Goal: Information Seeking & Learning: Learn about a topic

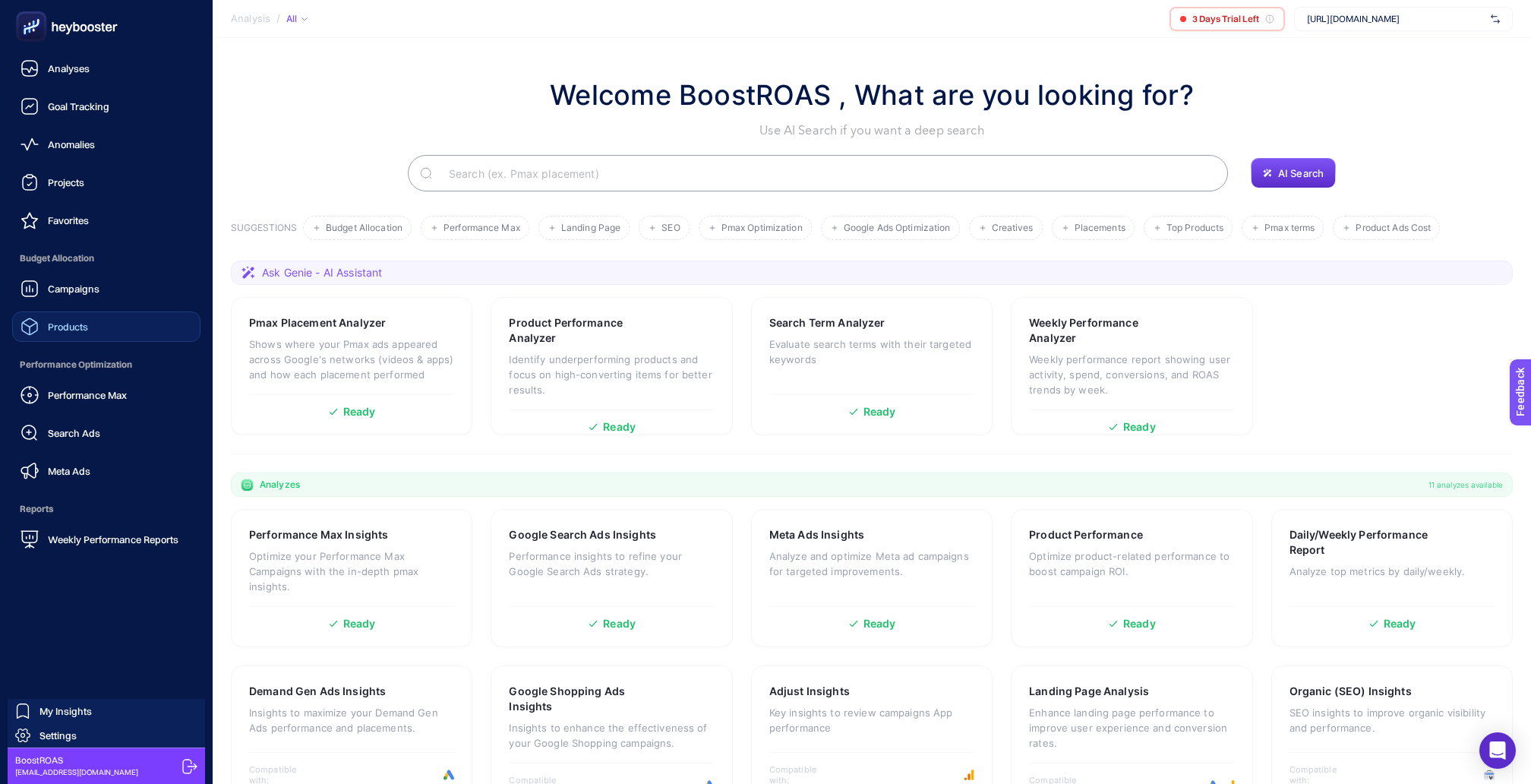
click at [48, 320] on span "Products" at bounding box center [68, 326] width 40 height 13
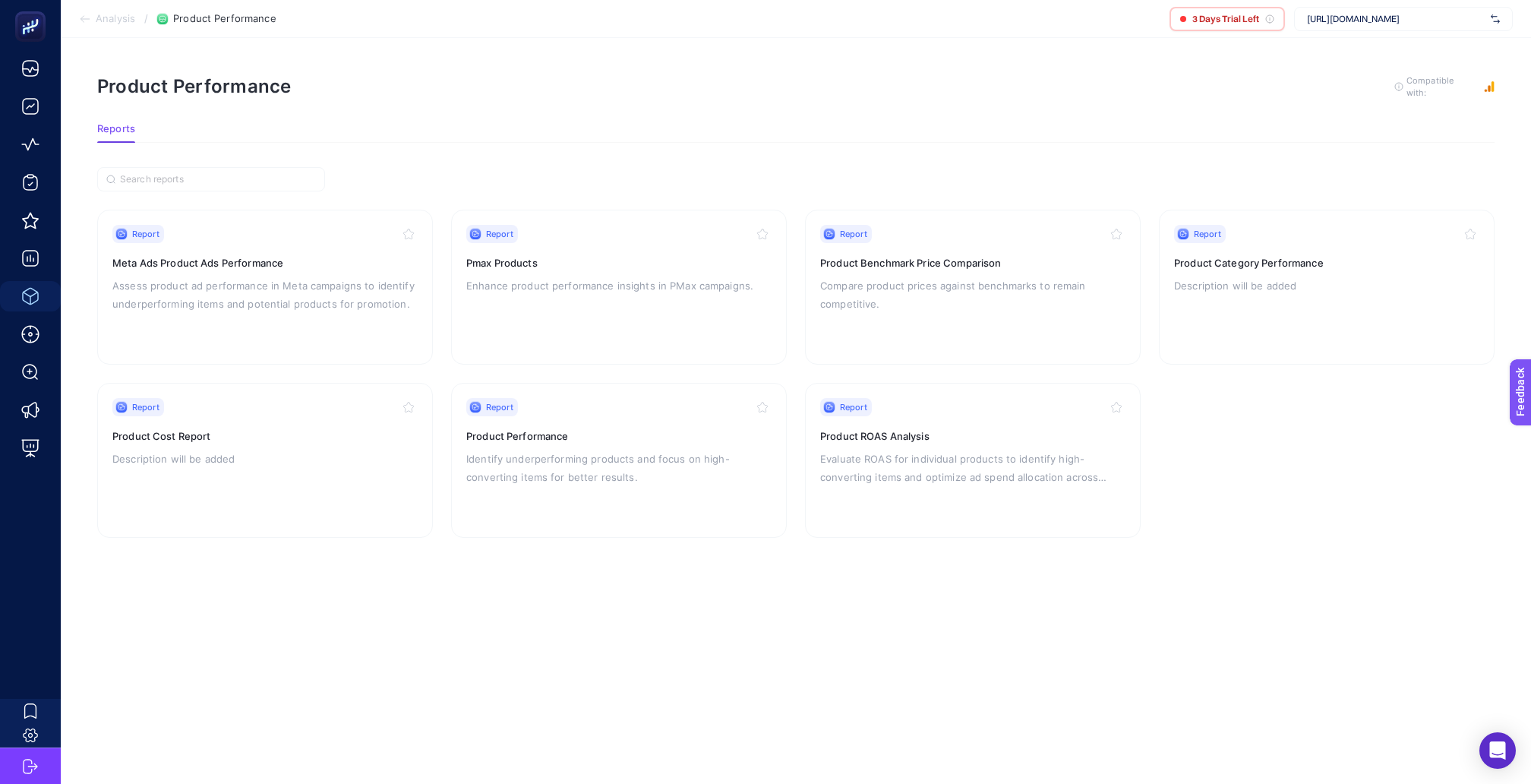
click at [1380, 15] on span "https://www.loccitane.com.tr" at bounding box center [1396, 18] width 178 height 13
type input "rece"
click at [1361, 48] on div "Recete" at bounding box center [1404, 49] width 217 height 24
click at [288, 255] on h3 "Meta Ads Product Ads Performance" at bounding box center [264, 262] width 305 height 15
click at [905, 291] on p "Compare product prices against benchmarks to remain competitive." at bounding box center [972, 295] width 305 height 37
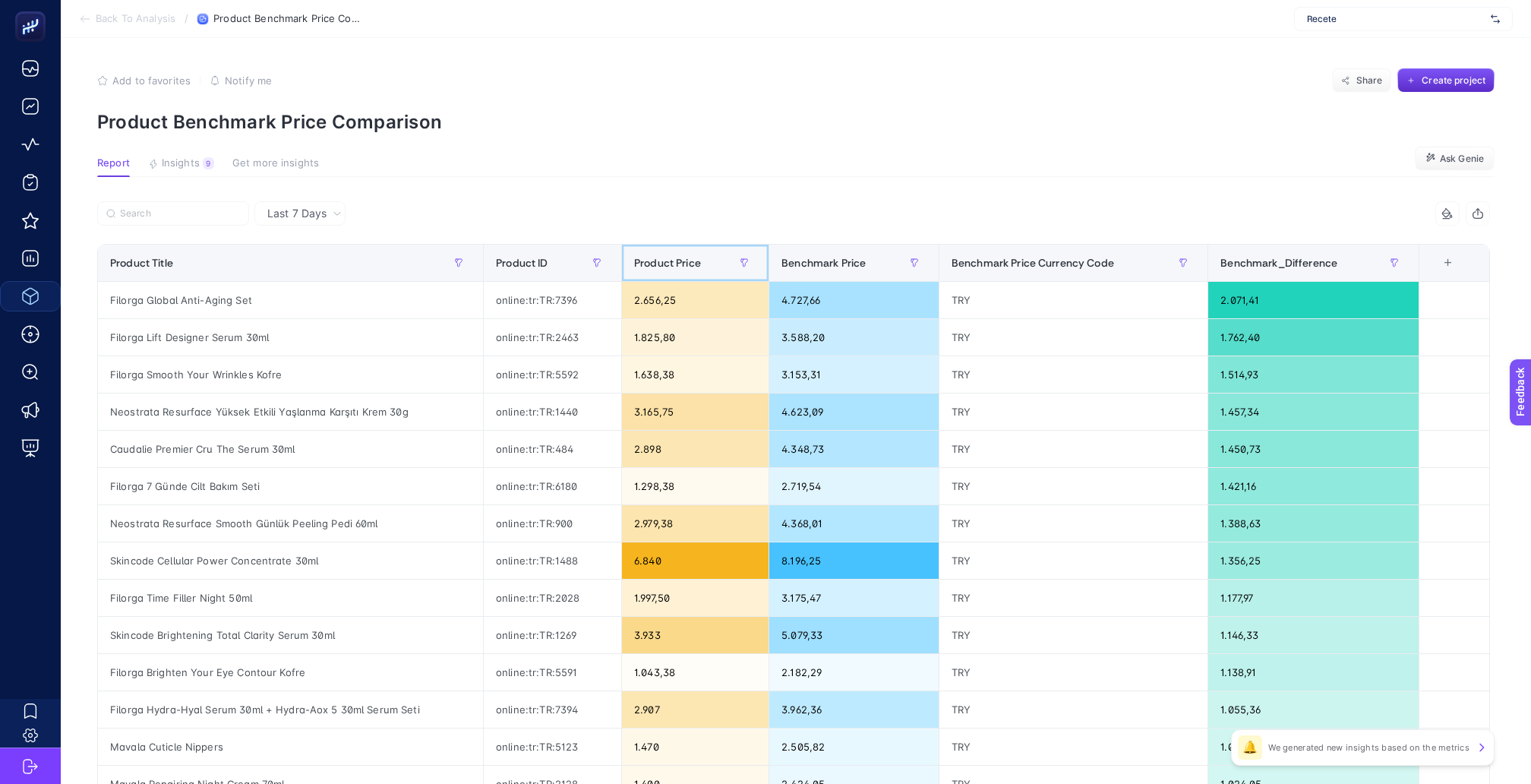
click at [666, 257] on span "Product Price" at bounding box center [668, 262] width 67 height 13
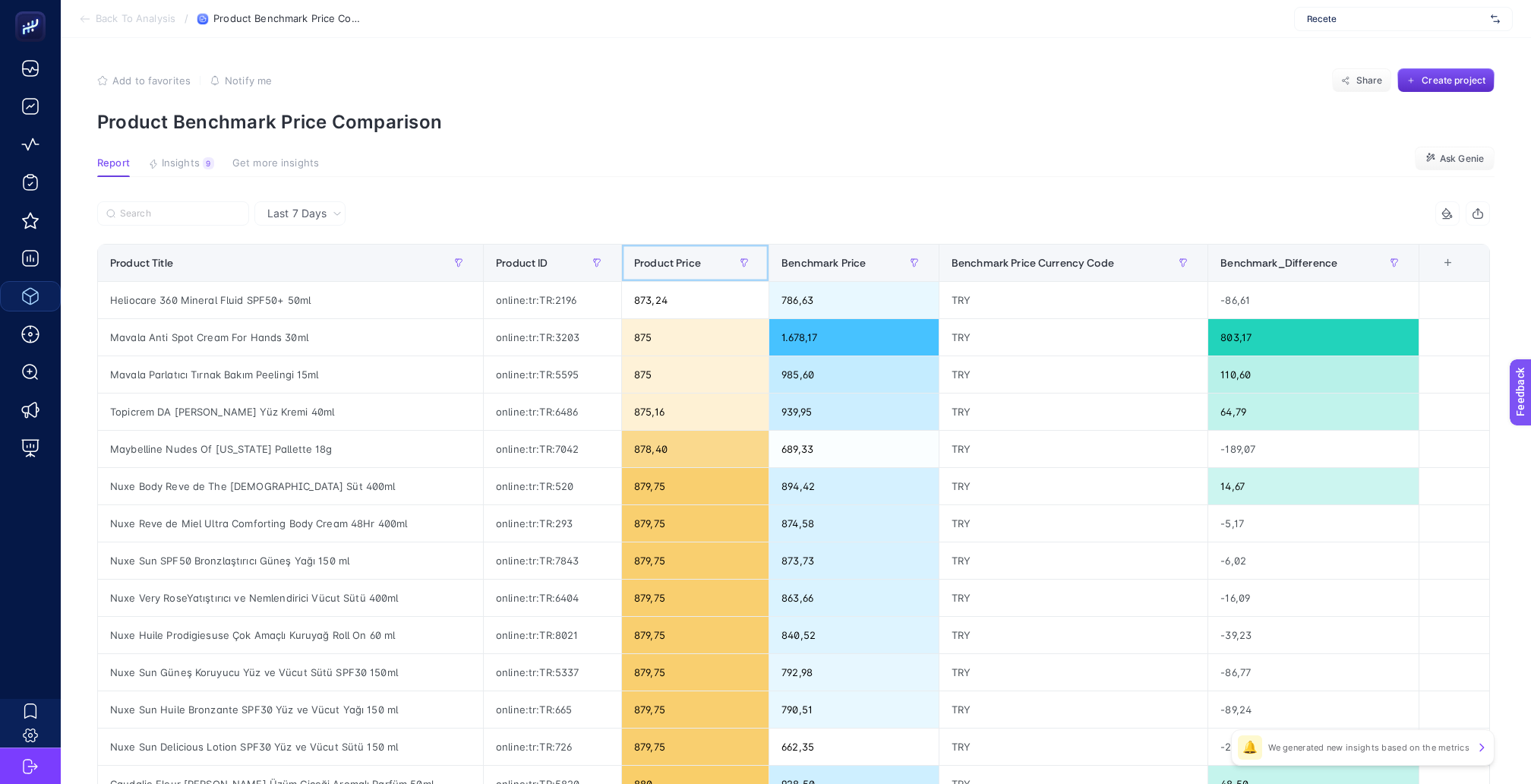
click at [666, 257] on span "Product Price" at bounding box center [668, 262] width 67 height 13
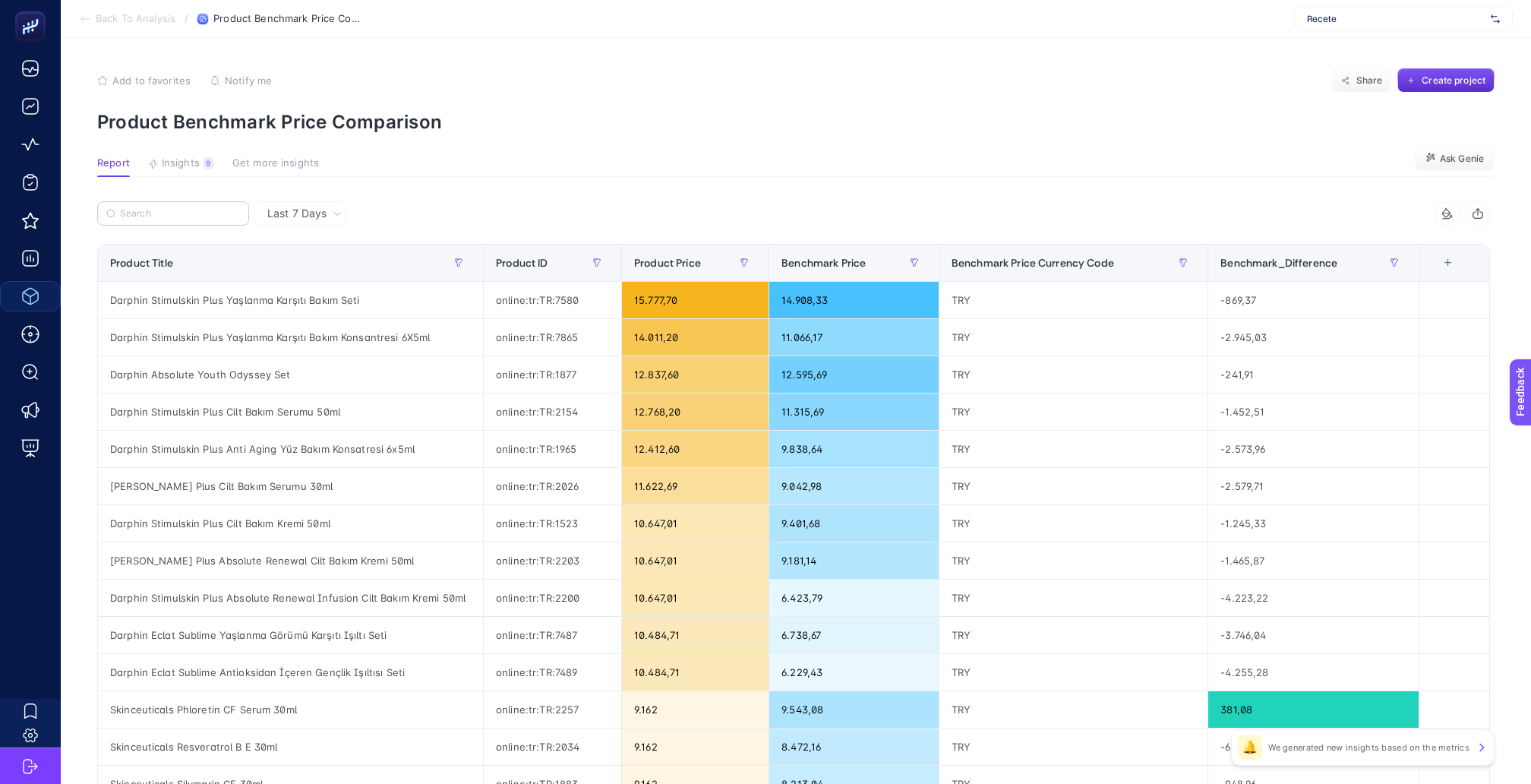
click at [222, 201] on label at bounding box center [173, 213] width 152 height 24
click at [222, 208] on input "Search" at bounding box center [181, 214] width 120 height 12
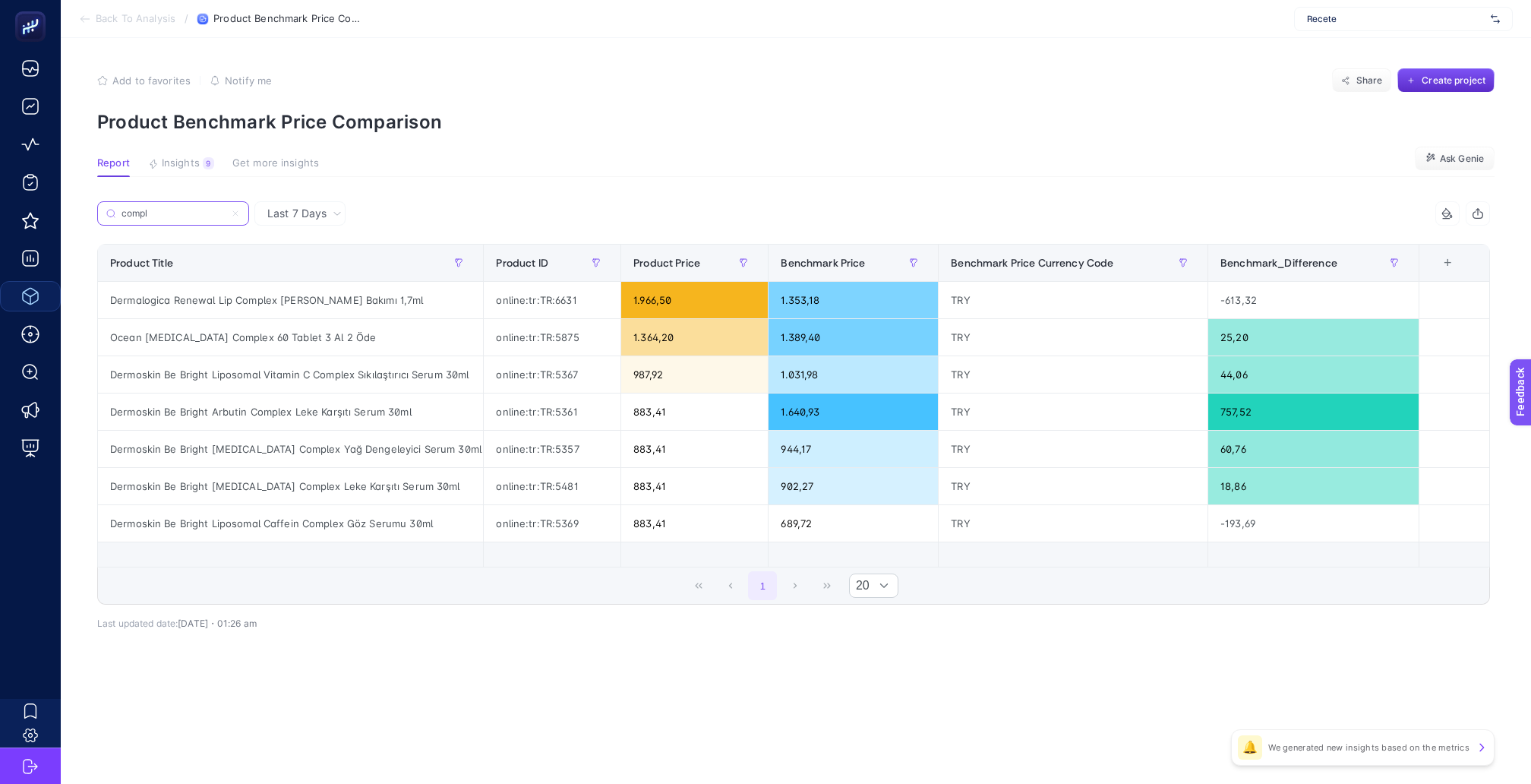
type input "compl"
click at [309, 206] on span "Last 7 Days" at bounding box center [297, 213] width 59 height 15
click at [302, 268] on li "Last 30 Days" at bounding box center [300, 272] width 82 height 28
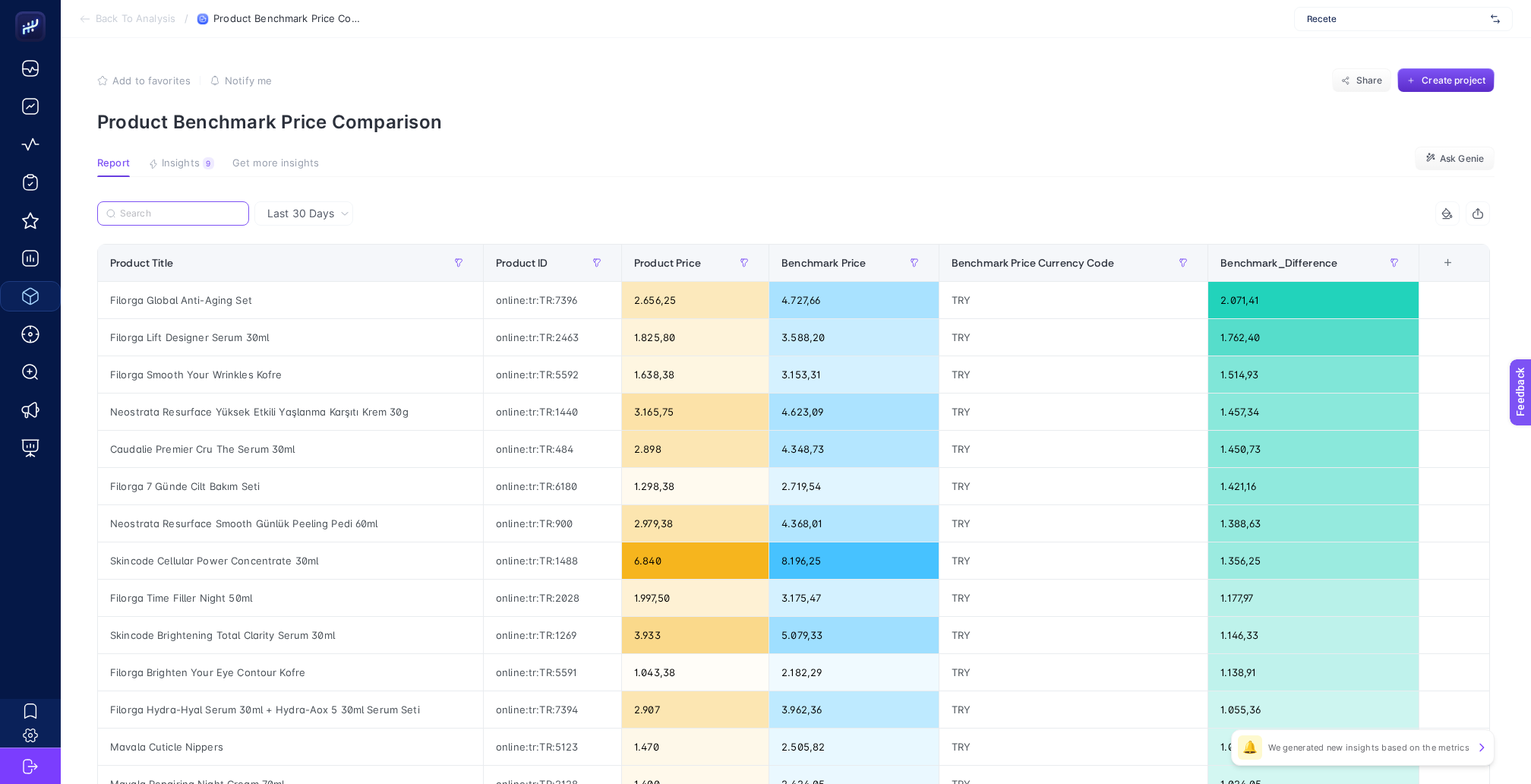
click at [212, 208] on input "Search" at bounding box center [181, 214] width 120 height 12
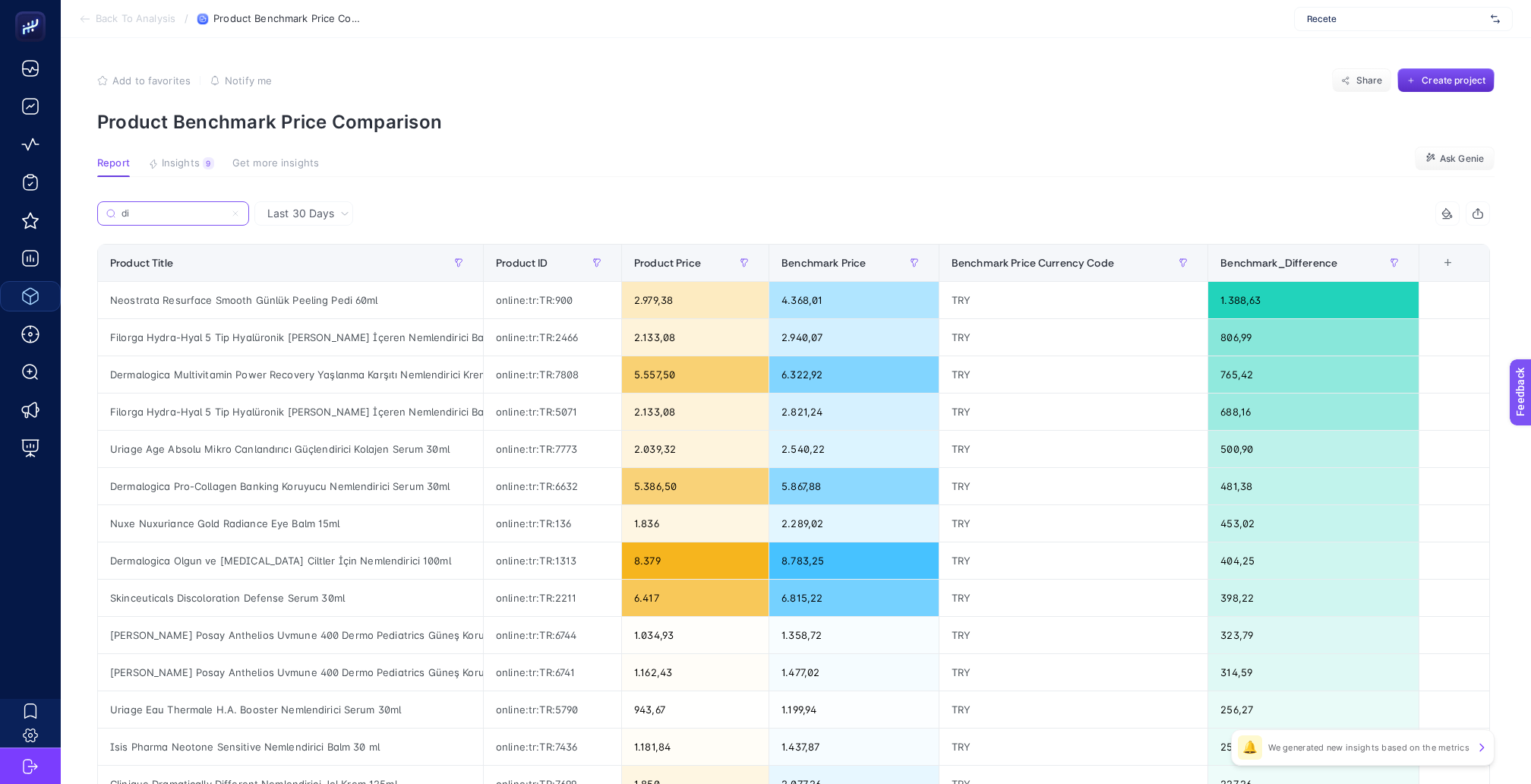
type input "d"
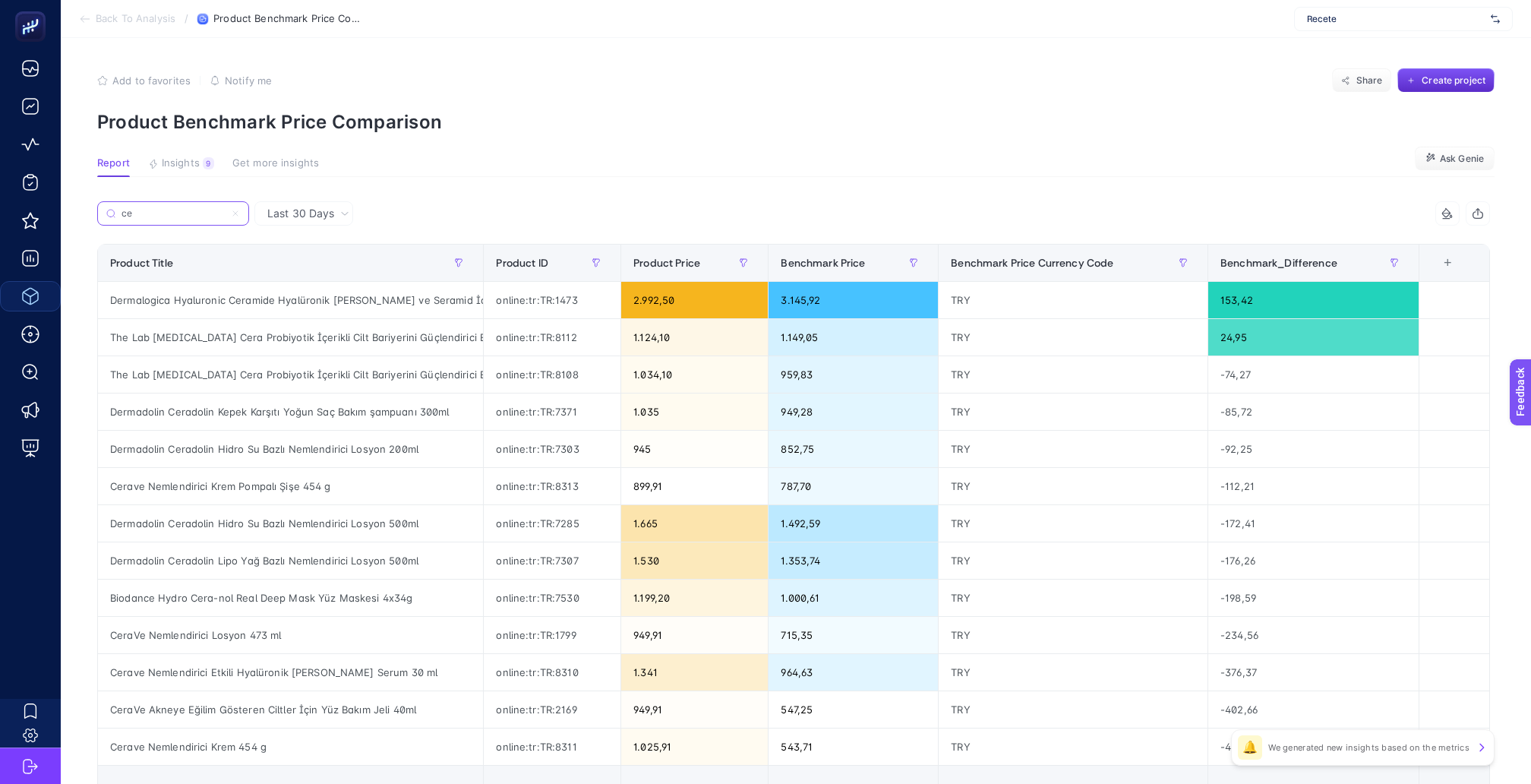
type input "c"
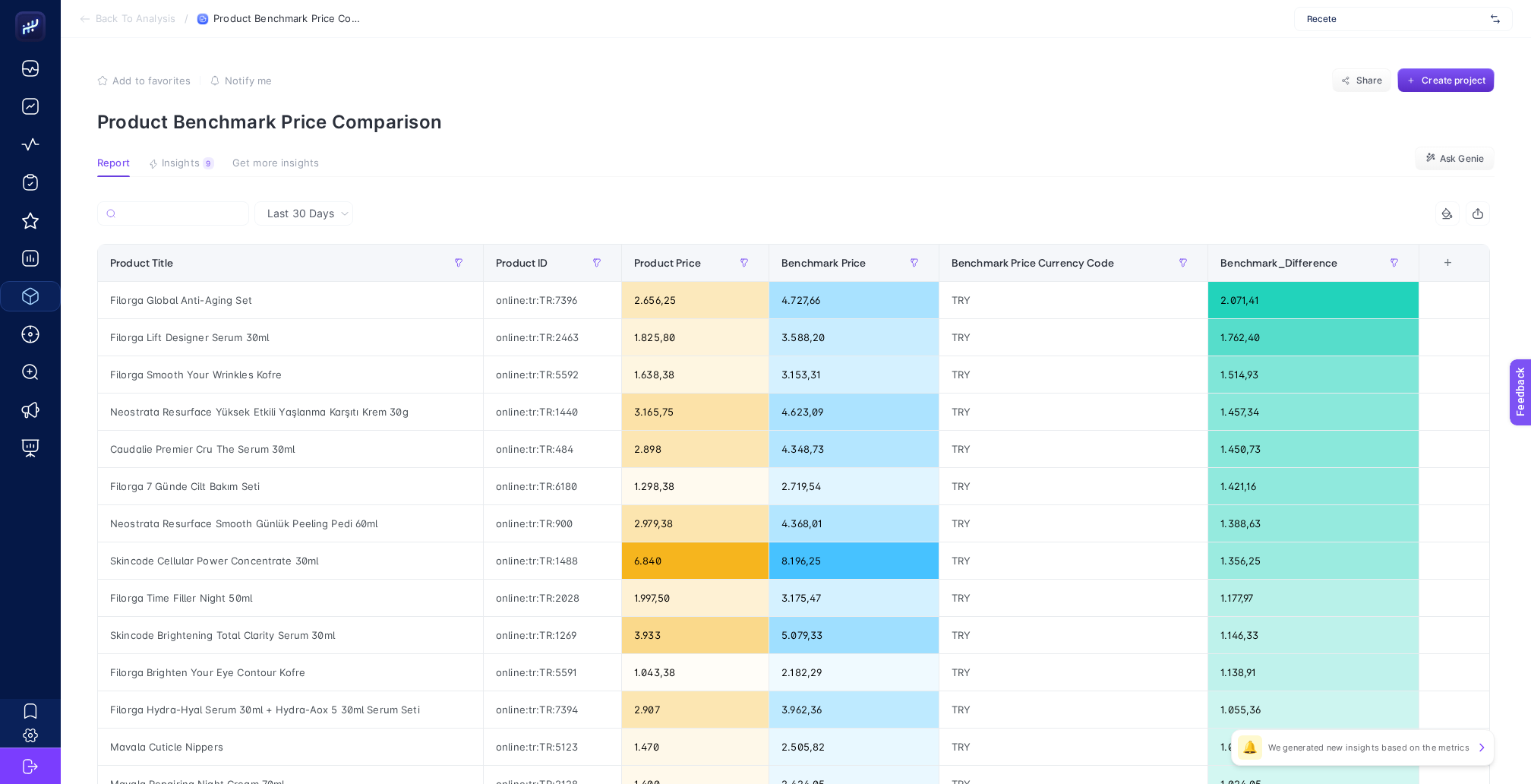
click at [171, 148] on article "Add to favorites false Notify me Share Create project Product Benchmark Price C…" at bounding box center [796, 624] width 1471 height 1172
click at [171, 157] on span "Insights" at bounding box center [181, 163] width 38 height 13
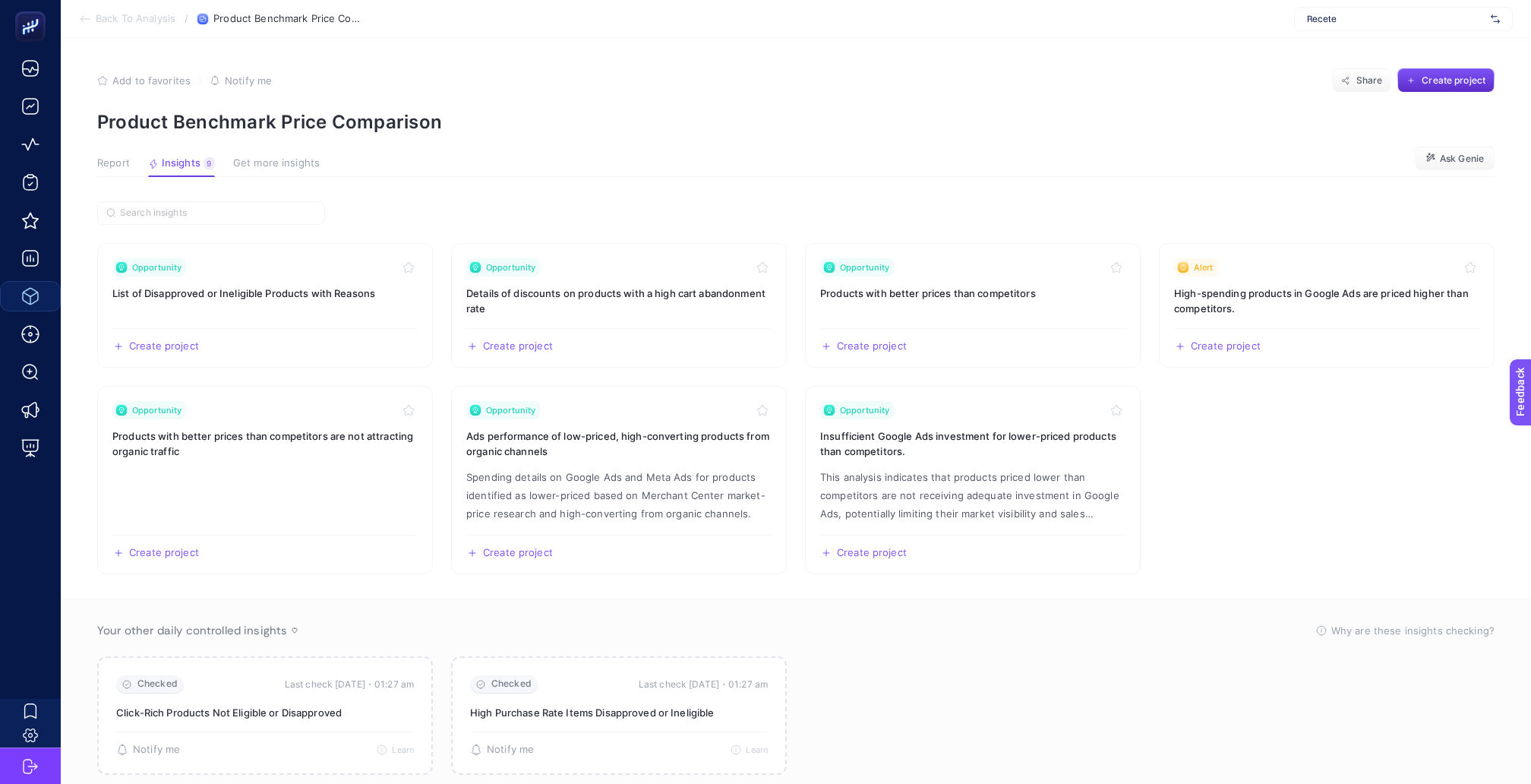
click at [117, 157] on span "Report" at bounding box center [113, 163] width 33 height 13
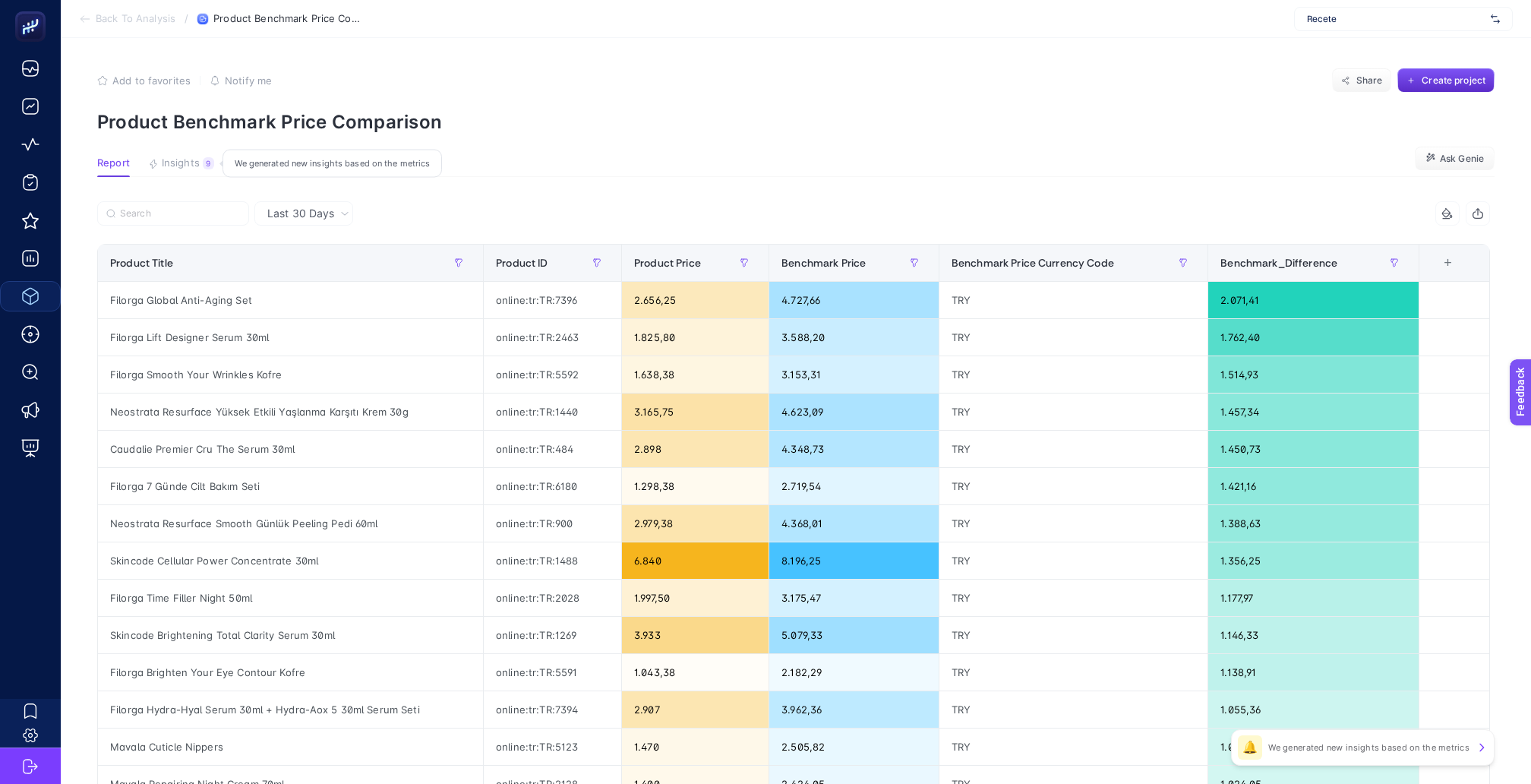
click at [189, 158] on span "Insights" at bounding box center [181, 163] width 38 height 13
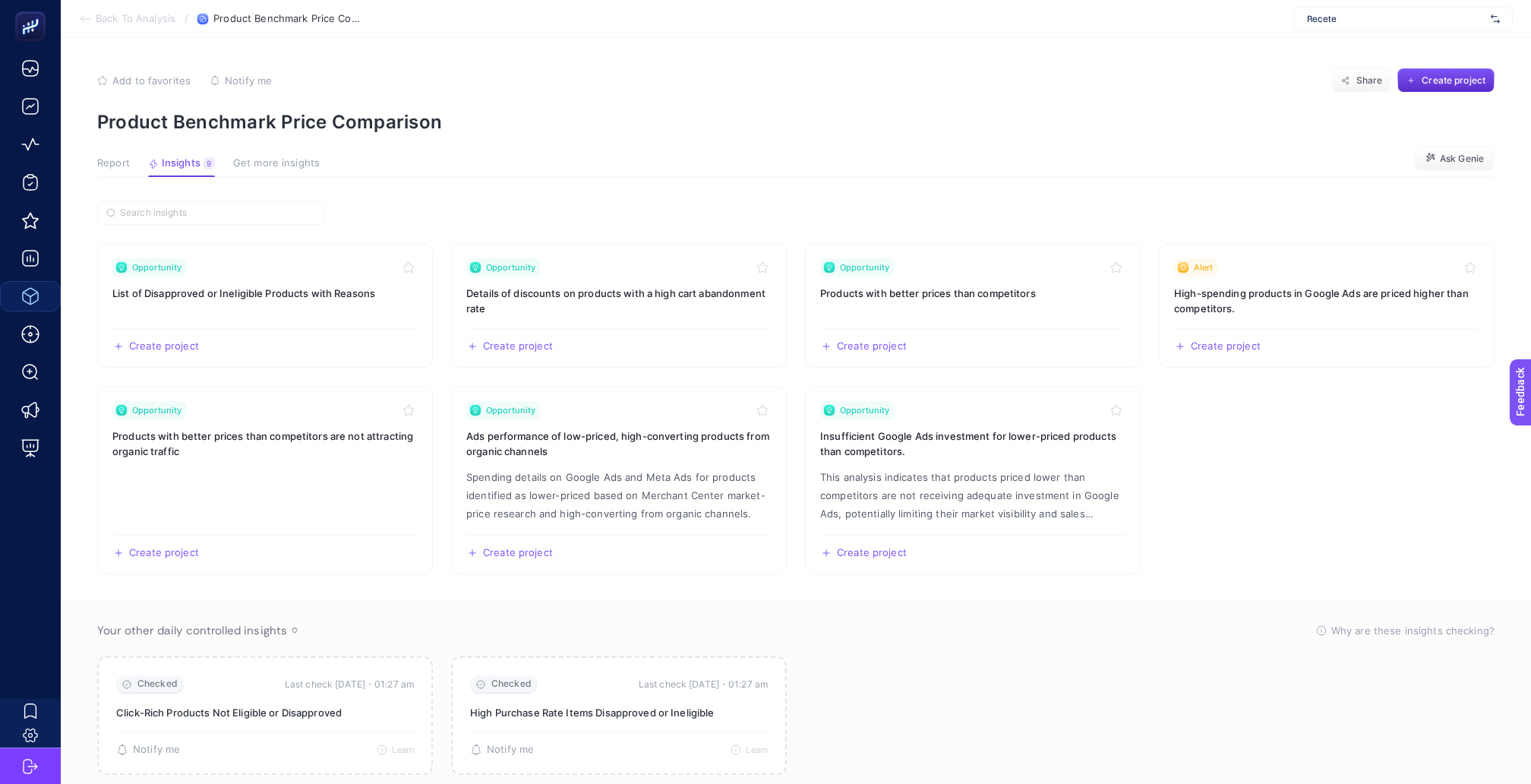
click at [106, 157] on span "Report" at bounding box center [113, 163] width 33 height 13
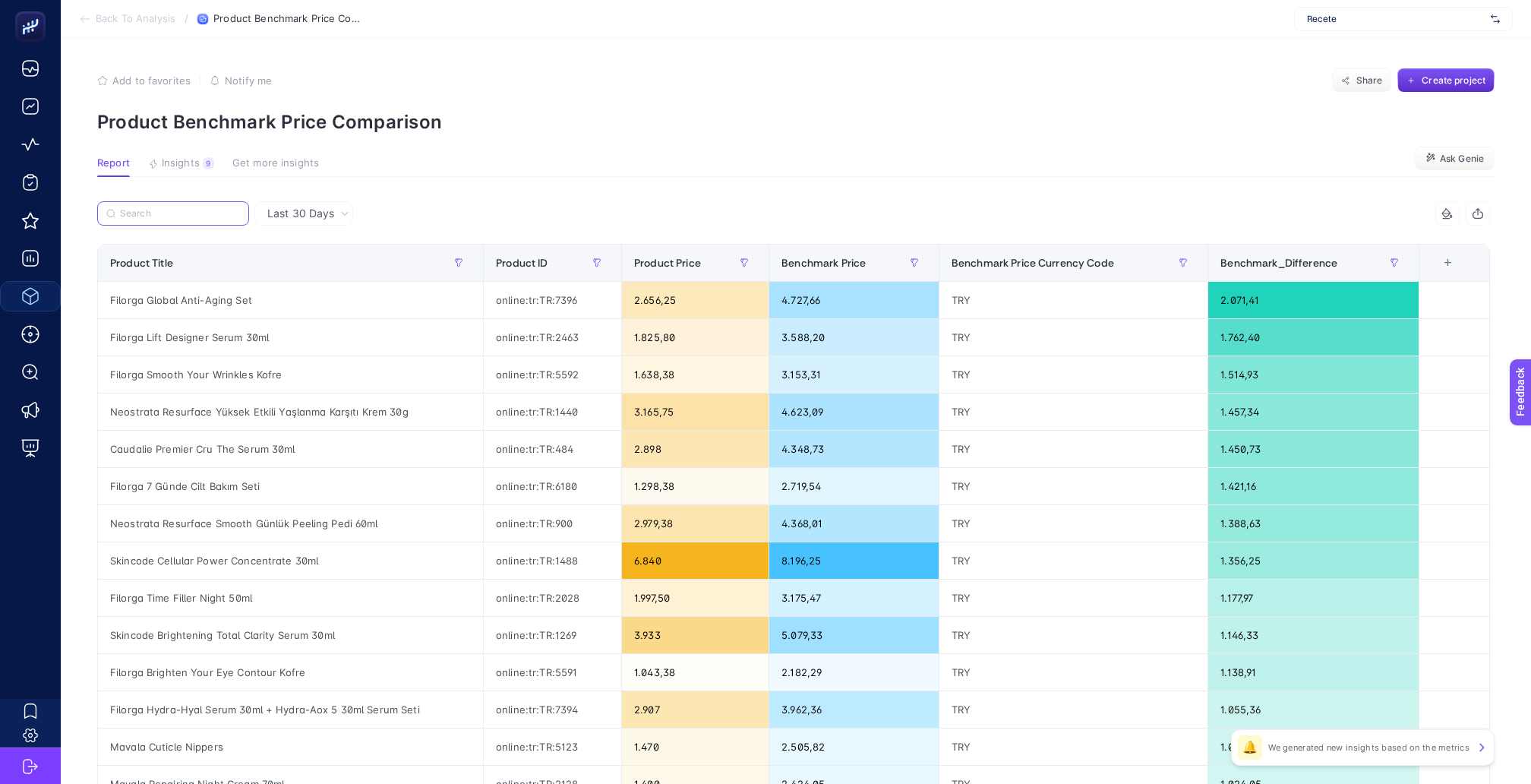
click at [206, 208] on input "Search" at bounding box center [181, 214] width 120 height 12
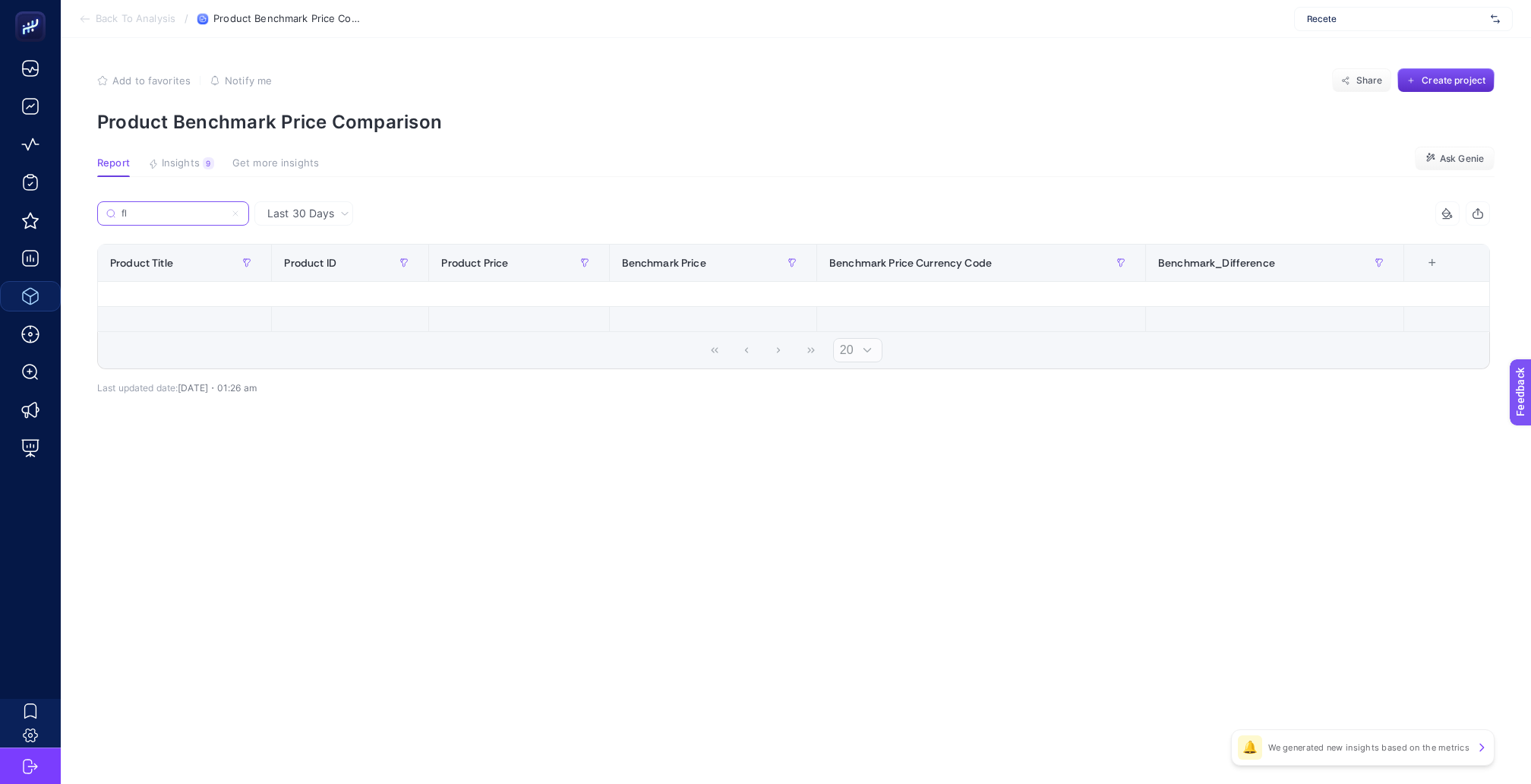
type input "f"
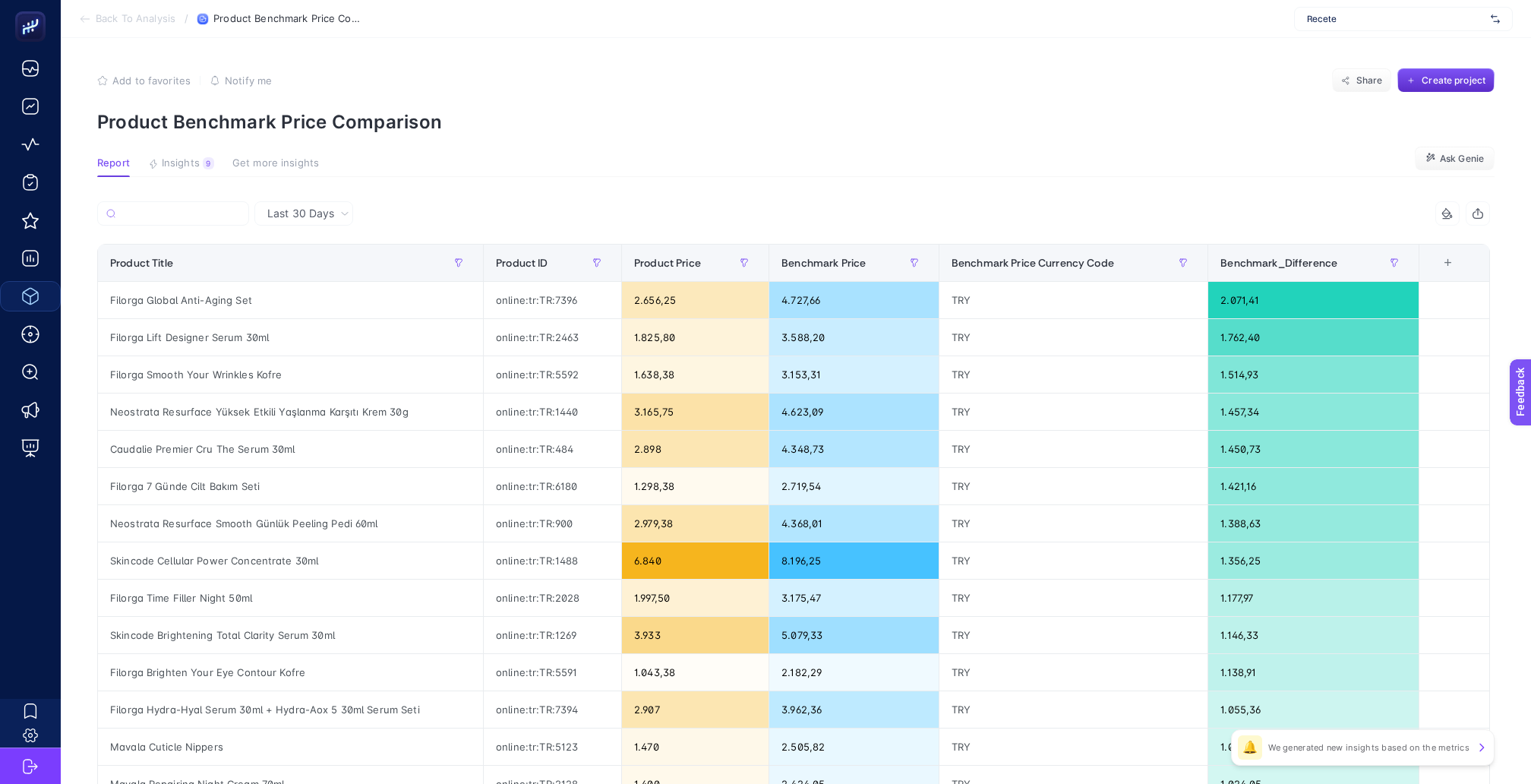
click at [518, 160] on section "Report Insights 9 We generated new insights based on the metrics Get more insig…" at bounding box center [796, 167] width 1398 height 20
click at [188, 201] on label at bounding box center [173, 213] width 152 height 24
click at [0, 0] on input "compl" at bounding box center [0, 0] width 0 height 0
click at [178, 209] on input "Search" at bounding box center [181, 214] width 120 height 12
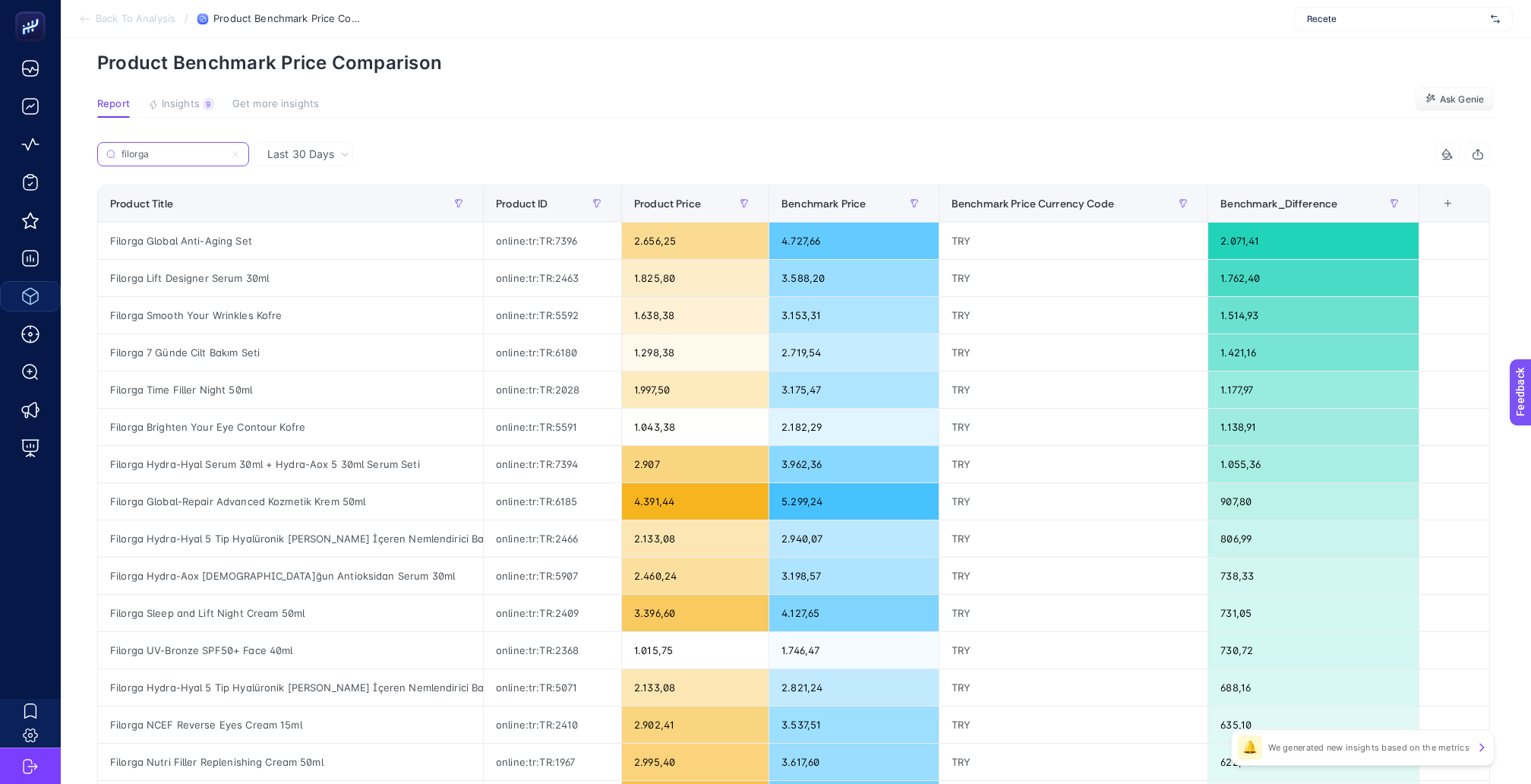
scroll to position [62, 0]
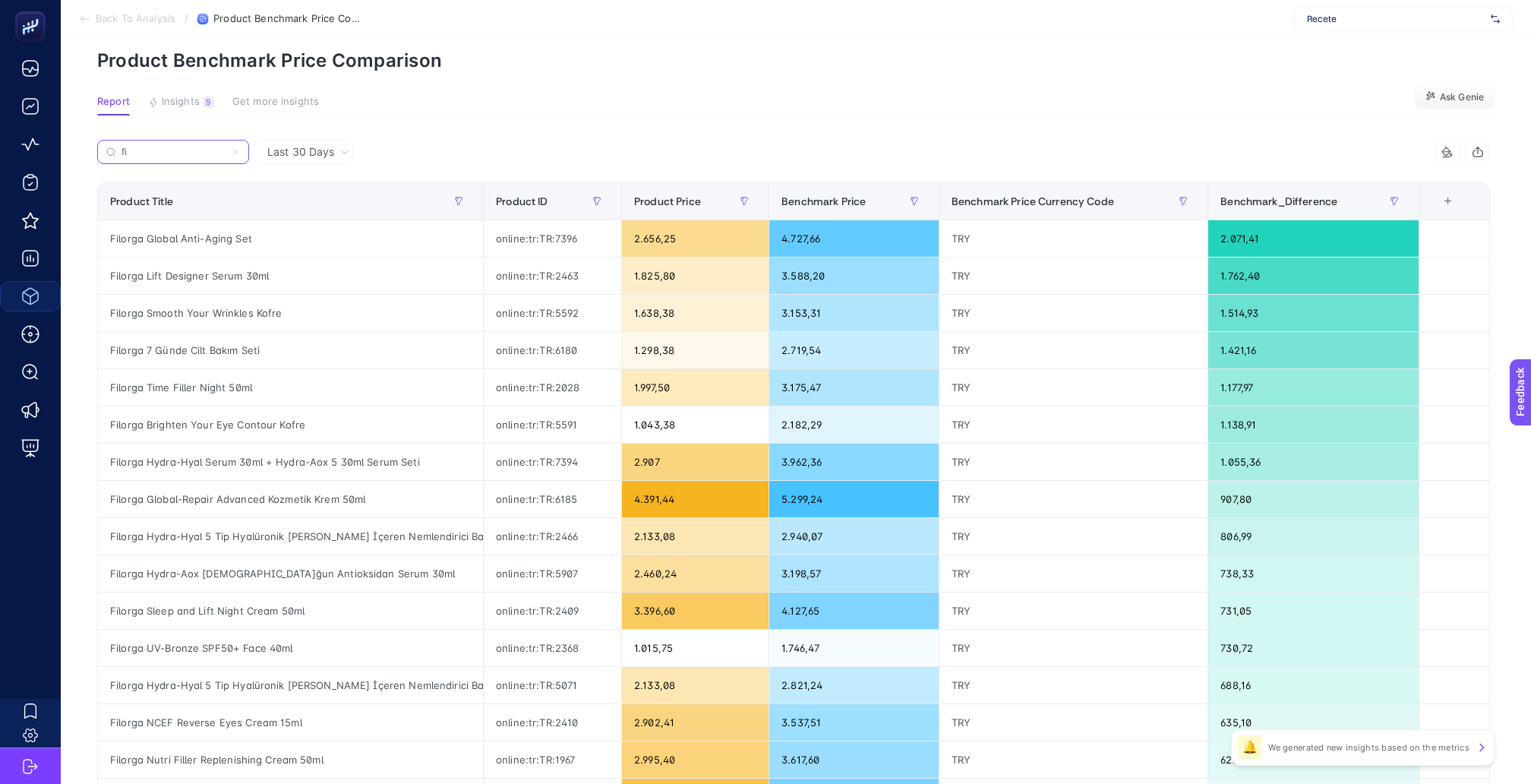
type input "f"
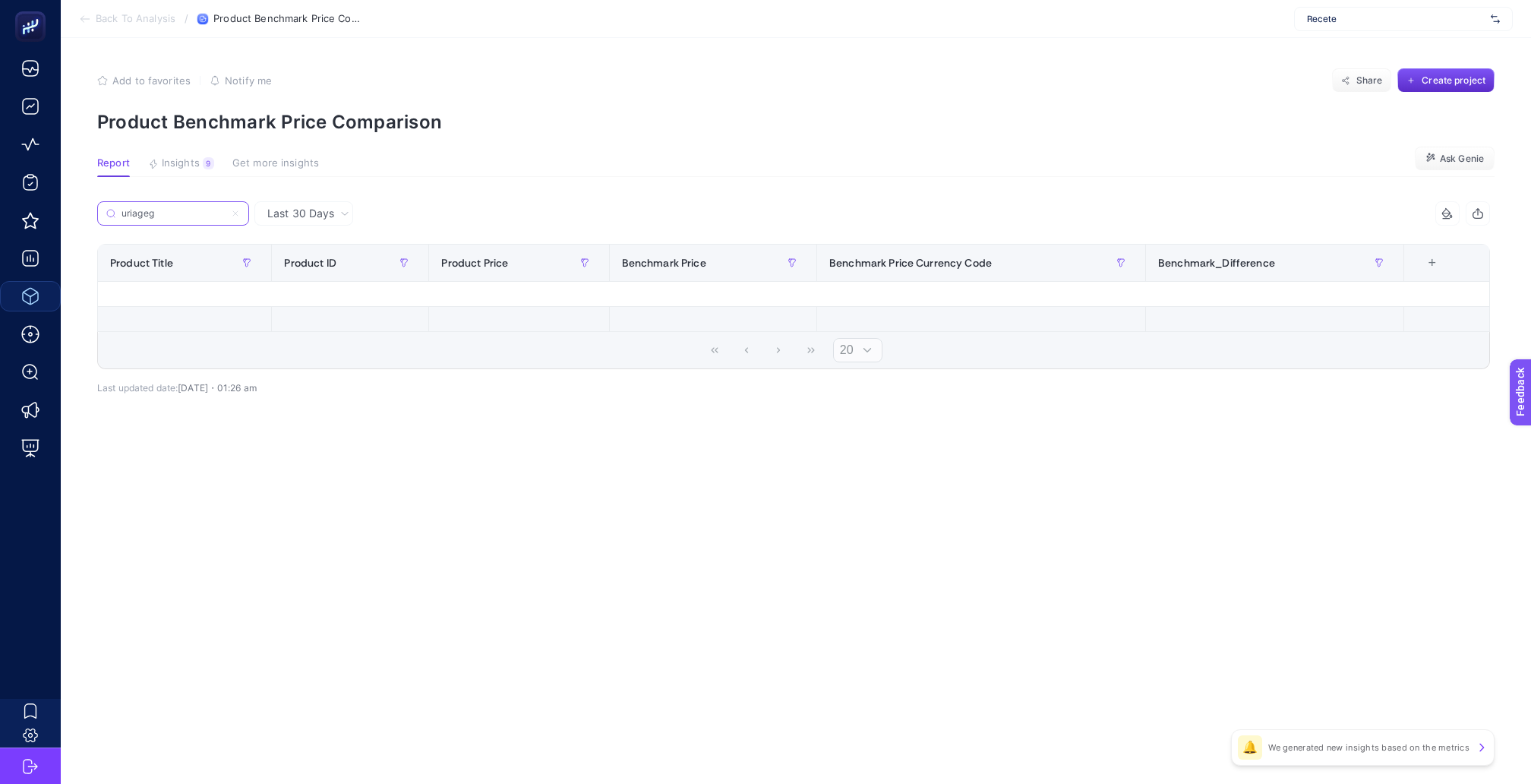
scroll to position [0, 0]
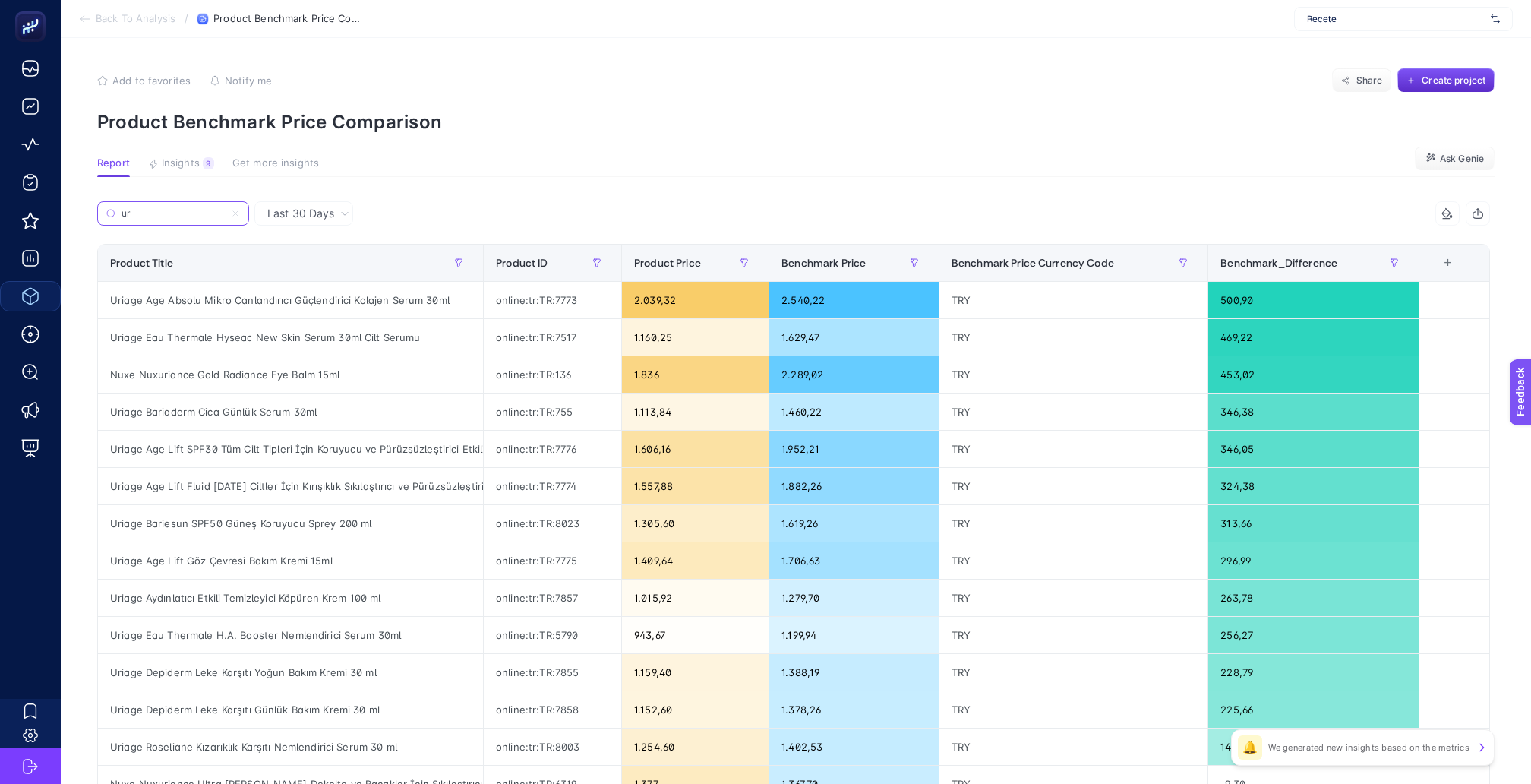
type input "u"
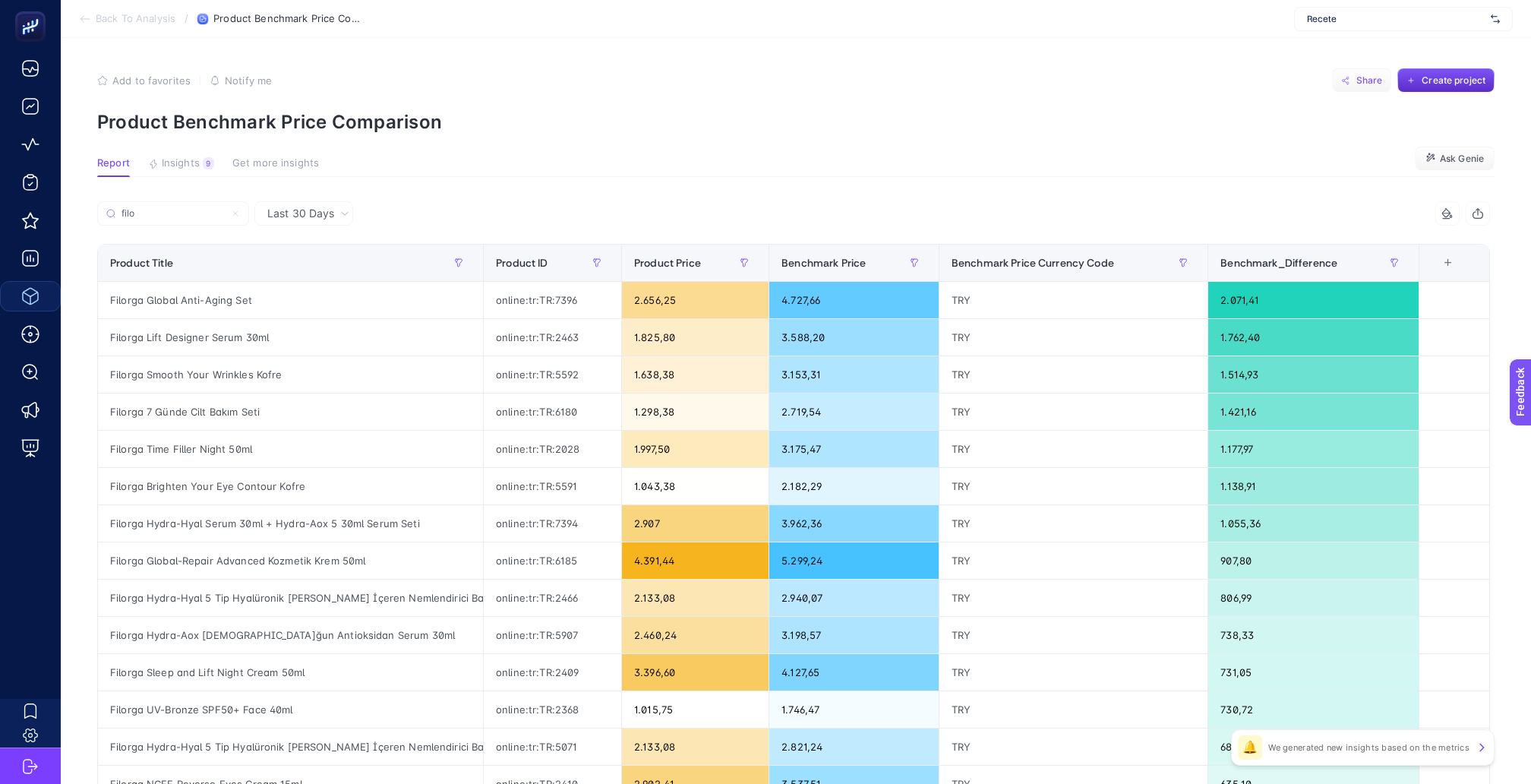
click at [1371, 79] on span "Share" at bounding box center [1370, 80] width 27 height 13
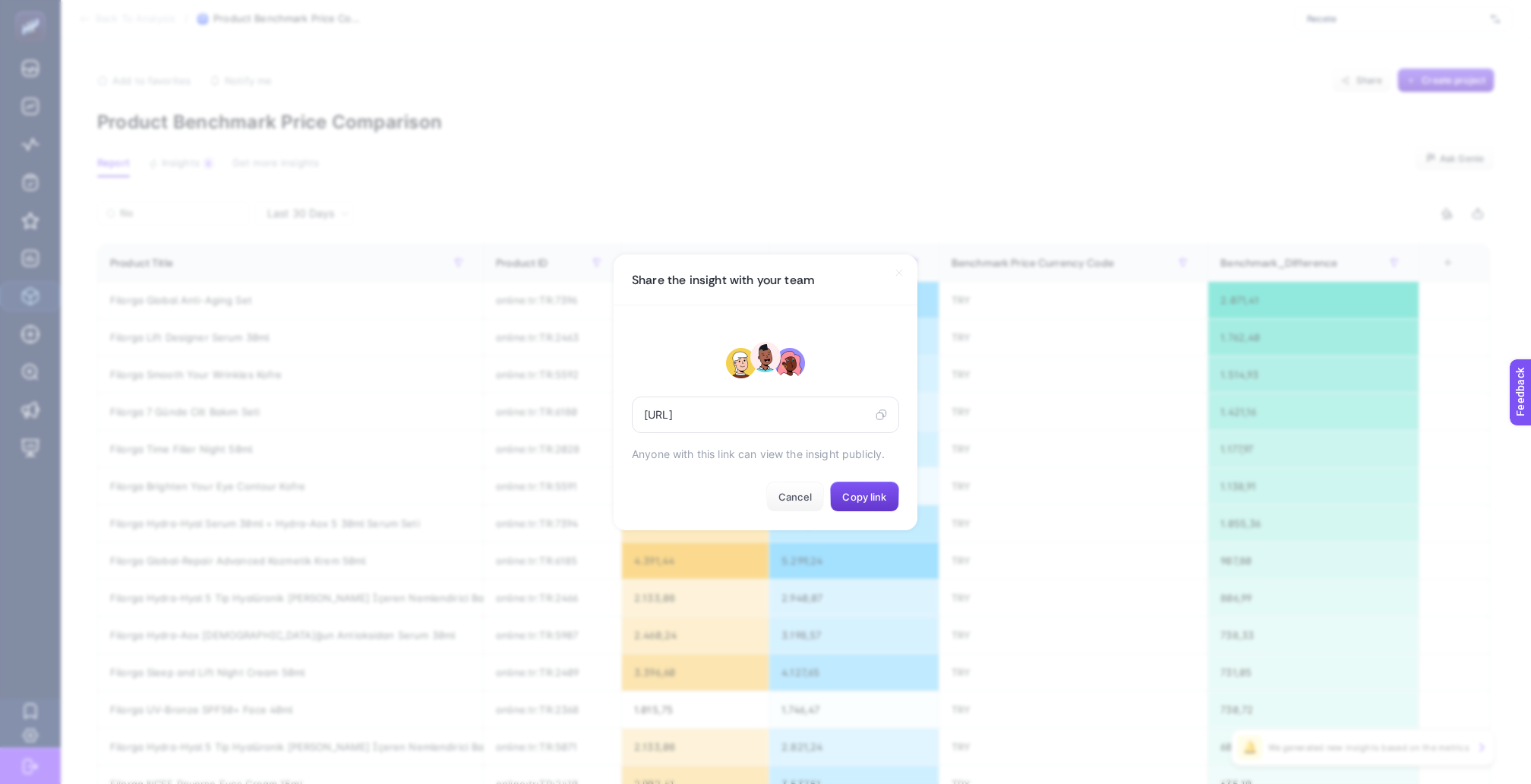
click at [858, 491] on span "Copy link" at bounding box center [864, 496] width 44 height 13
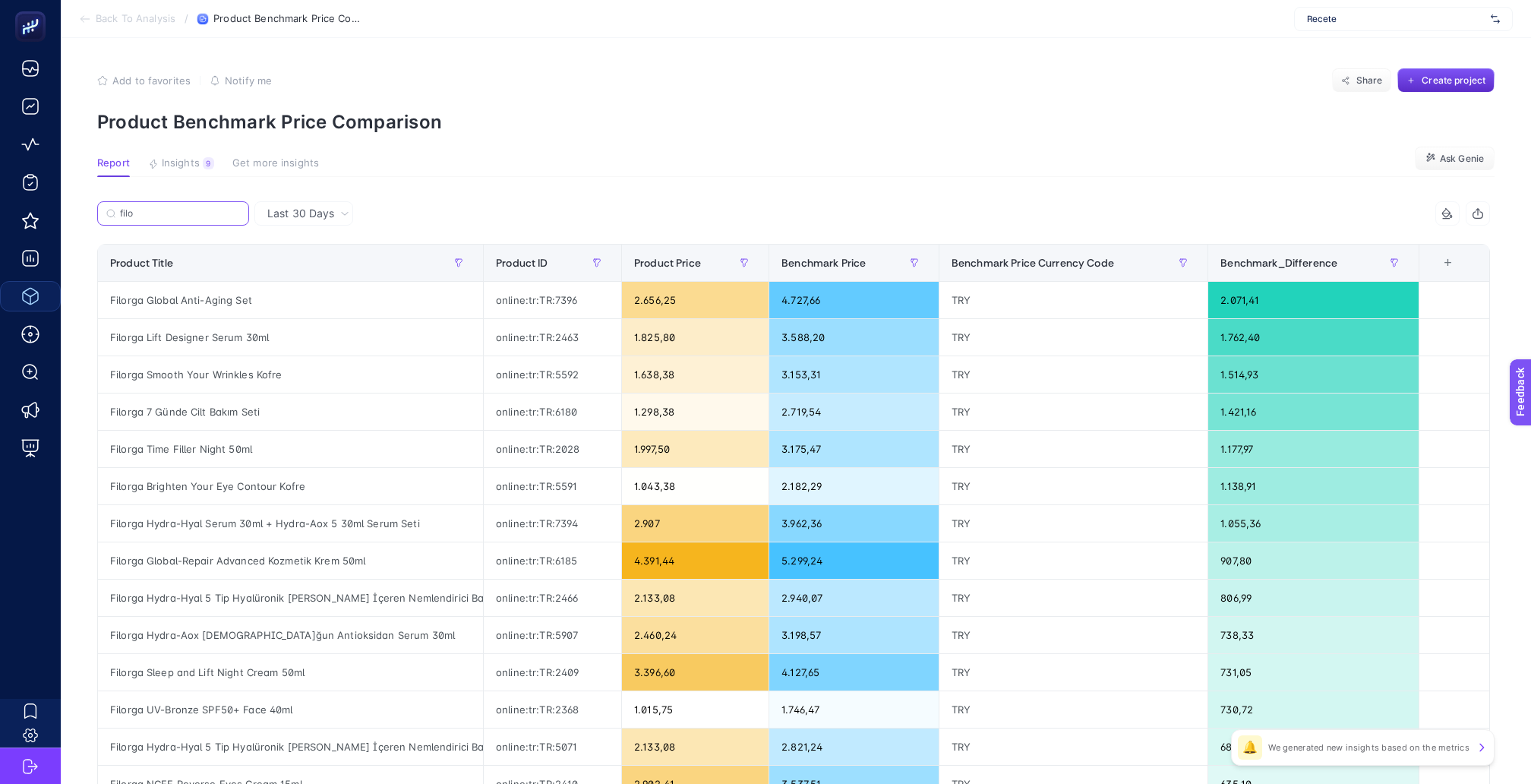
click at [191, 208] on input "filo" at bounding box center [181, 214] width 120 height 12
type input "f"
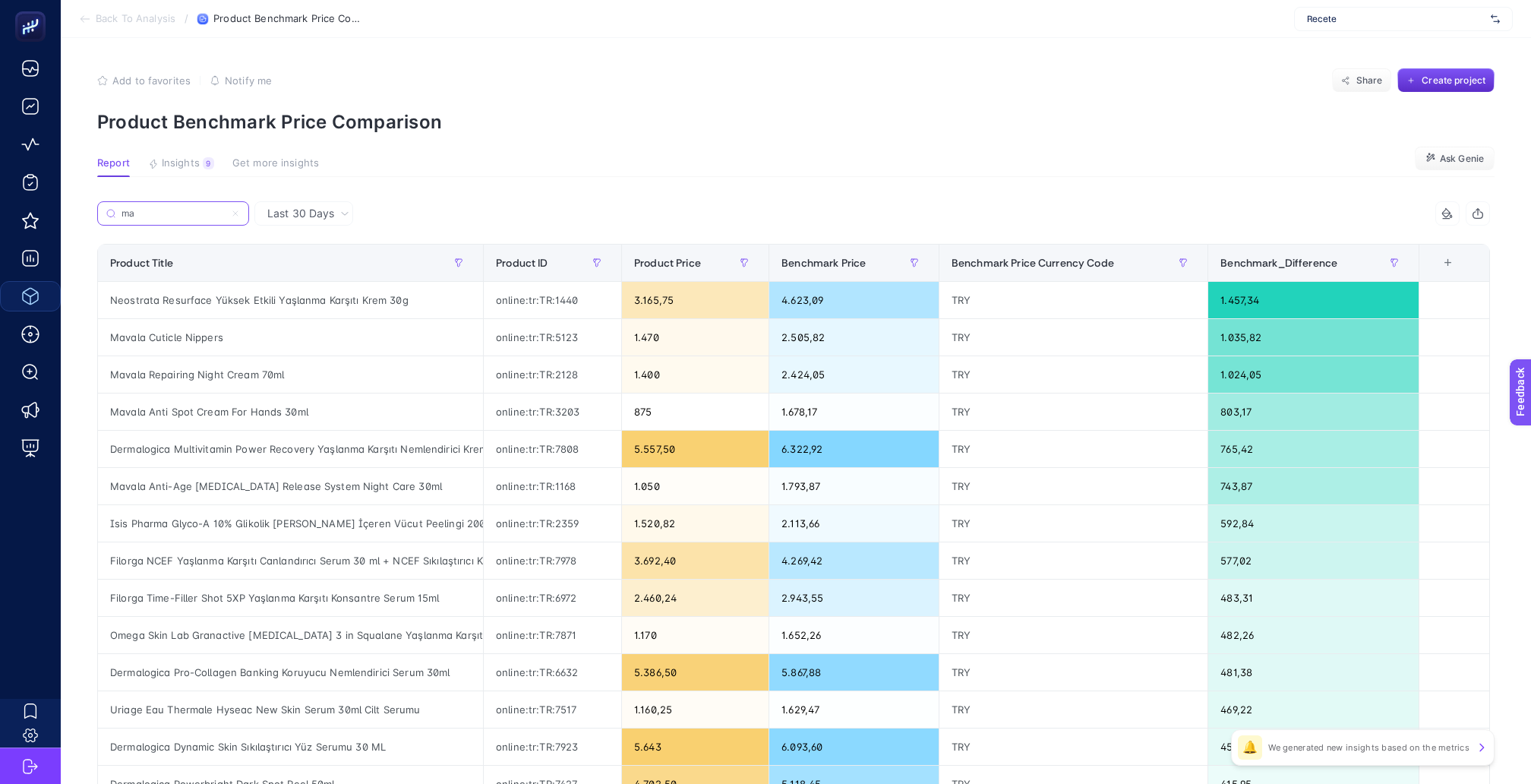
type input "m"
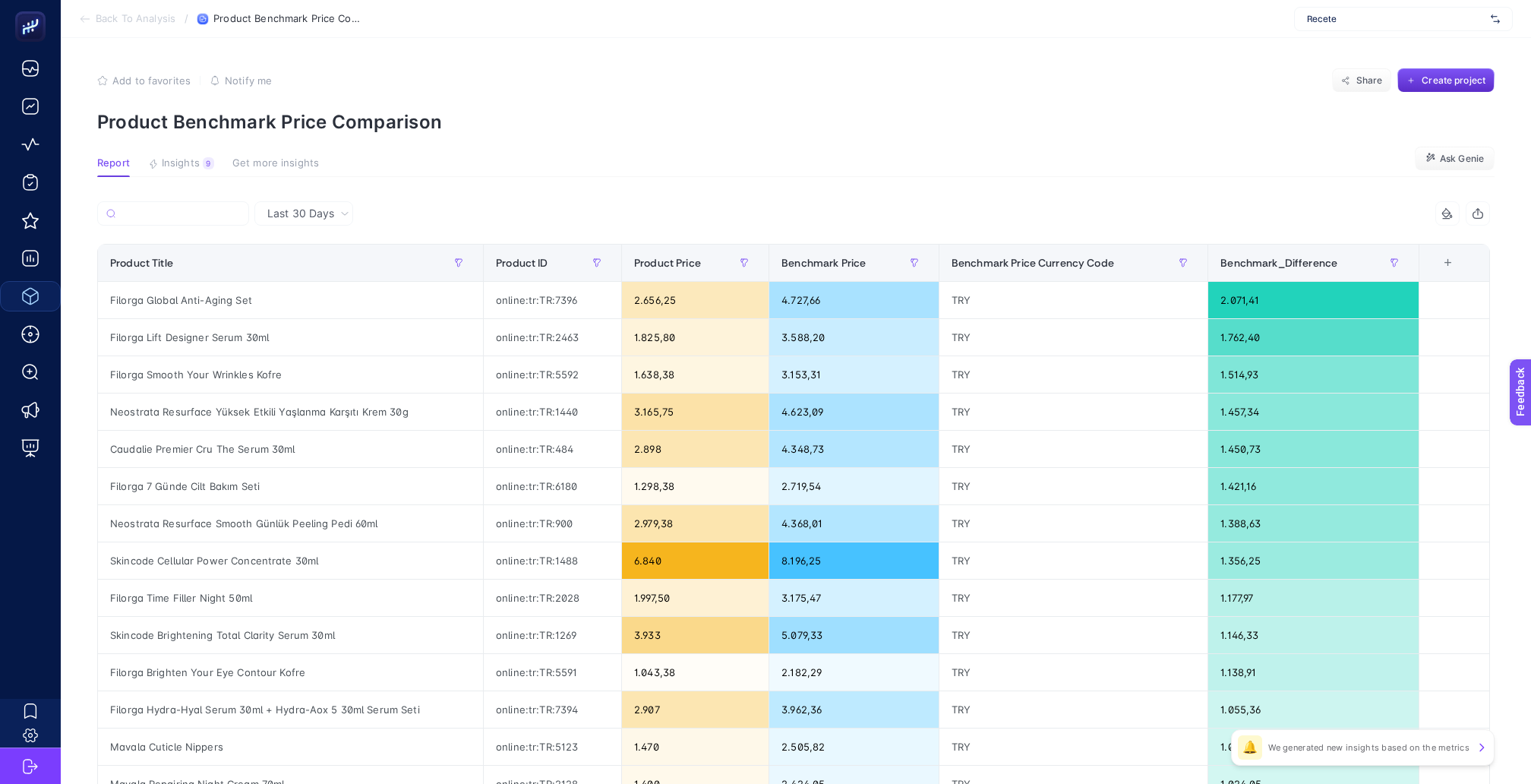
click at [296, 211] on span "Last 30 Days" at bounding box center [301, 213] width 67 height 15
click at [304, 259] on li "Last 7 Days" at bounding box center [304, 272] width 89 height 28
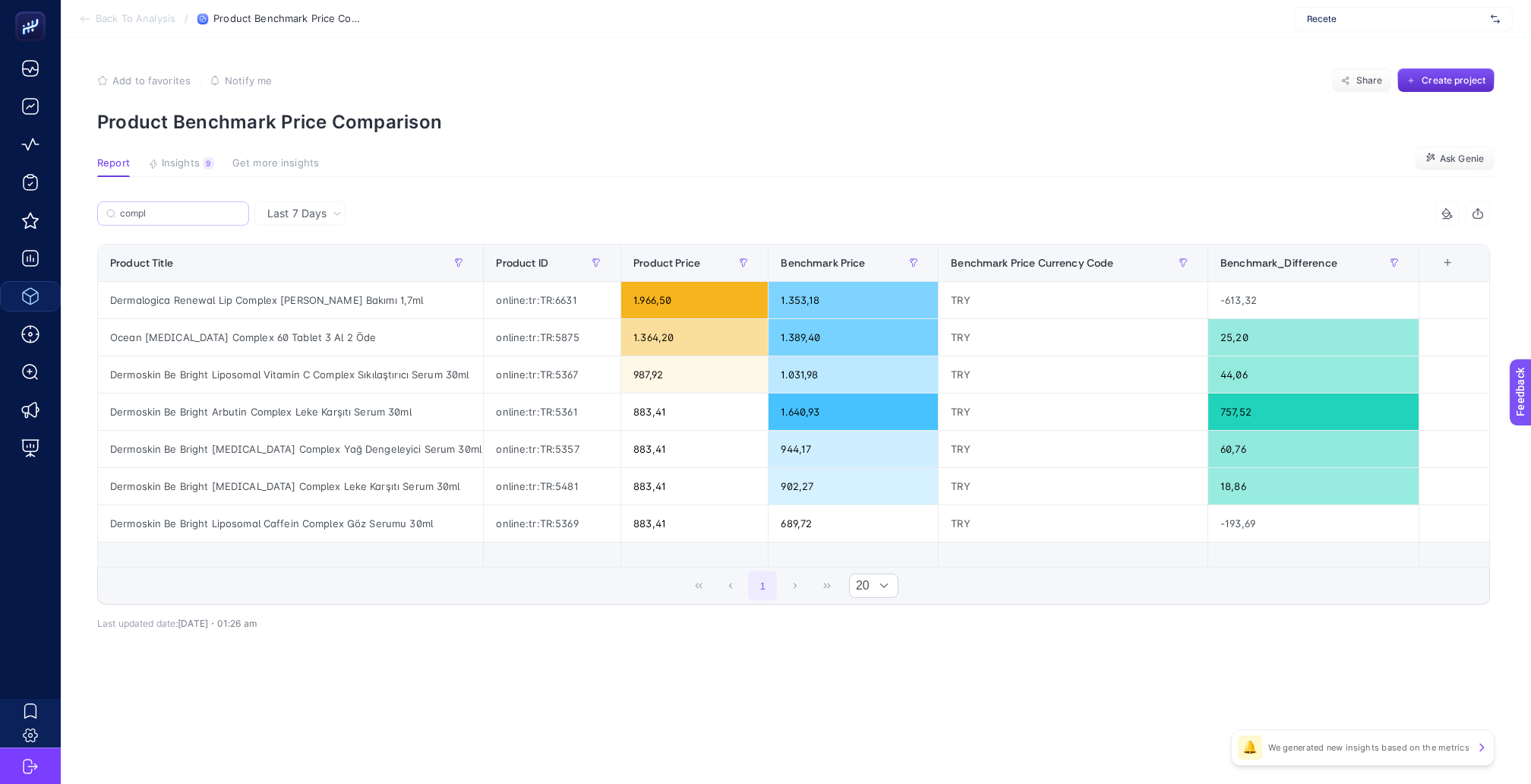
click at [186, 201] on label "compl" at bounding box center [173, 213] width 152 height 24
click at [186, 208] on input "compl" at bounding box center [181, 214] width 120 height 12
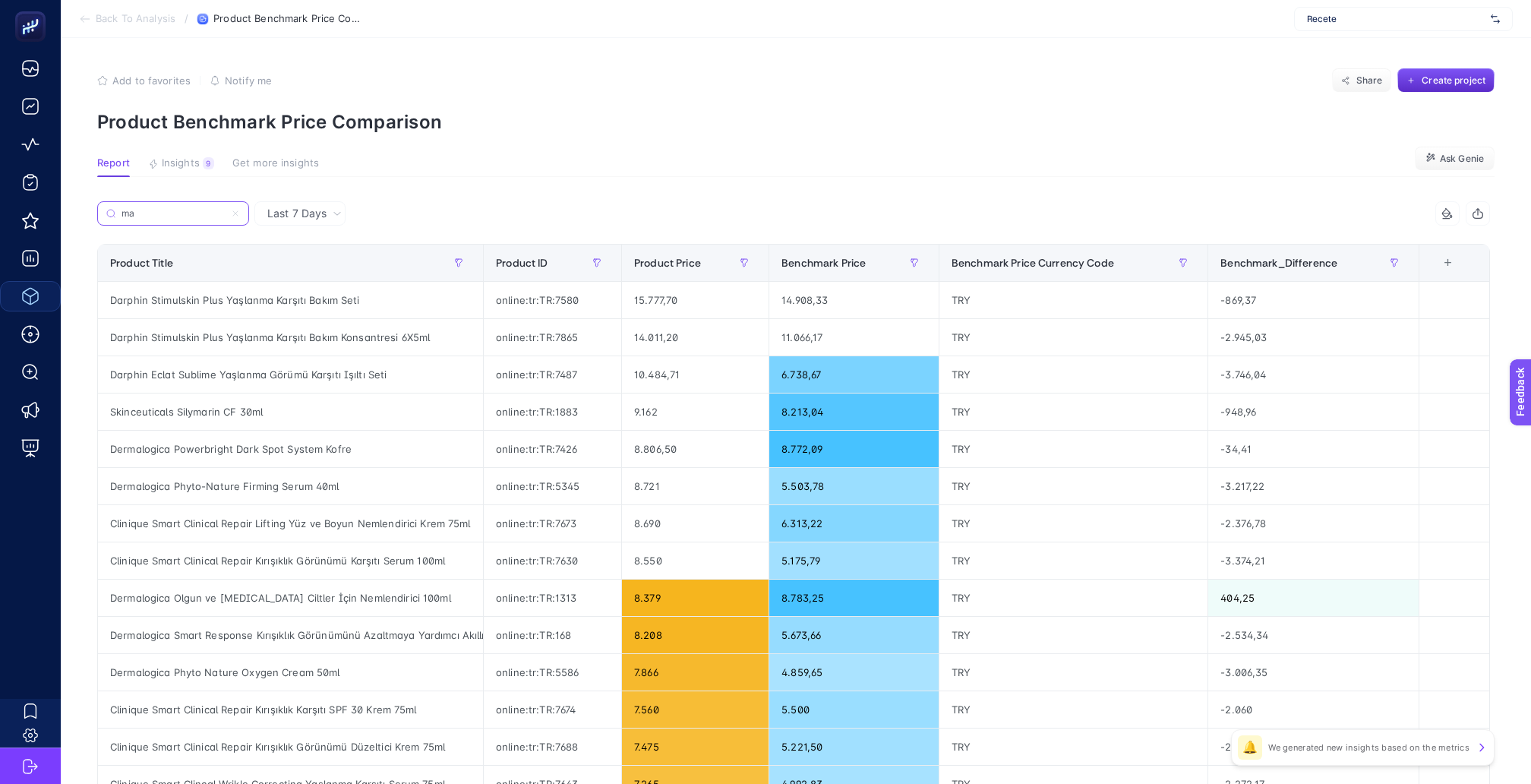
type input "m"
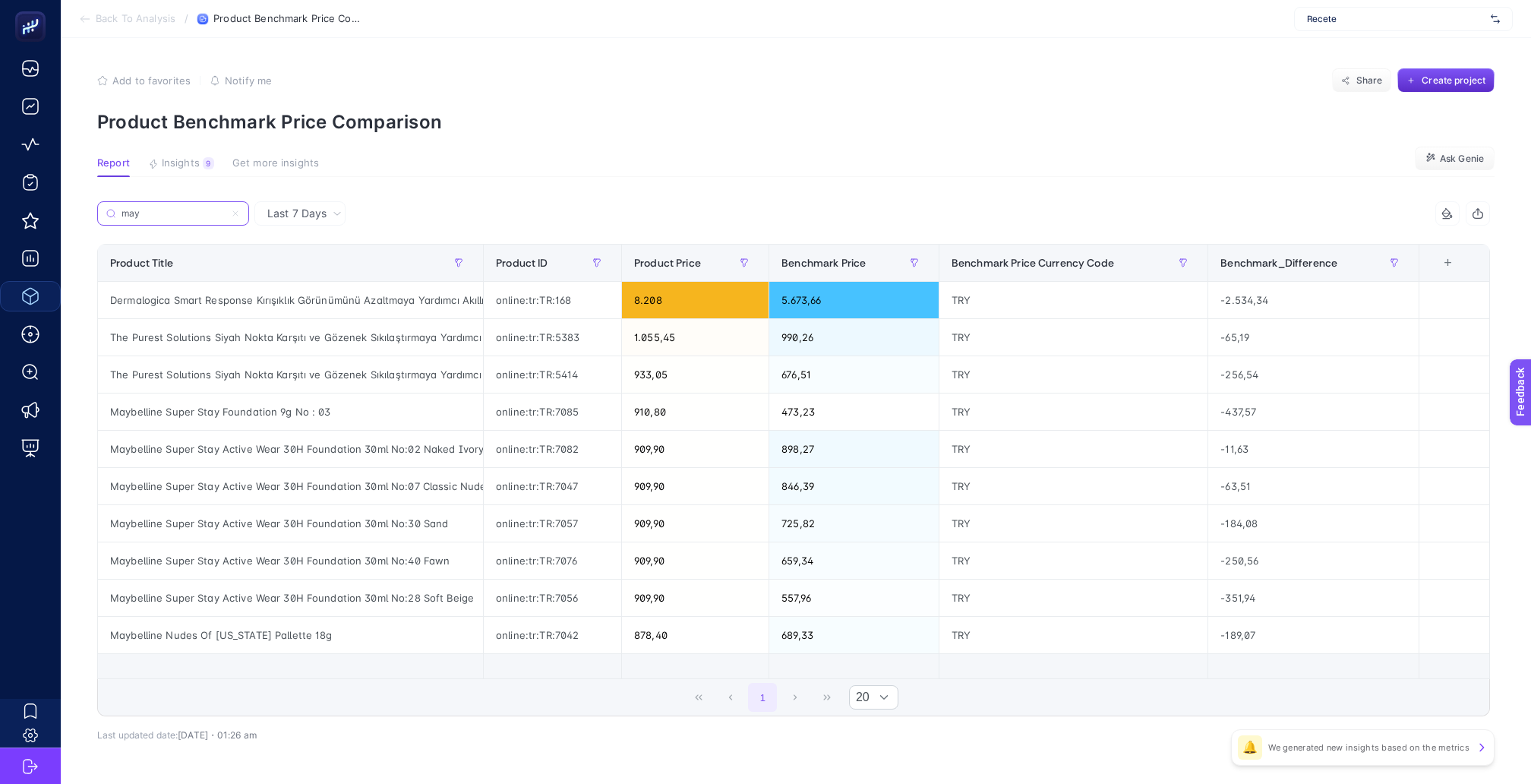
type input "may"
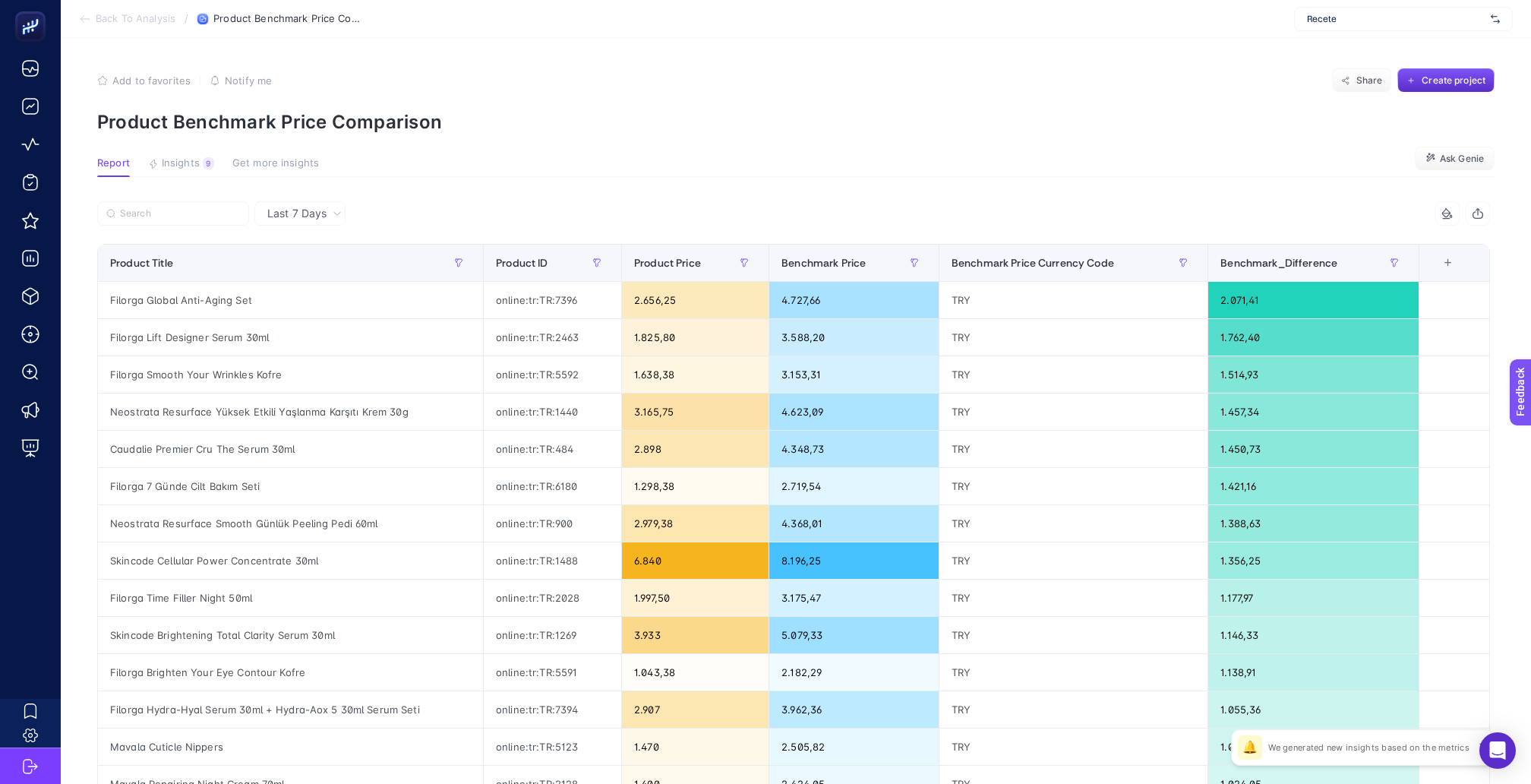
click at [145, 14] on span "Back To Analysis" at bounding box center [135, 18] width 79 height 13
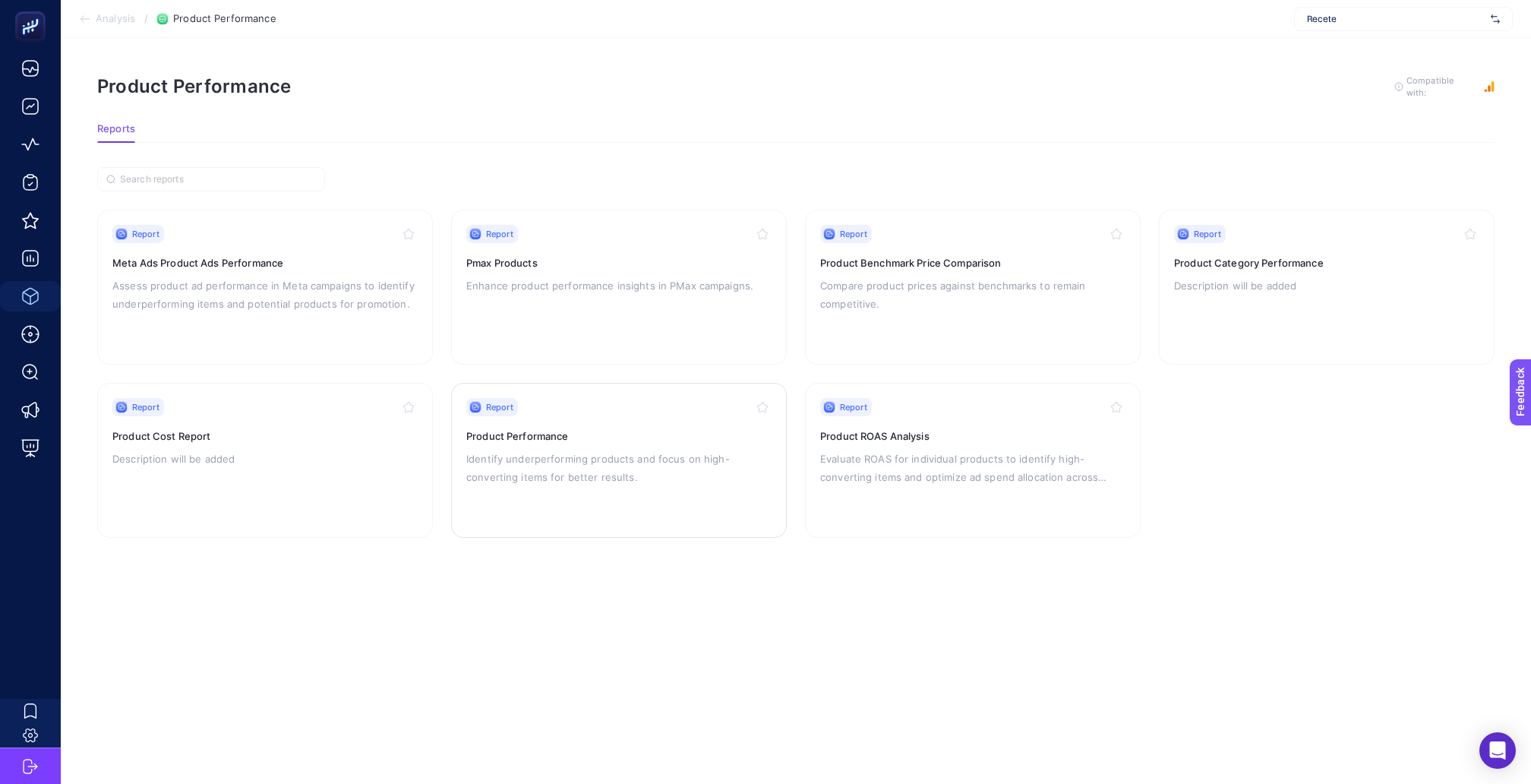
click at [560, 428] on h3 "Product Performance" at bounding box center [619, 435] width 305 height 15
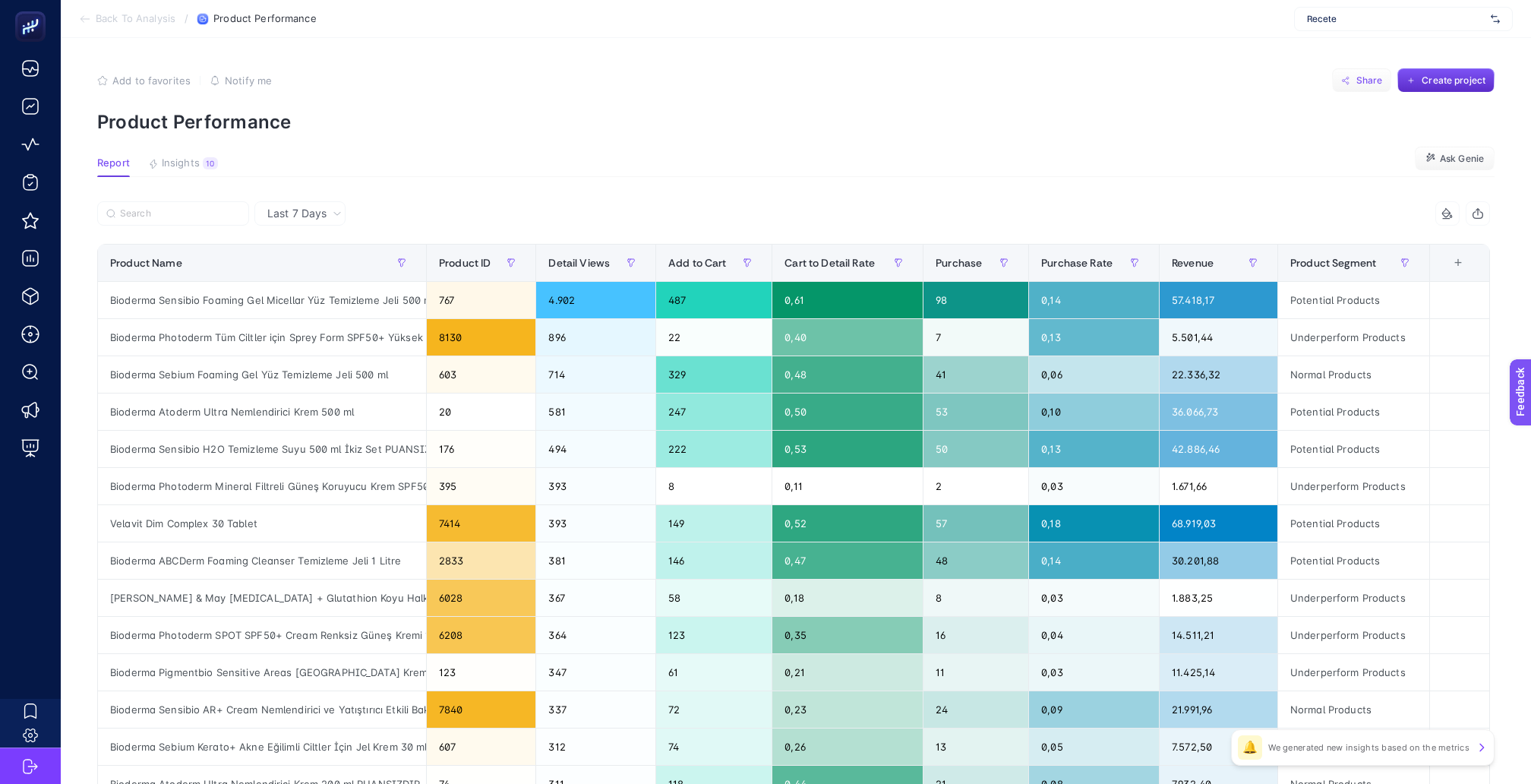
click at [1366, 80] on span "Share" at bounding box center [1370, 80] width 27 height 13
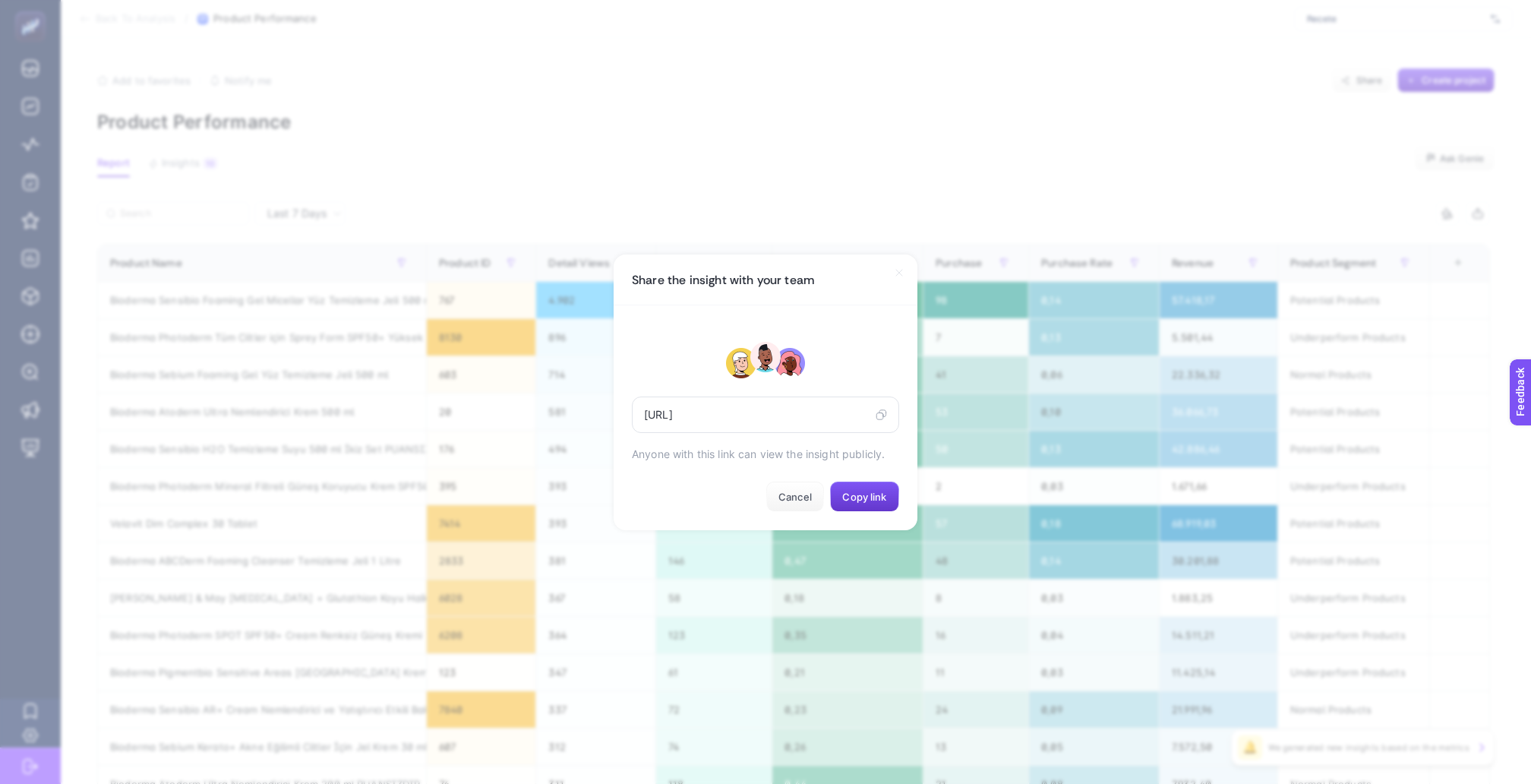
click at [854, 498] on button "Copy link" at bounding box center [865, 496] width 69 height 30
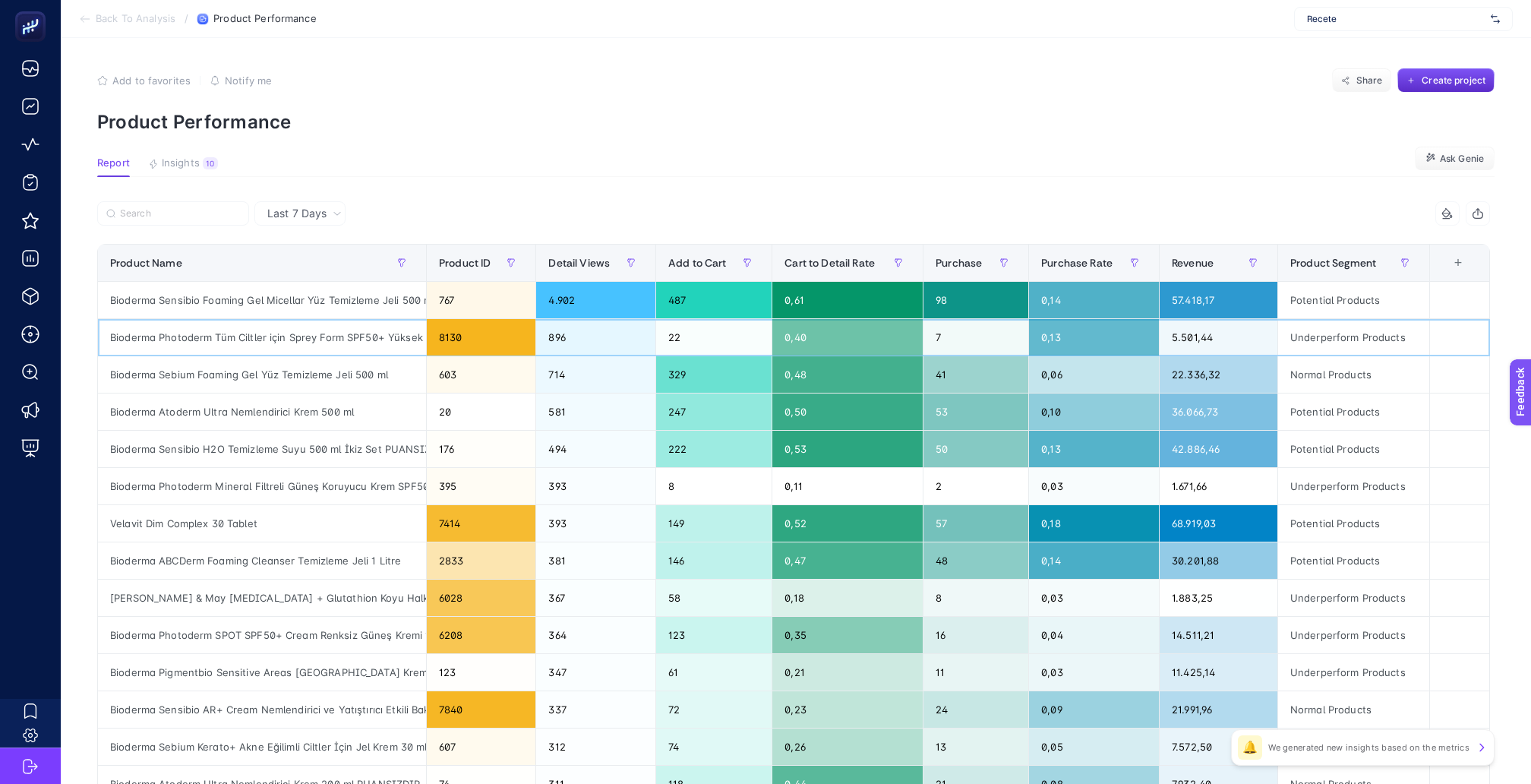
click at [1189, 325] on div "5.501,44" at bounding box center [1218, 338] width 118 height 37
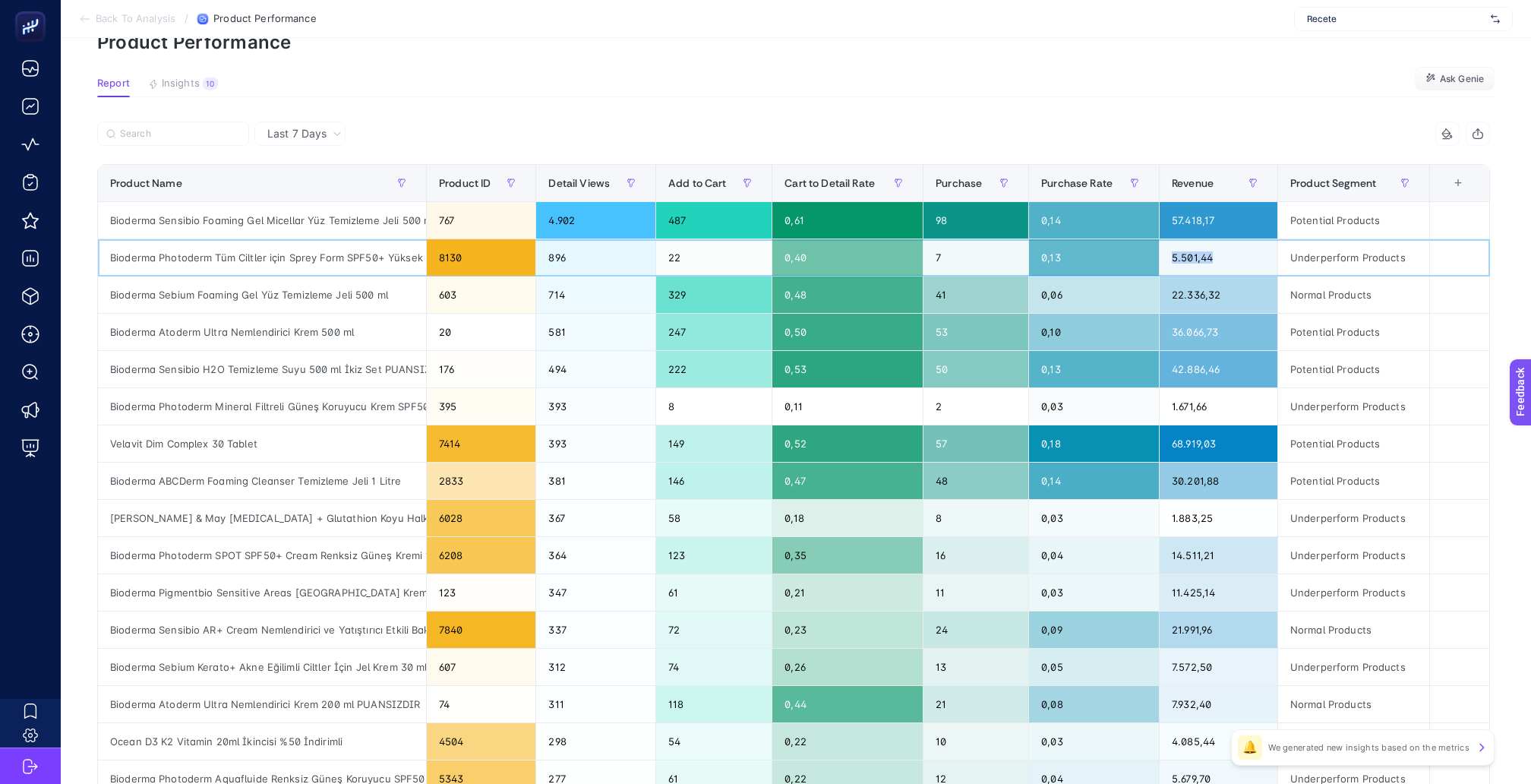
scroll to position [84, 0]
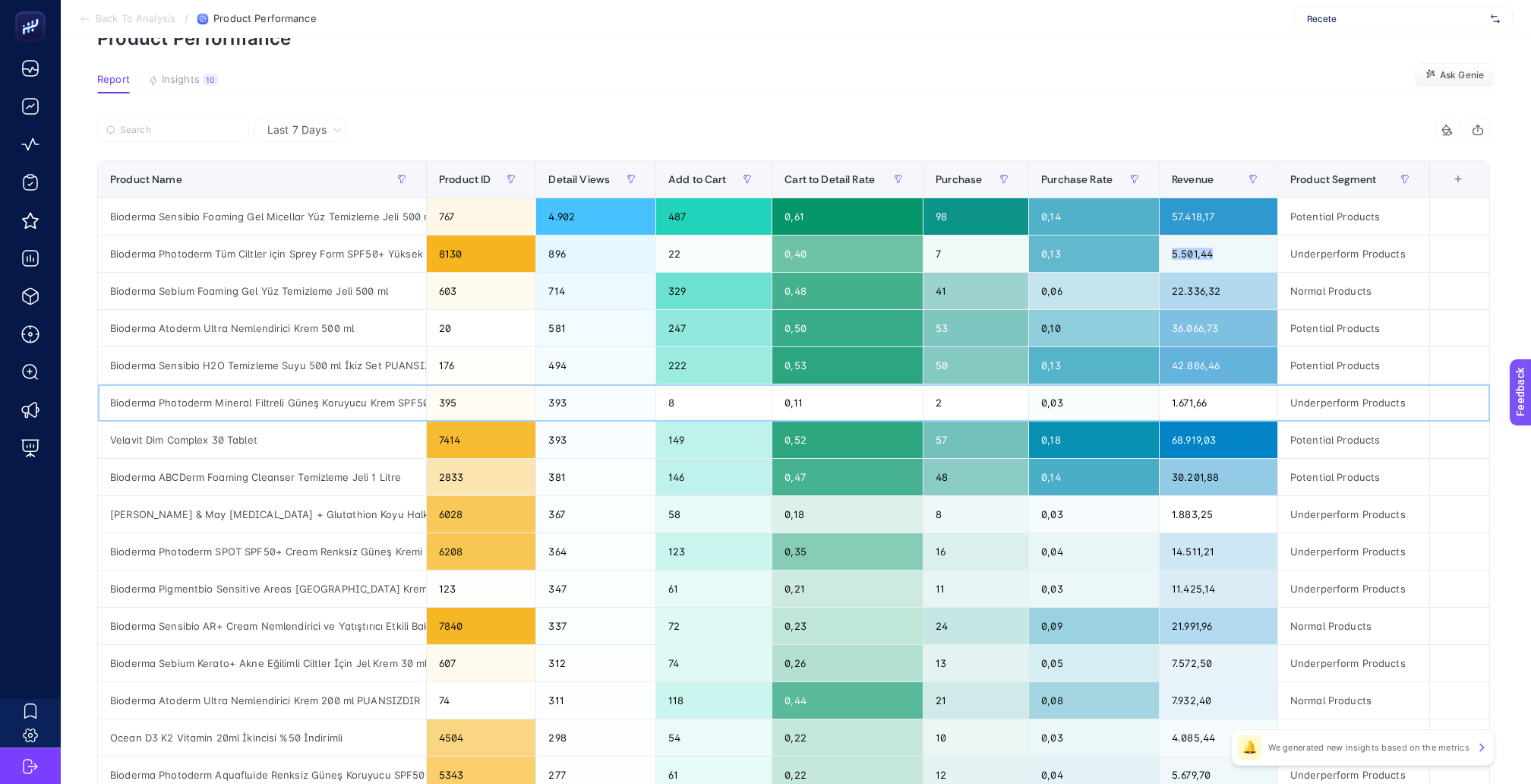
click at [1186, 384] on div "1.671,66" at bounding box center [1218, 403] width 118 height 37
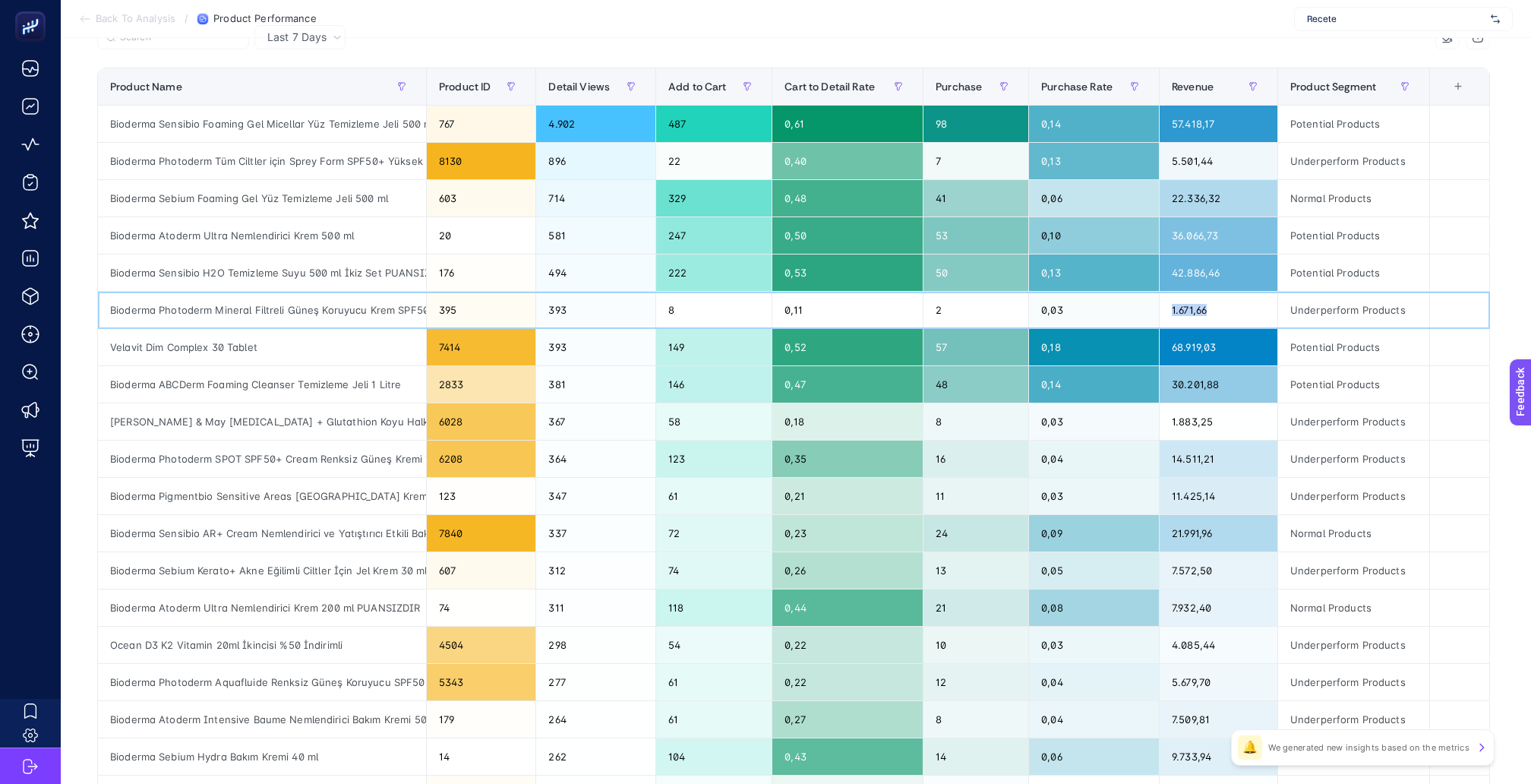
scroll to position [181, 0]
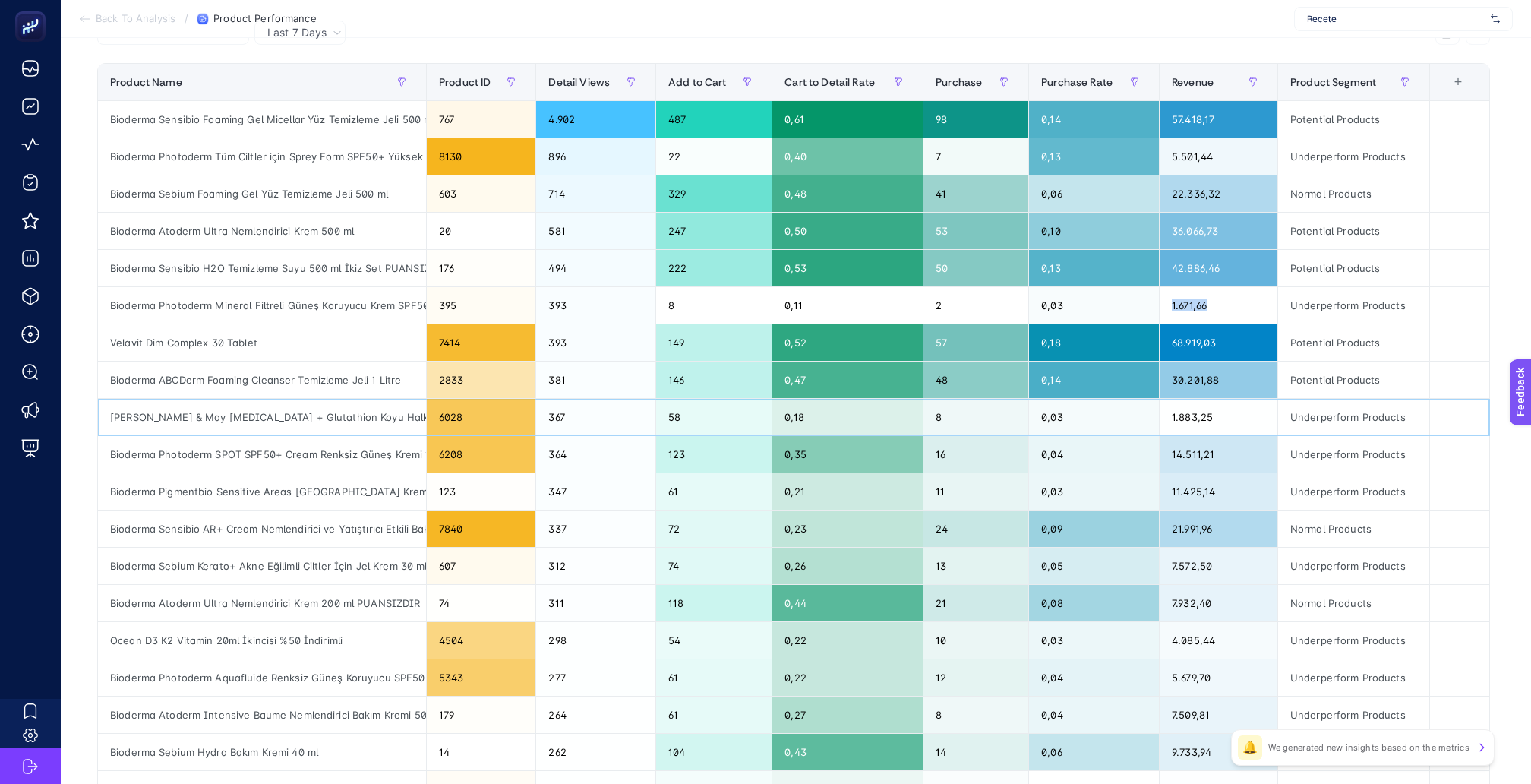
click at [1185, 399] on div "1.883,25" at bounding box center [1218, 417] width 118 height 37
click at [1190, 399] on div "1.883,25" at bounding box center [1218, 417] width 118 height 37
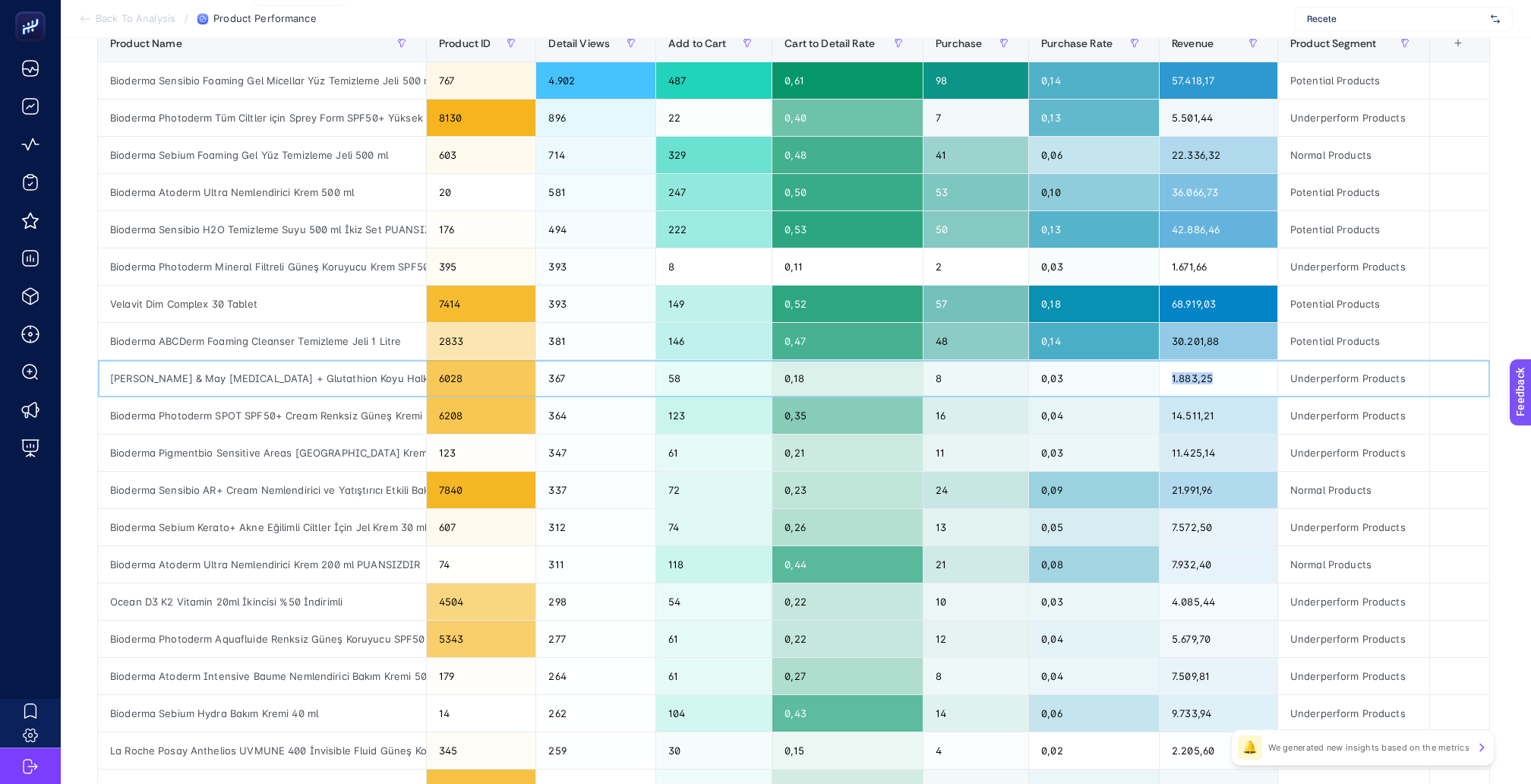
scroll to position [368, 0]
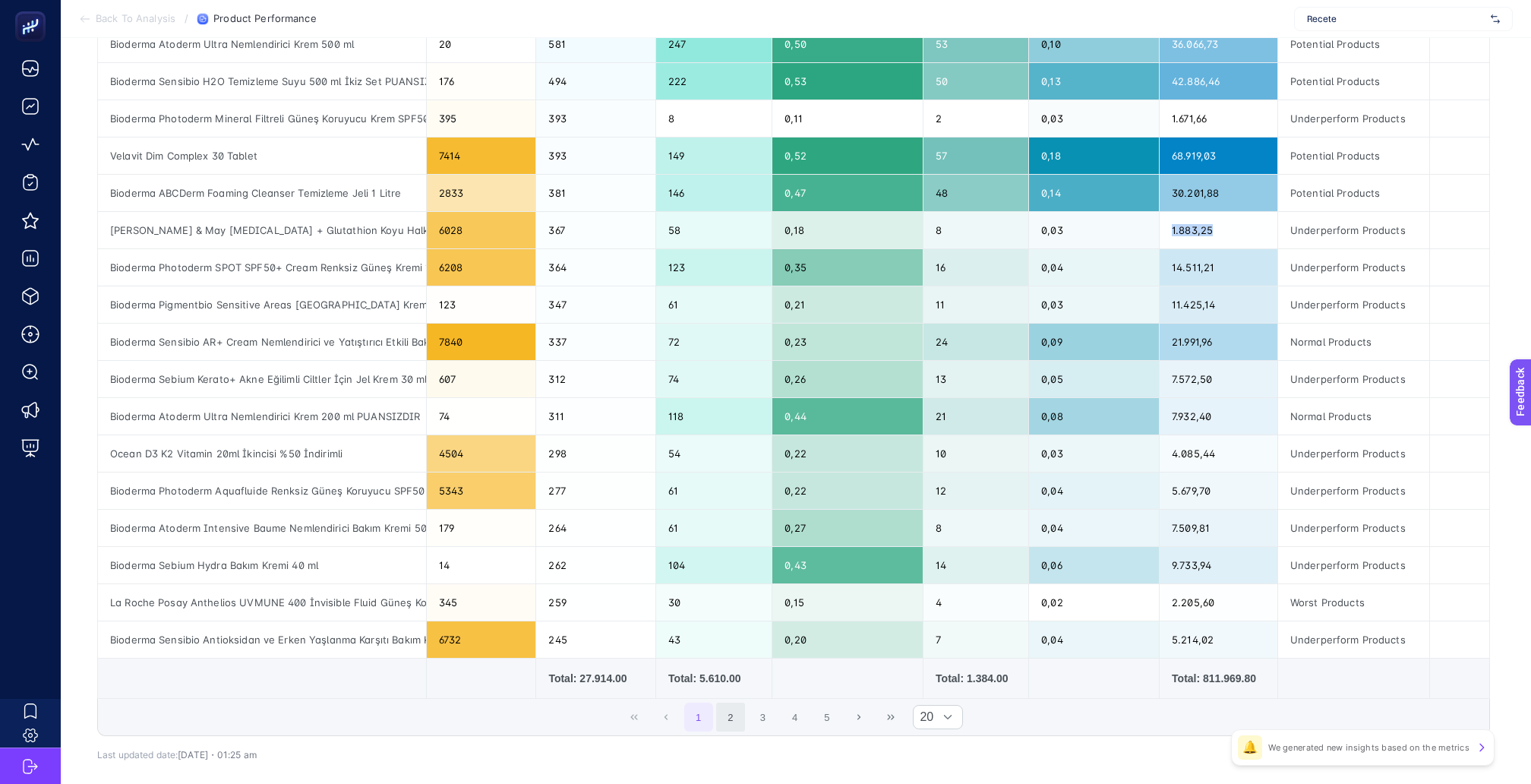
click at [735, 702] on button "2" at bounding box center [731, 716] width 29 height 29
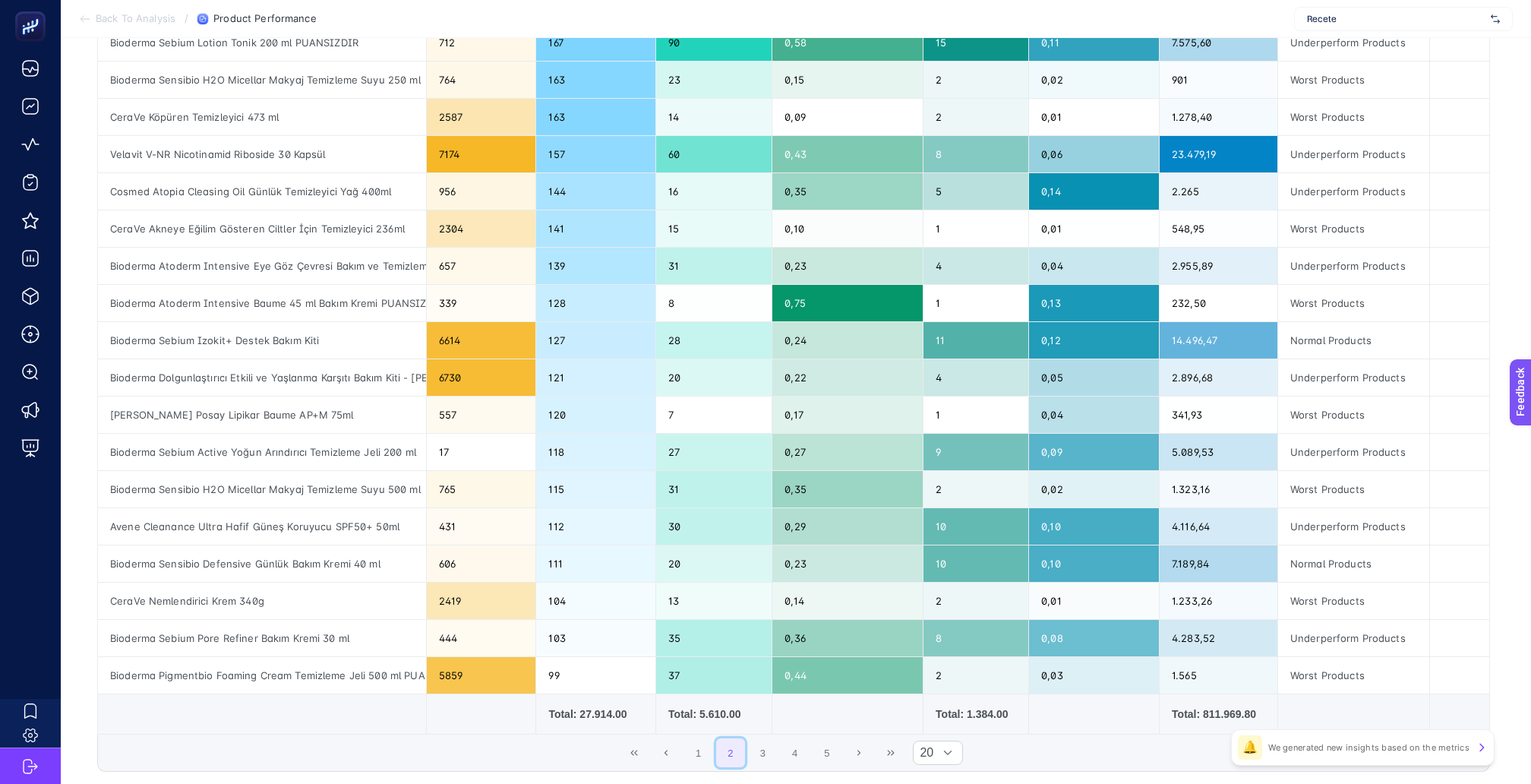
scroll to position [341, 0]
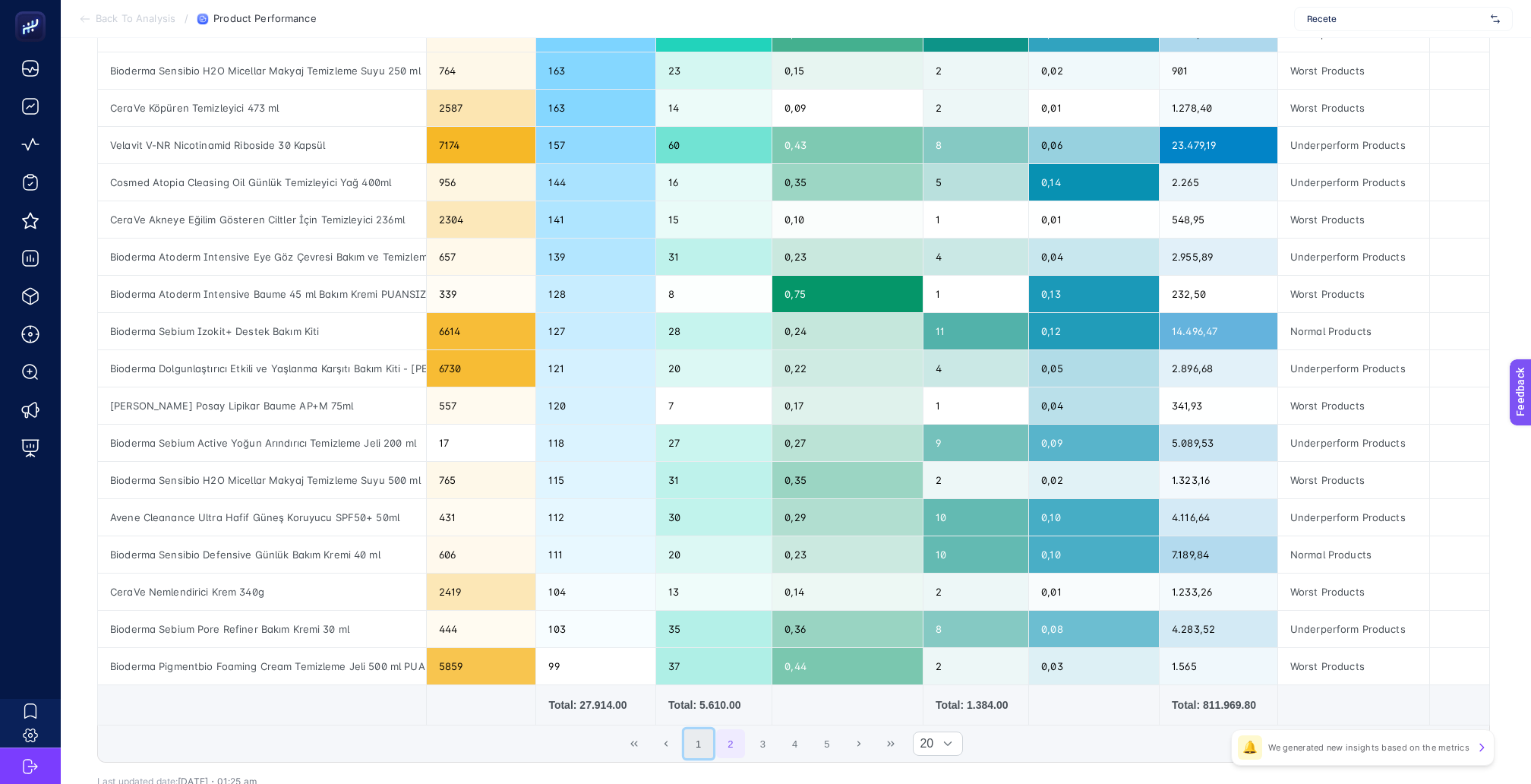
click at [702, 729] on button "1" at bounding box center [699, 743] width 29 height 29
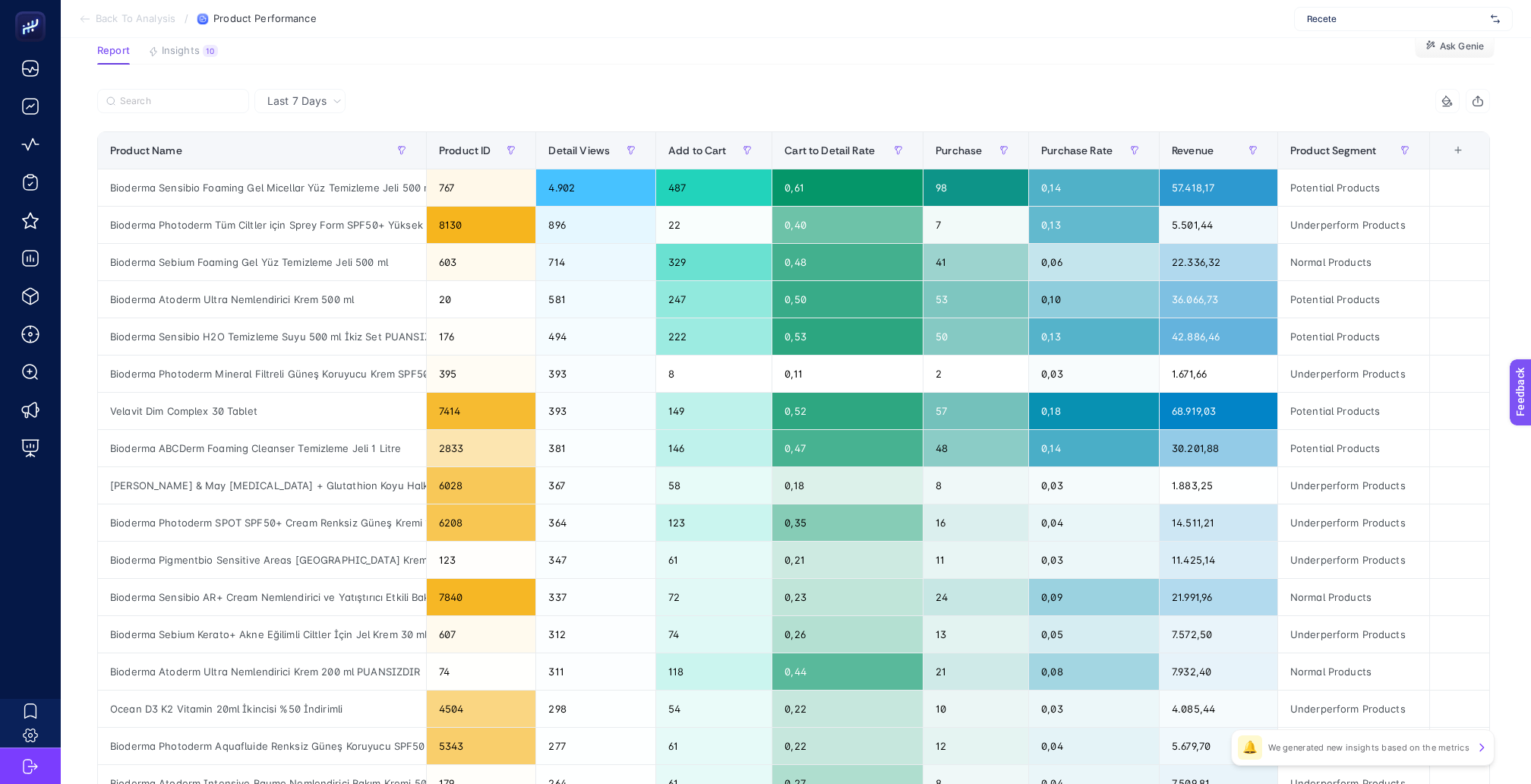
scroll to position [104, 0]
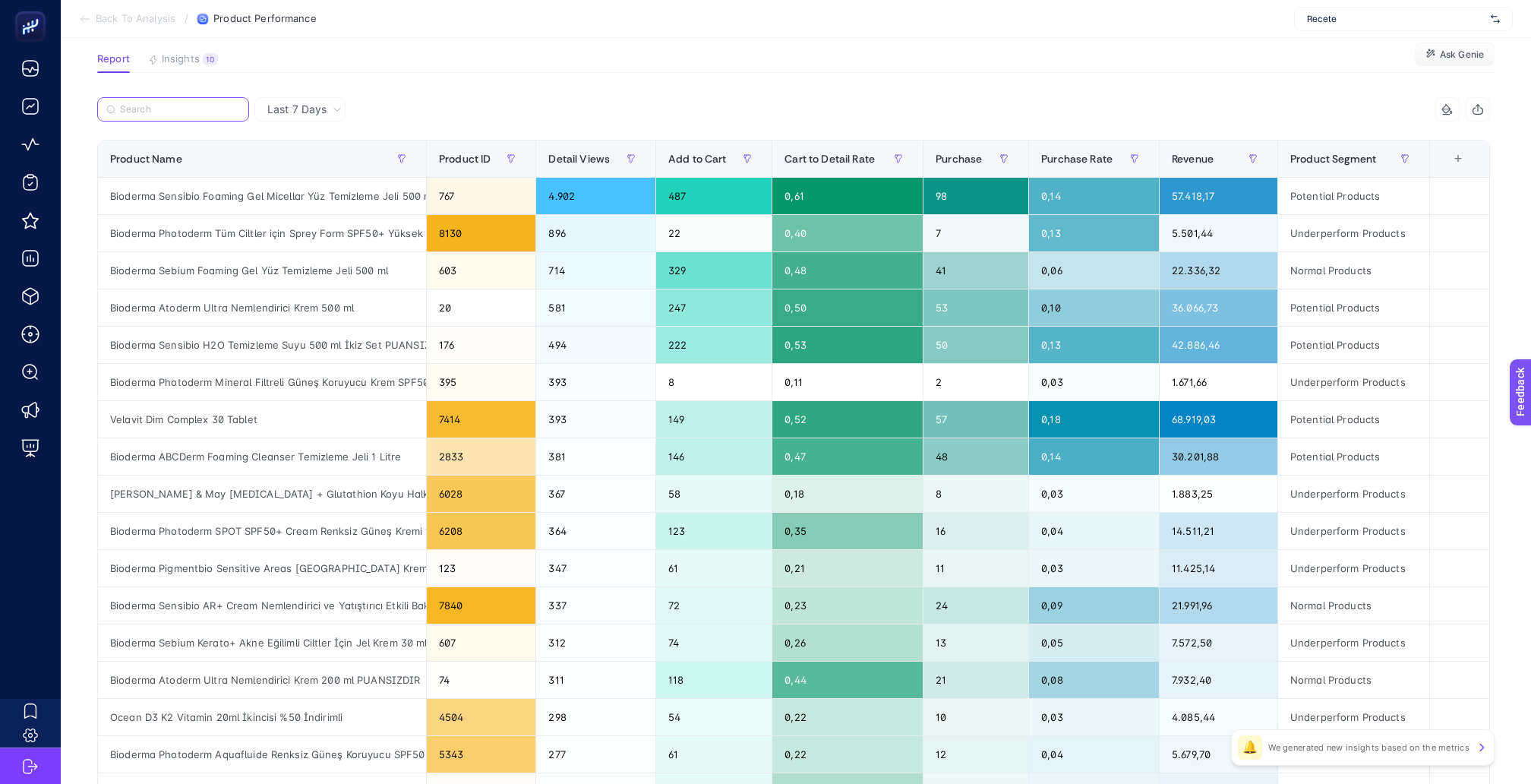
click at [186, 104] on input "Search" at bounding box center [181, 109] width 120 height 12
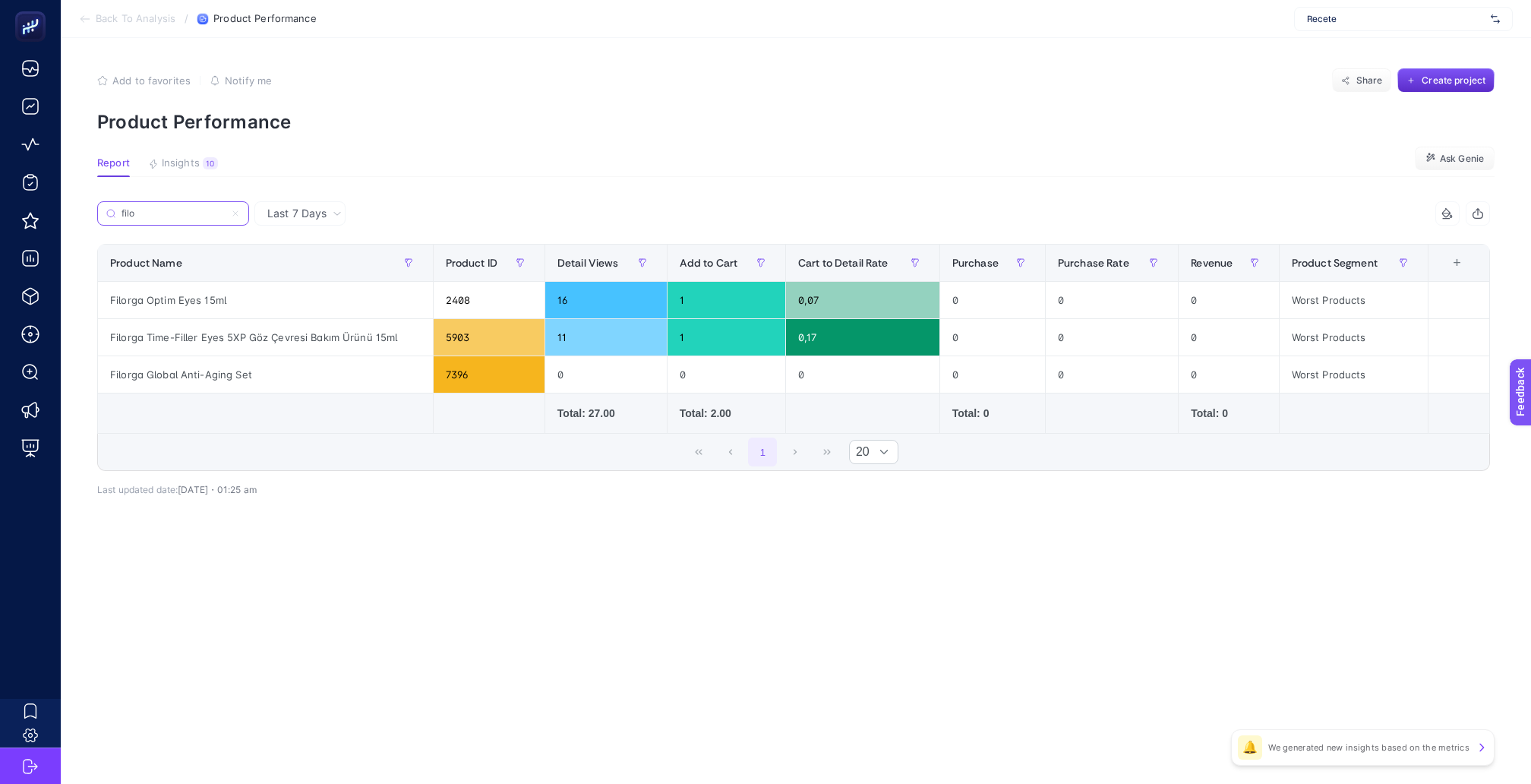
scroll to position [0, 0]
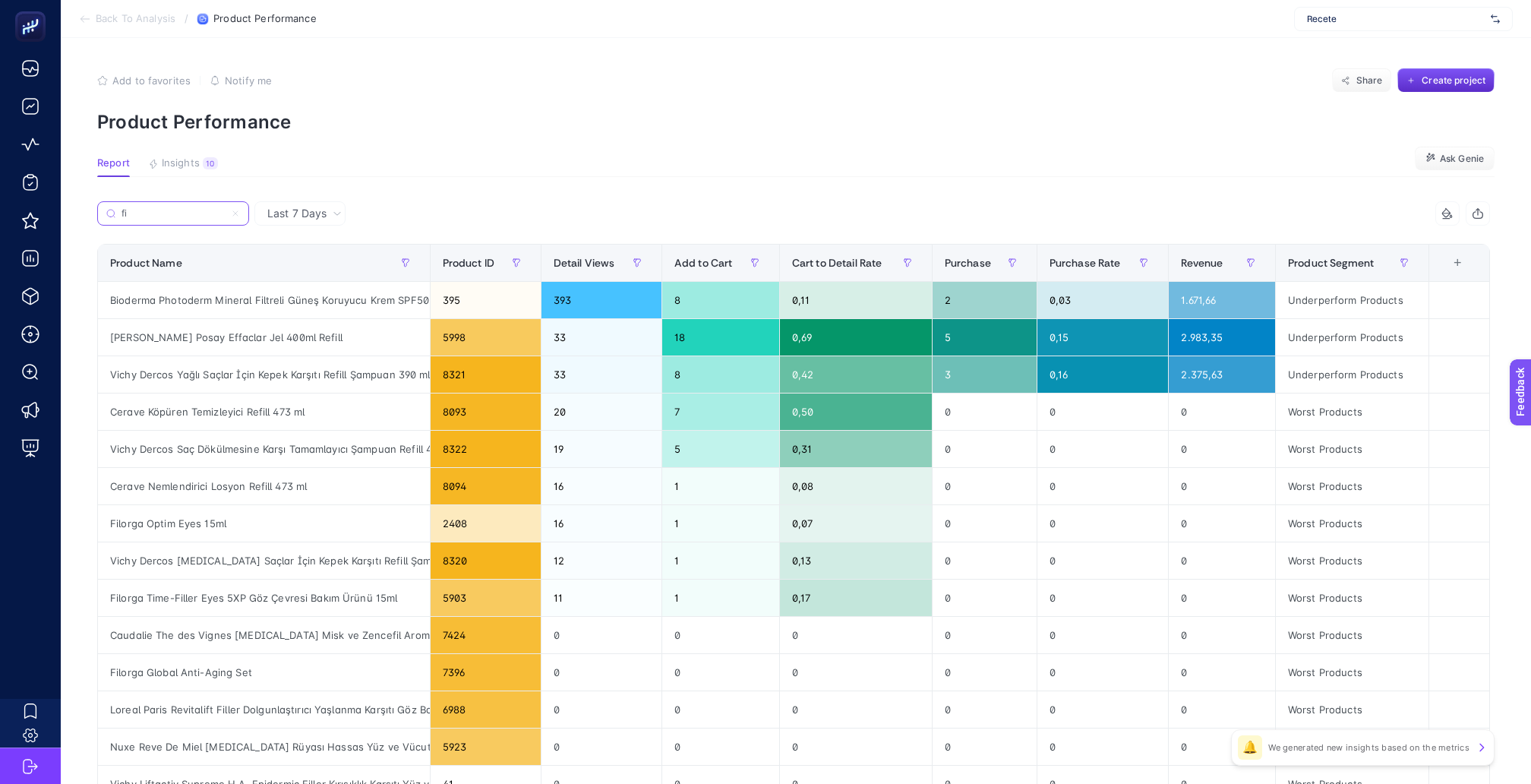
type input "f"
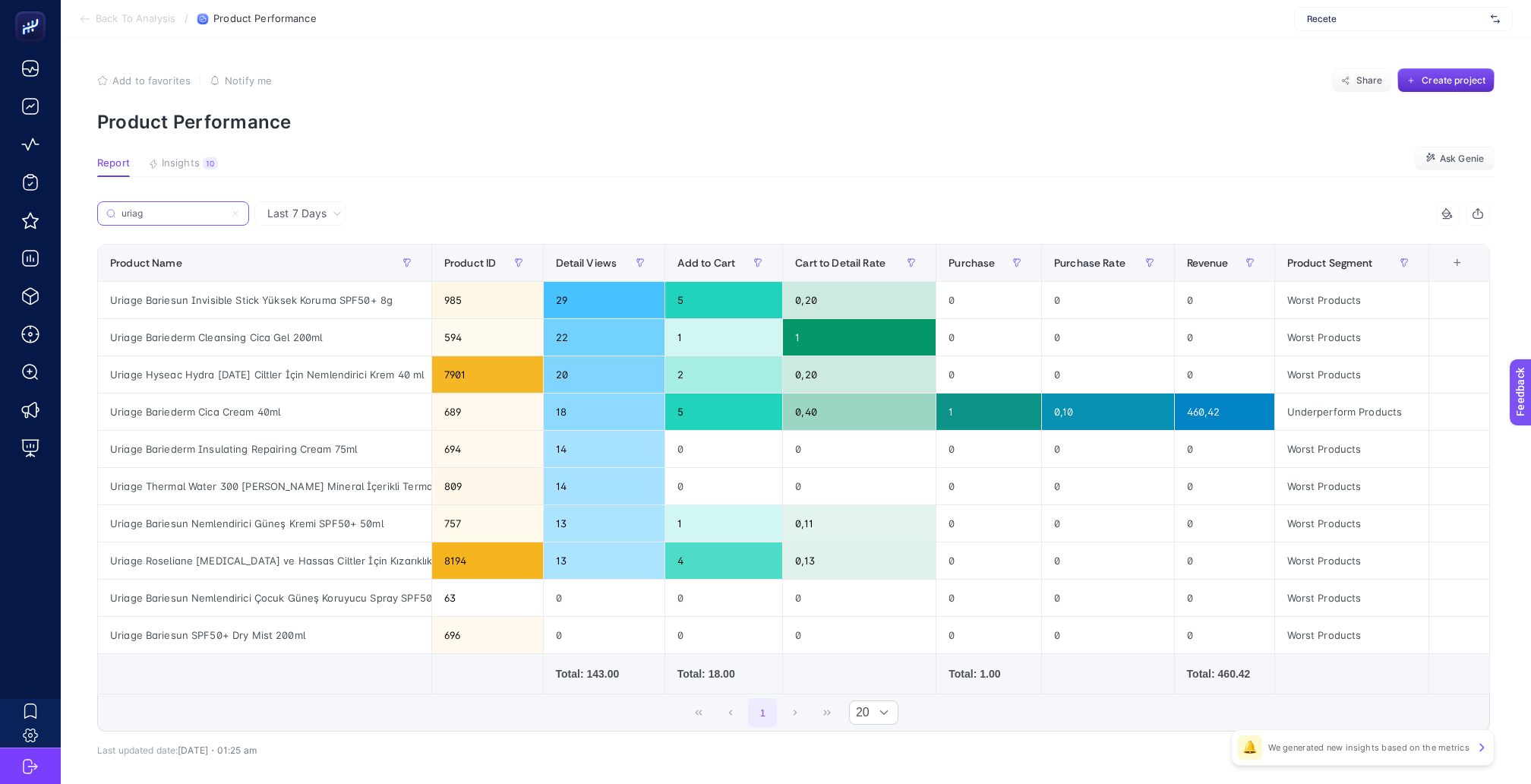
type input "uriag"
click at [283, 206] on span "Last 7 Days" at bounding box center [297, 213] width 59 height 15
click at [308, 286] on li "Last 30 Days" at bounding box center [300, 299] width 82 height 28
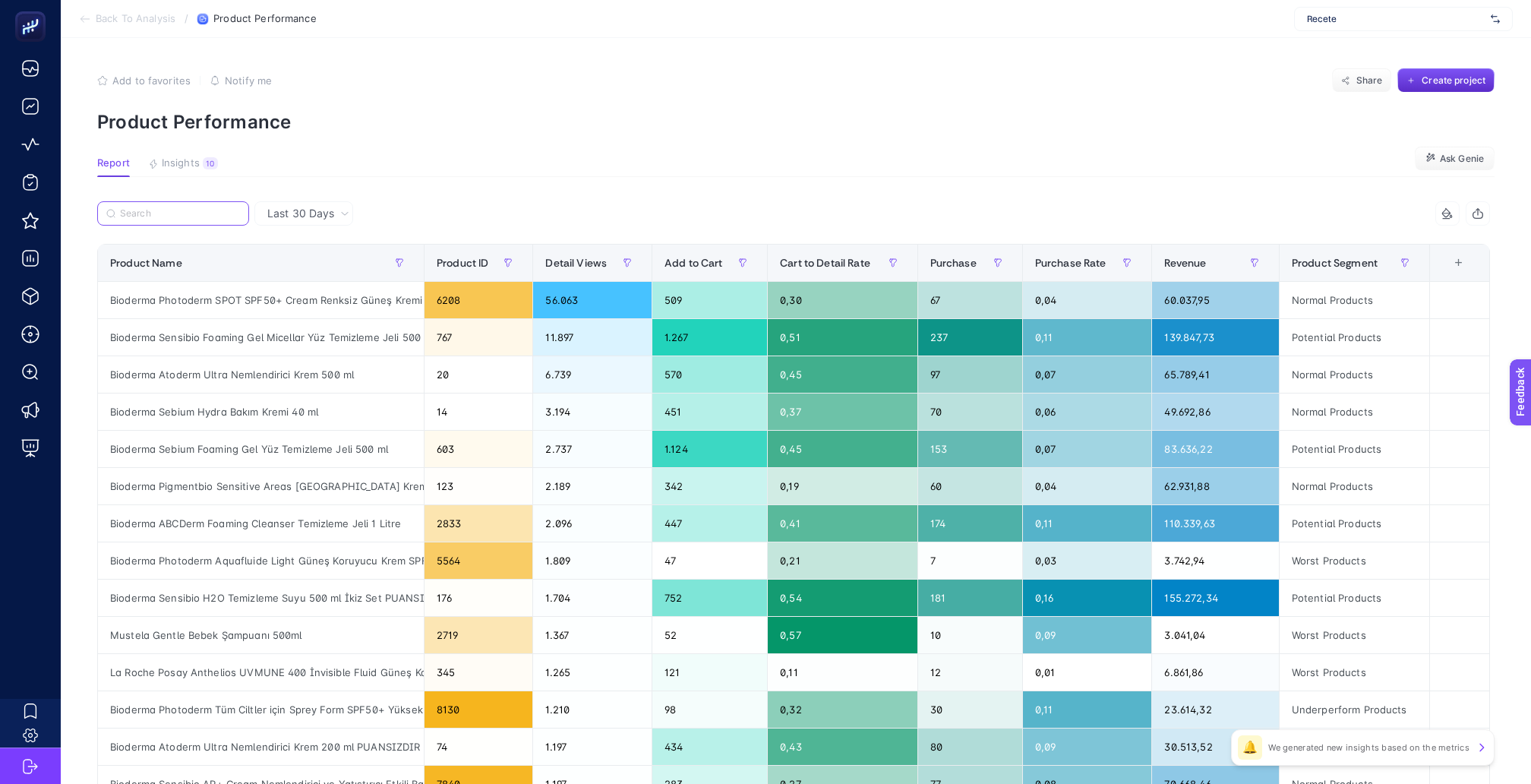
click at [181, 208] on input "Search" at bounding box center [181, 214] width 120 height 12
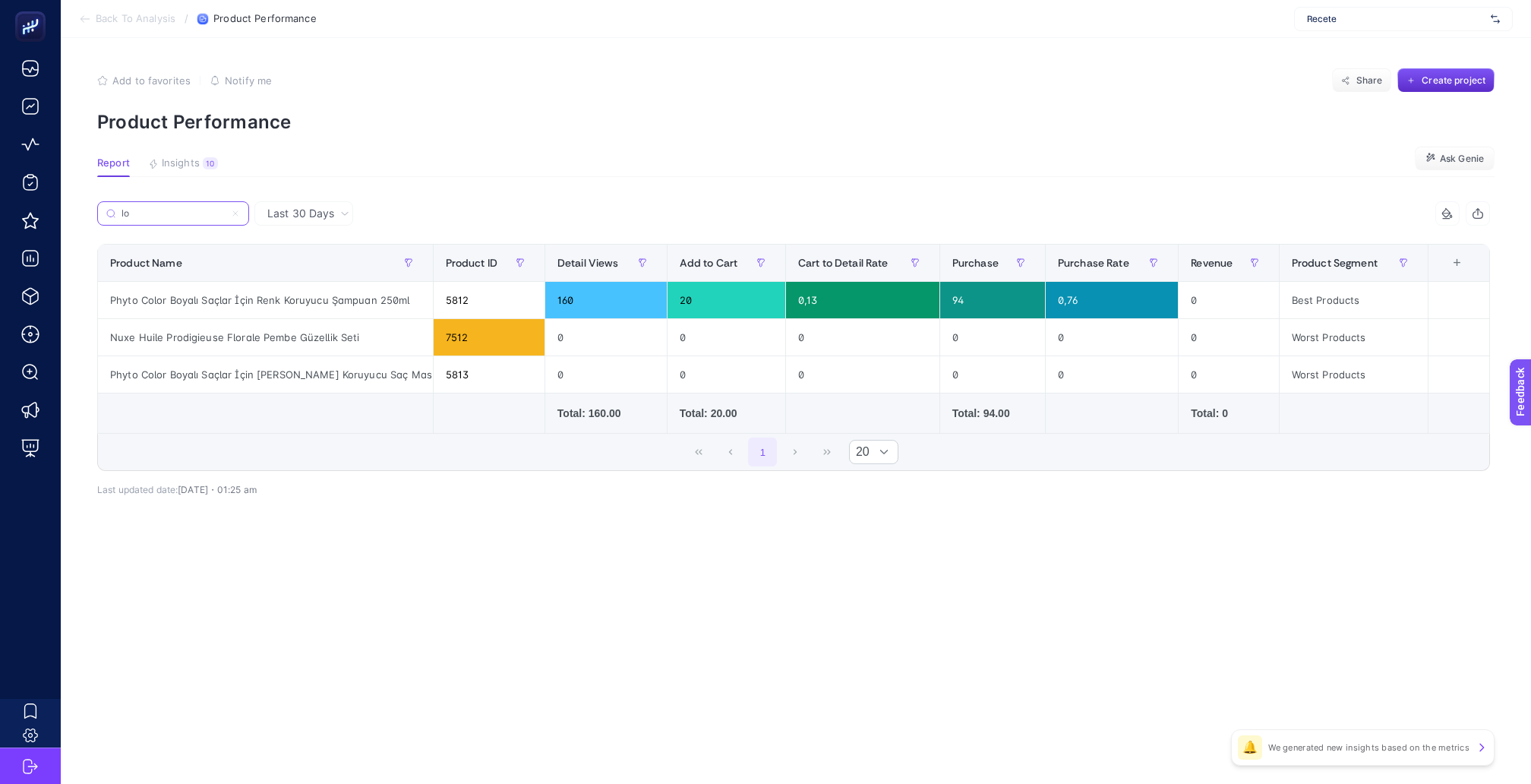
type input "l"
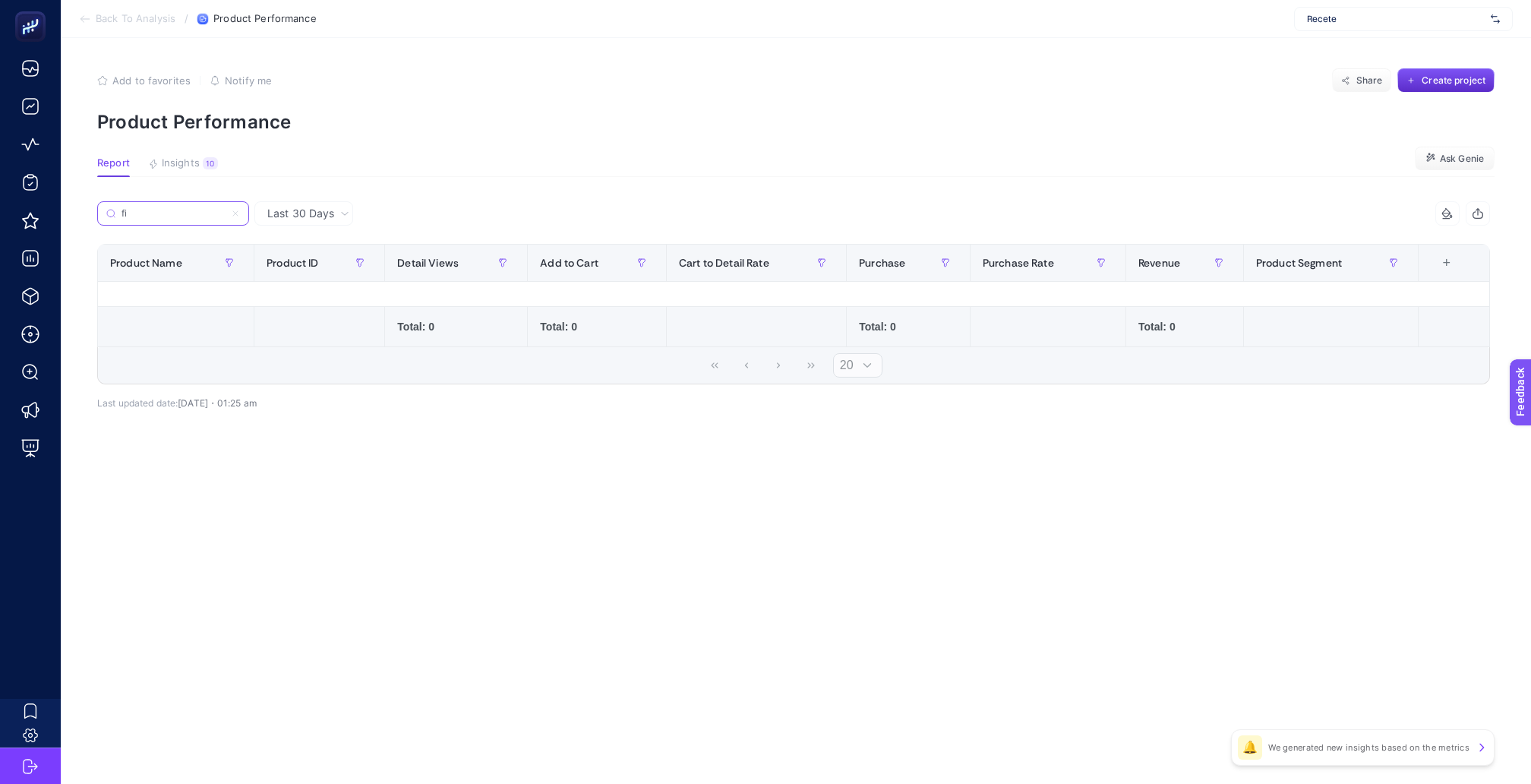
type input "f"
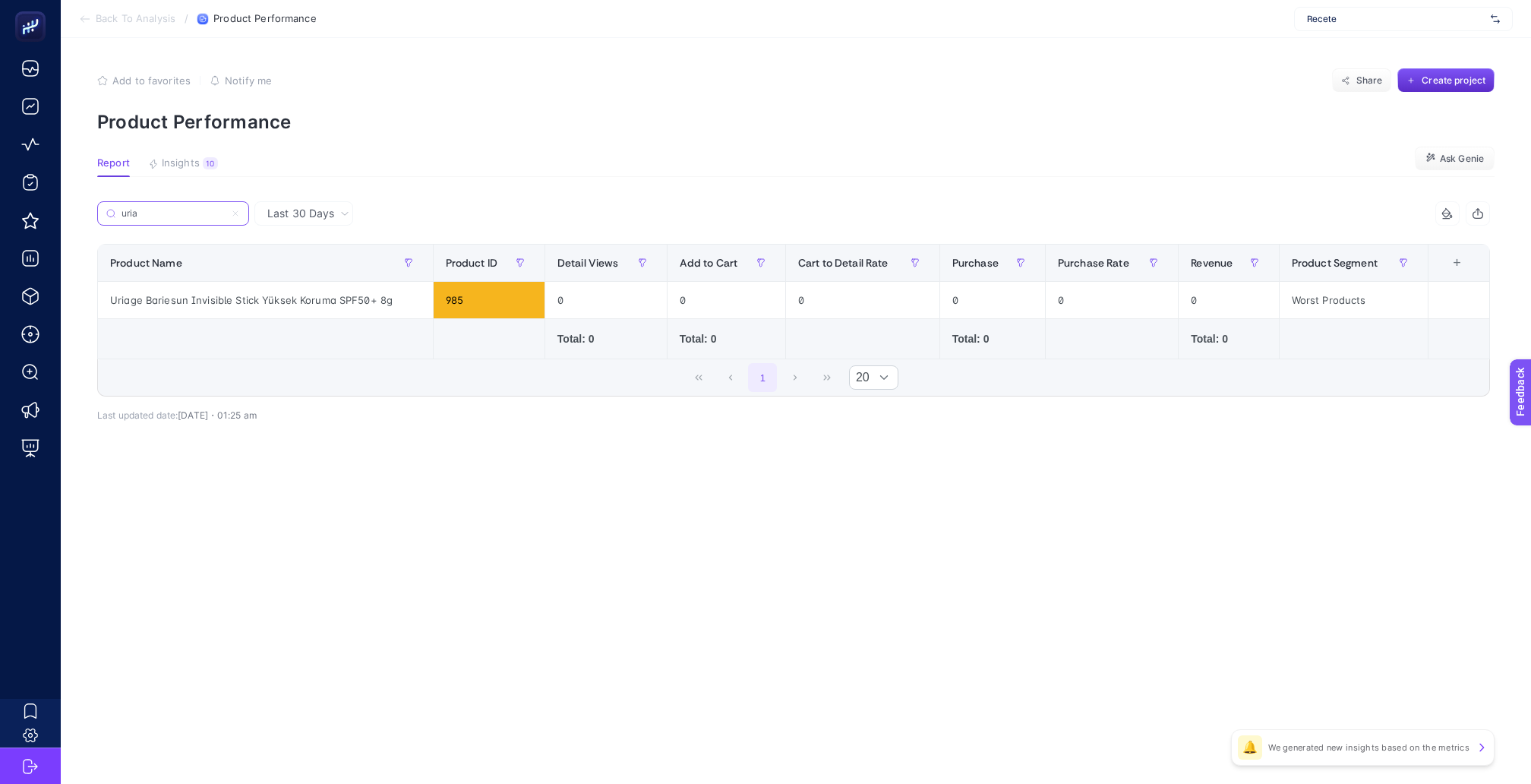
type input "uria"
click at [327, 208] on div "Last 30 Days" at bounding box center [309, 213] width 94 height 11
click at [312, 259] on li "Last 7 Days" at bounding box center [304, 272] width 89 height 28
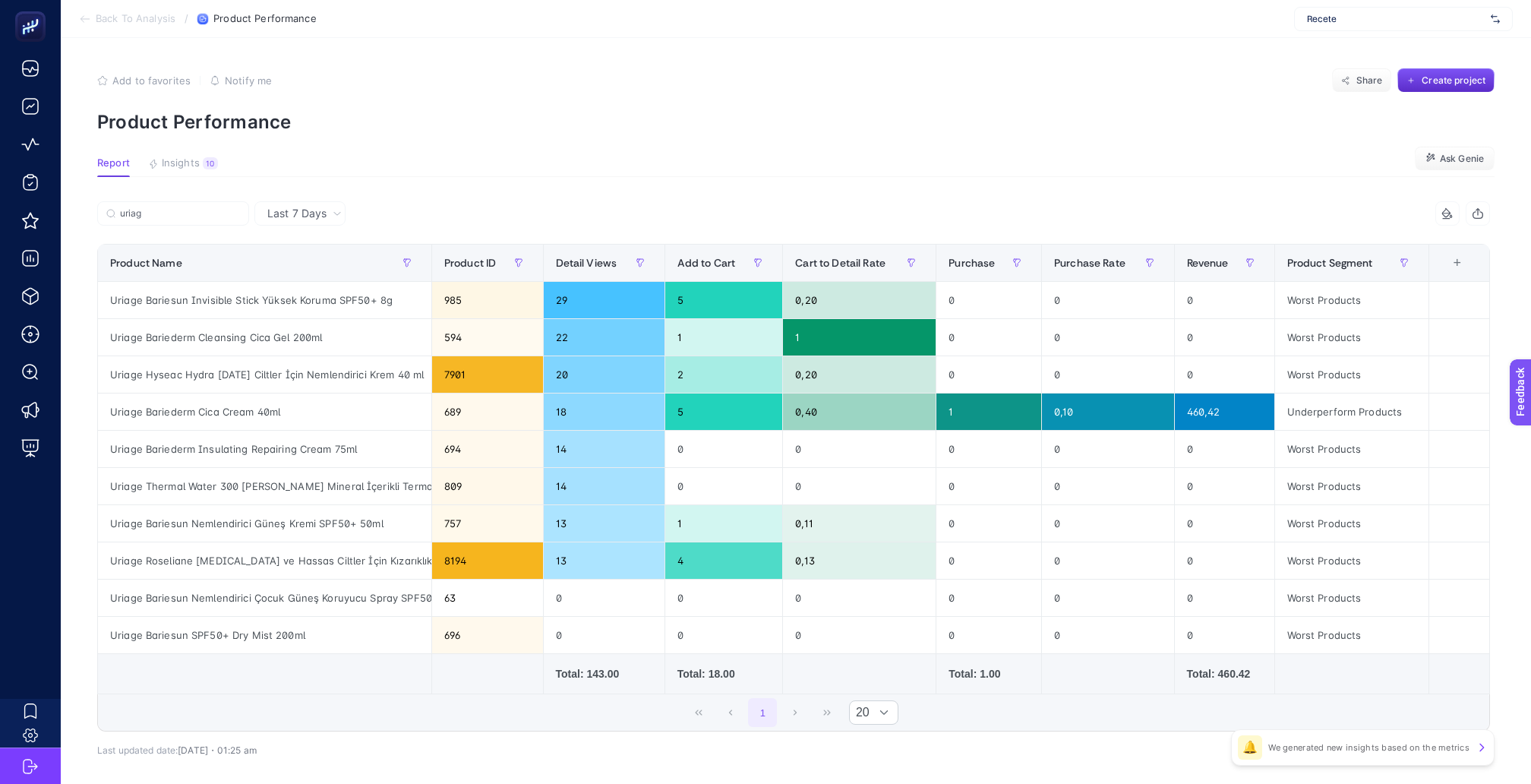
click at [498, 201] on div "uriag" at bounding box center [445, 218] width 697 height 33
click at [203, 208] on input "uriag" at bounding box center [181, 214] width 120 height 12
click at [1347, 79] on icon "button" at bounding box center [1345, 79] width 3 height 2
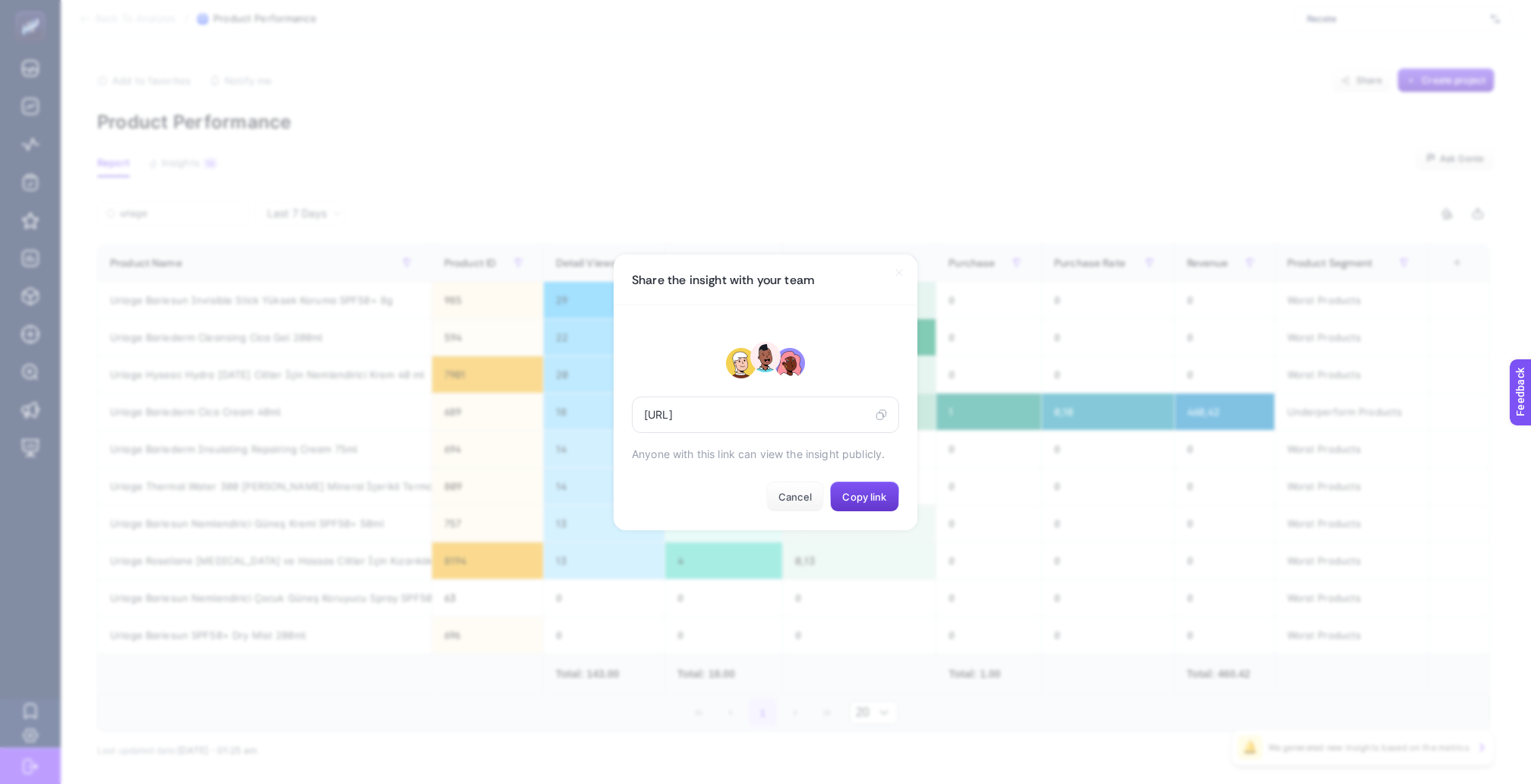
click at [875, 481] on button "Copy link" at bounding box center [865, 496] width 69 height 30
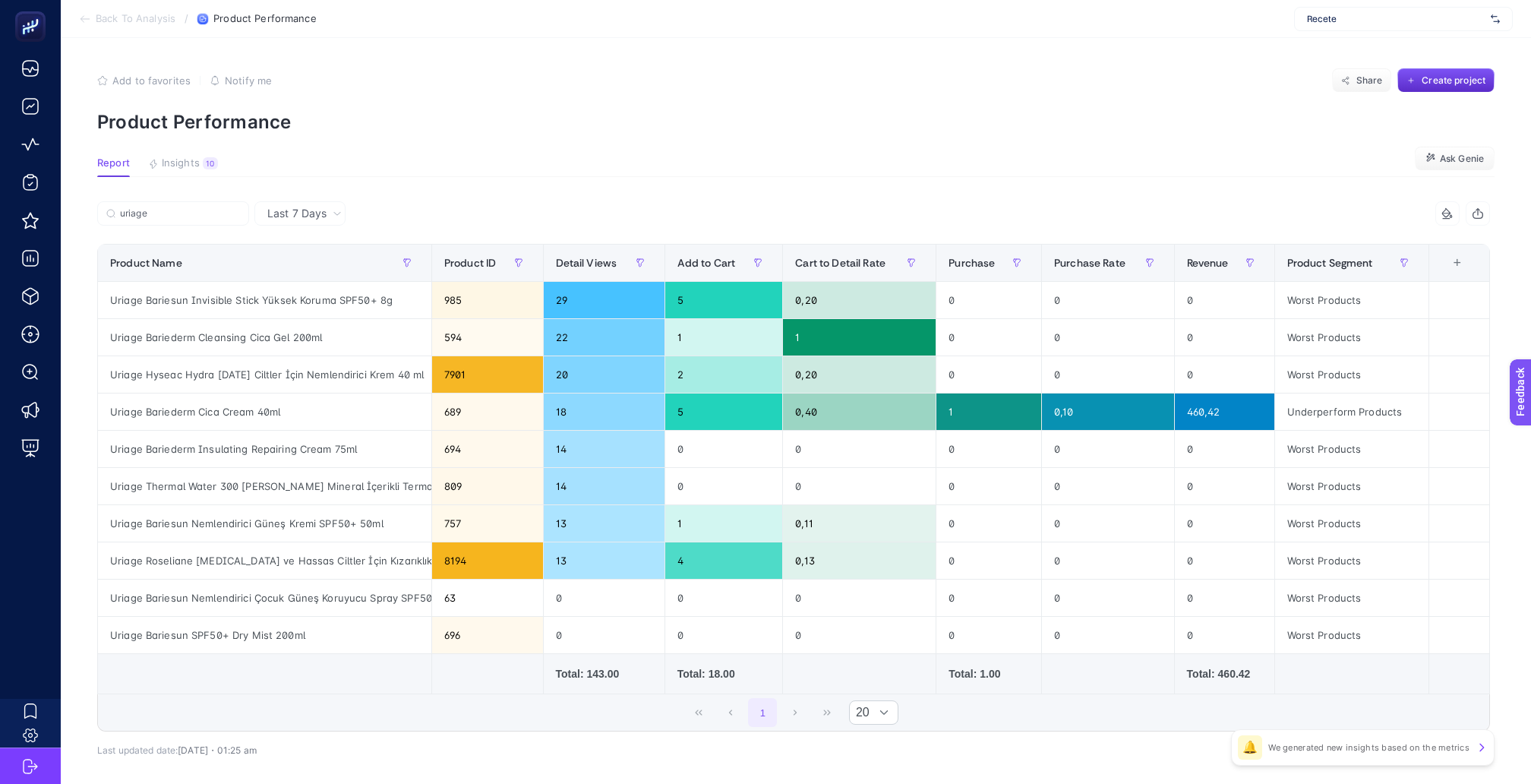
click at [322, 208] on div "Last 7 Days" at bounding box center [305, 213] width 87 height 11
click at [563, 178] on article "Add to favorites false Notify me Share Create project Product Performance Repor…" at bounding box center [796, 445] width 1471 height 815
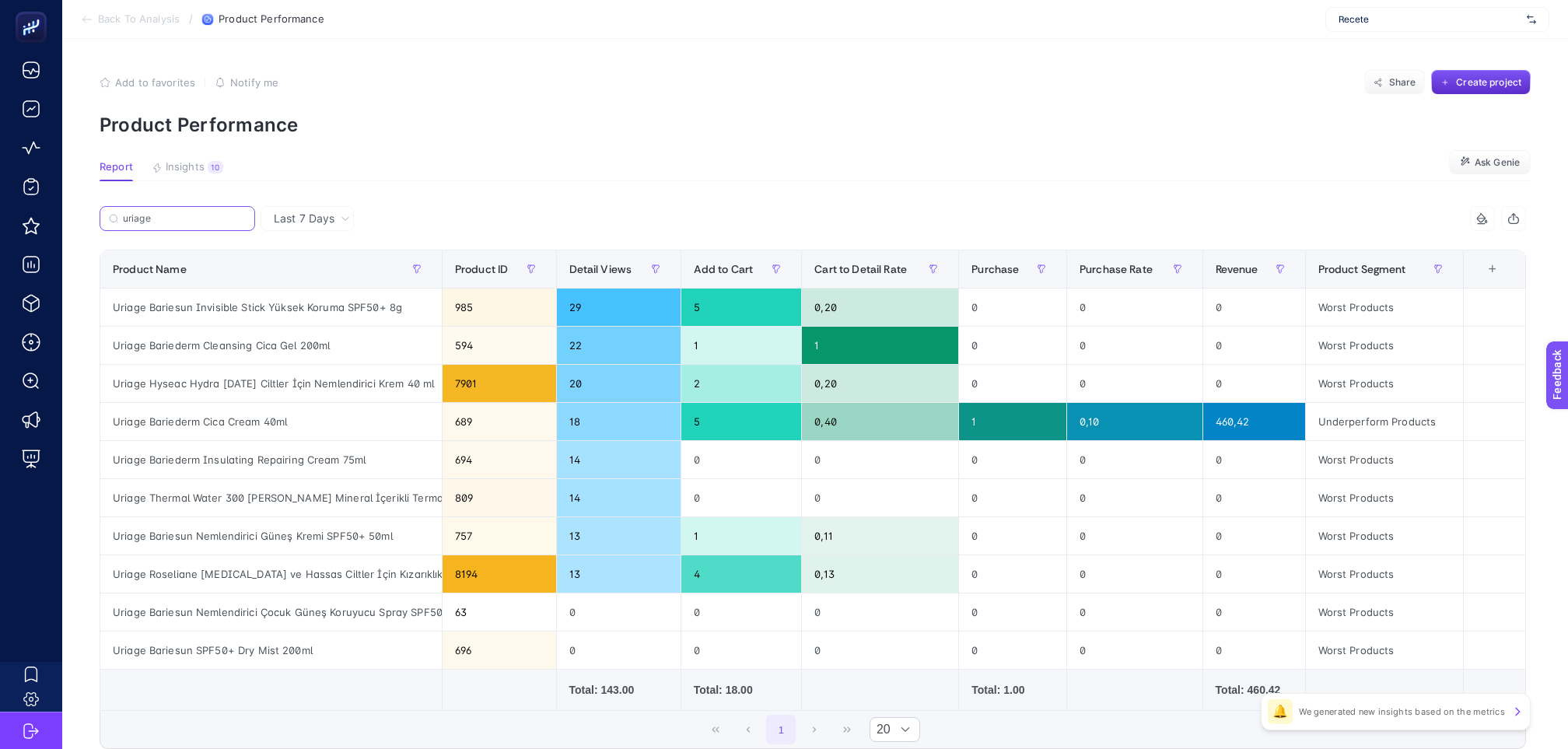
click at [212, 213] on input "uriage" at bounding box center [185, 219] width 123 height 12
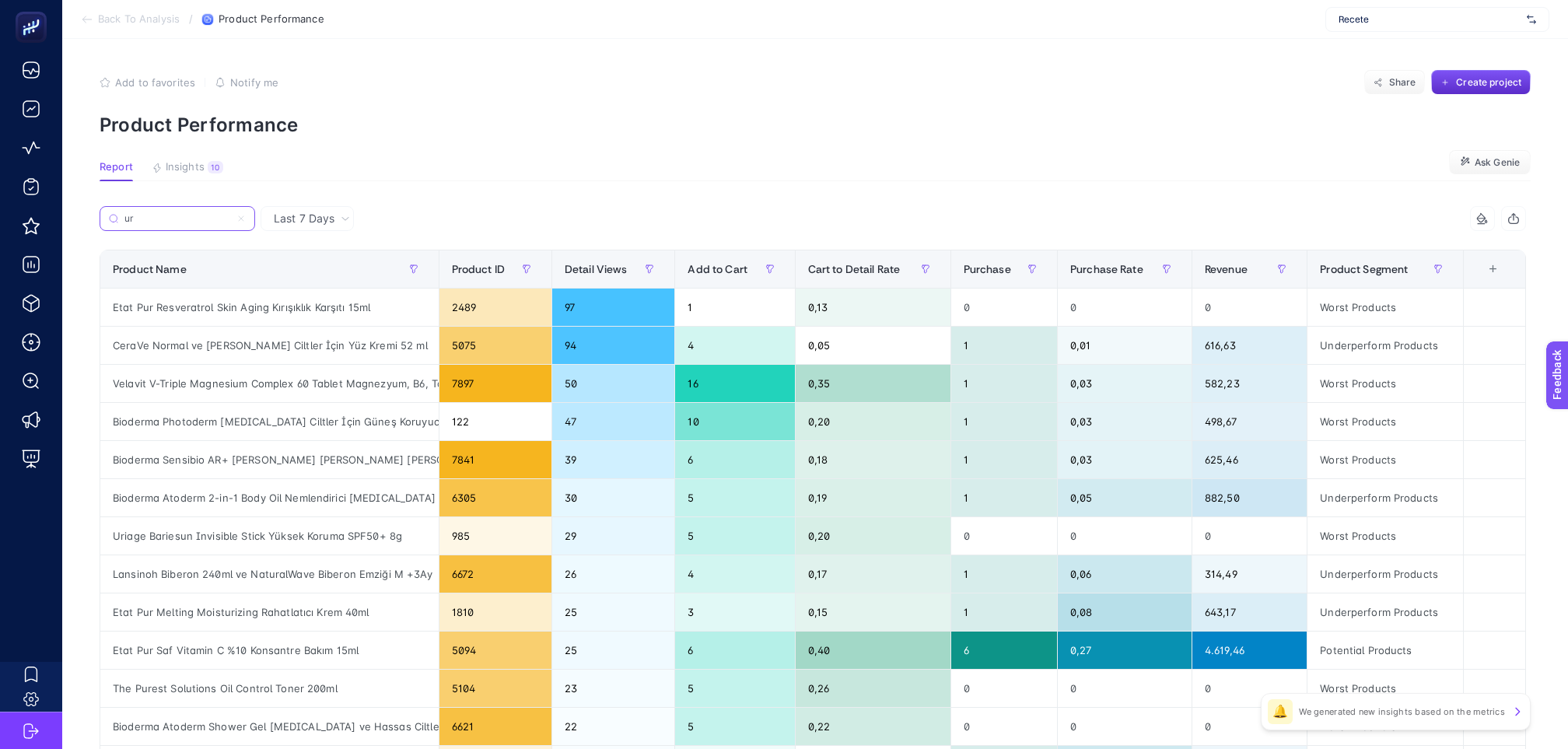
type input "u"
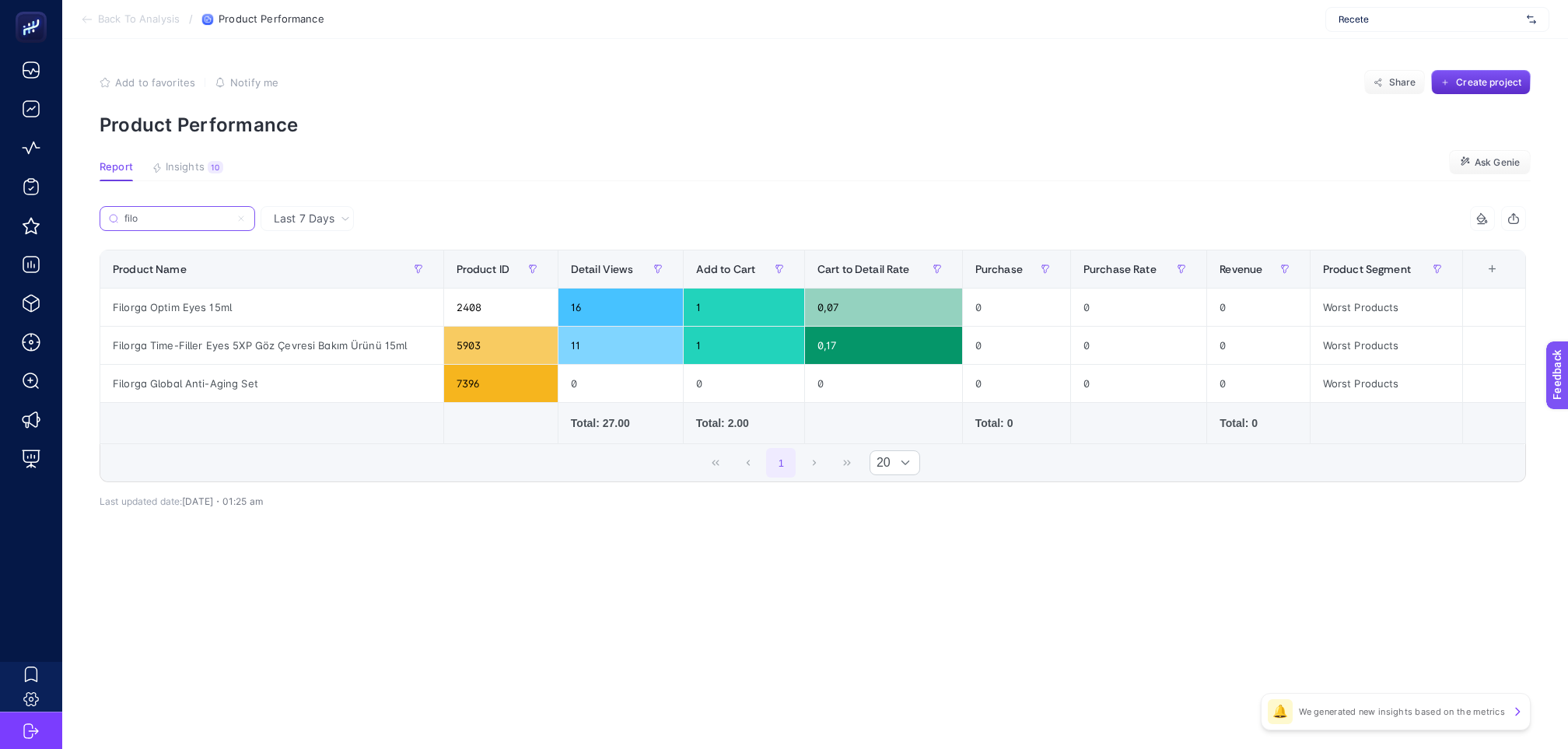
type input "filo"
click at [307, 211] on span "Last 7 Days" at bounding box center [304, 218] width 61 height 15
click at [313, 293] on li "Last 30 Days" at bounding box center [307, 306] width 84 height 28
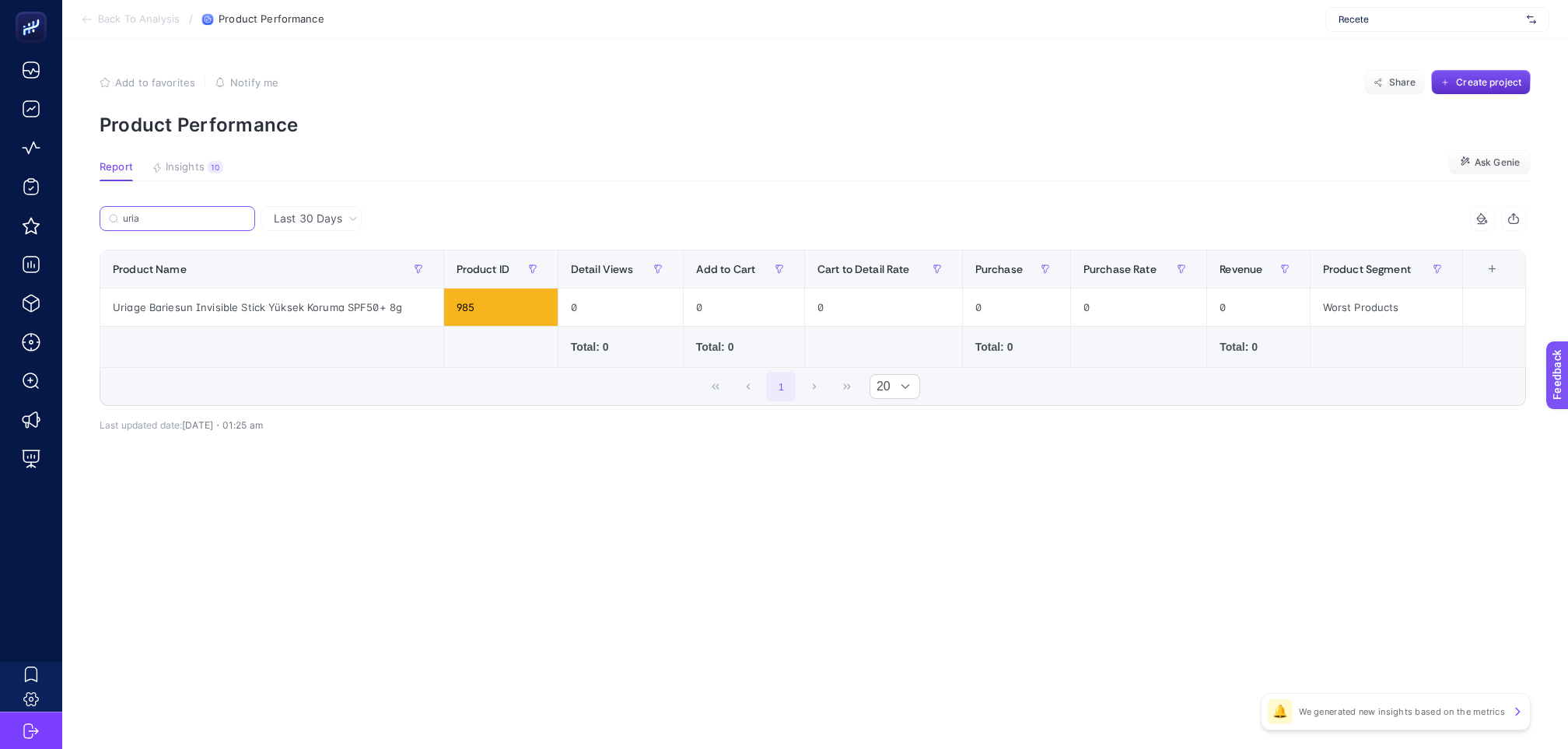
click at [192, 213] on input "uria" at bounding box center [185, 219] width 123 height 12
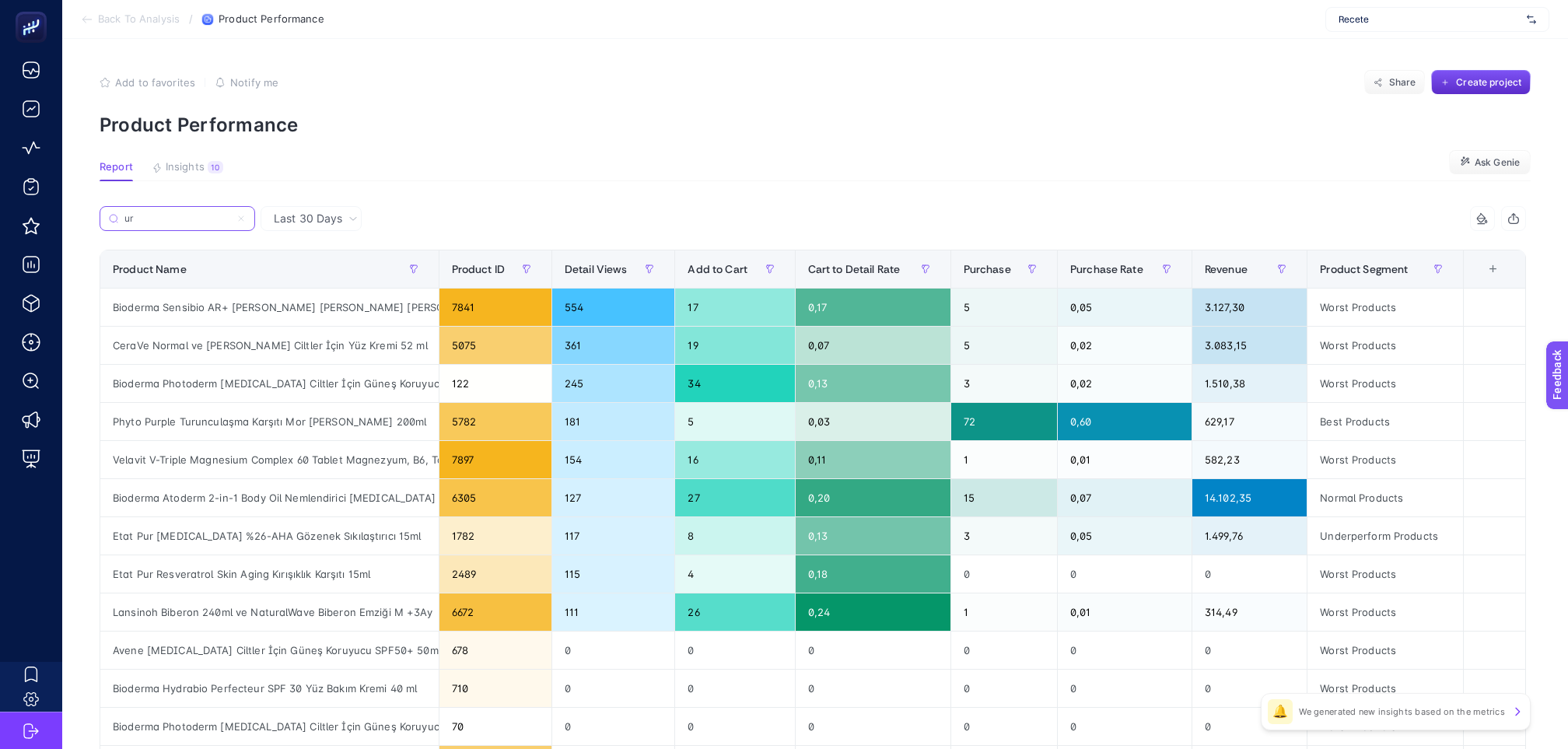
type input "u"
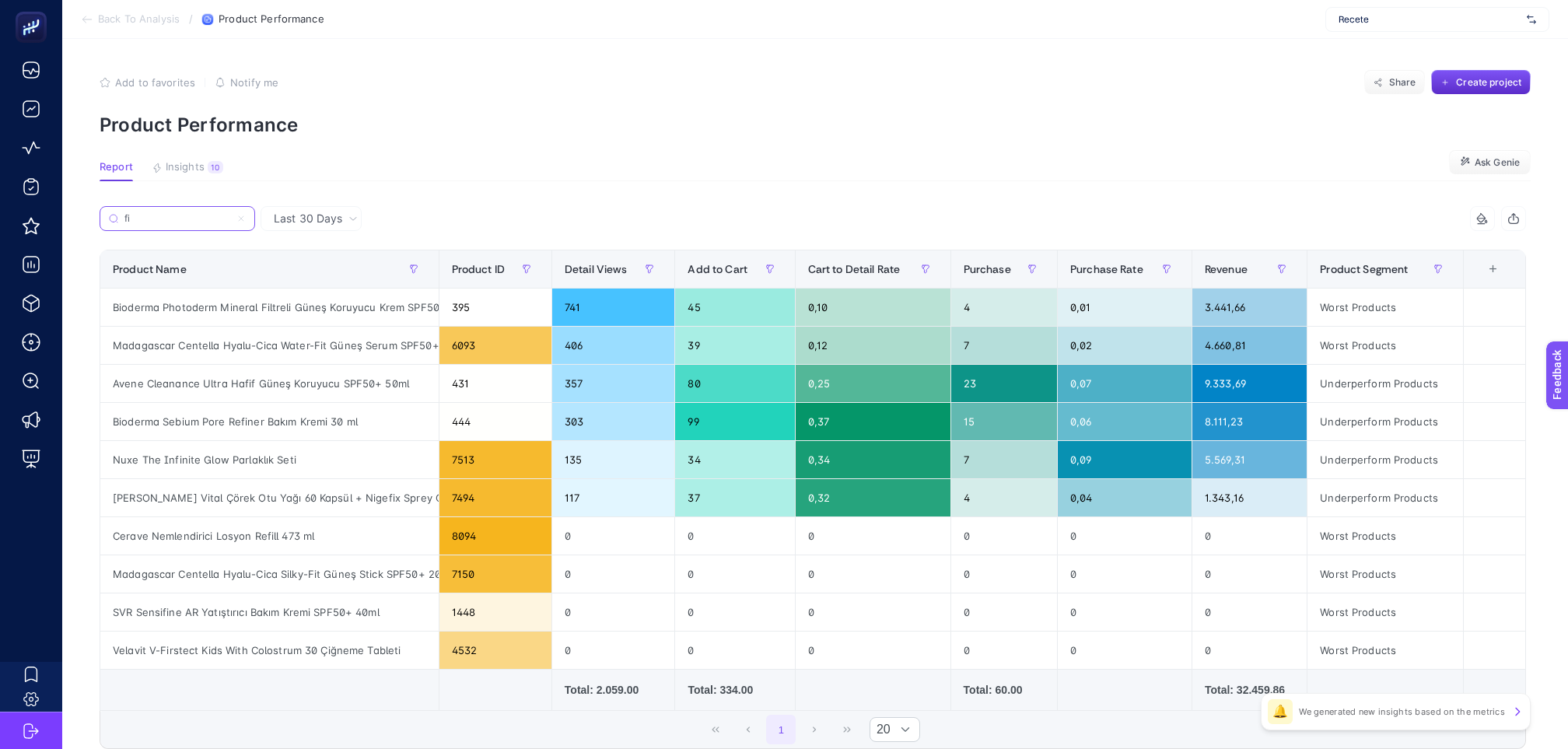
type input "f"
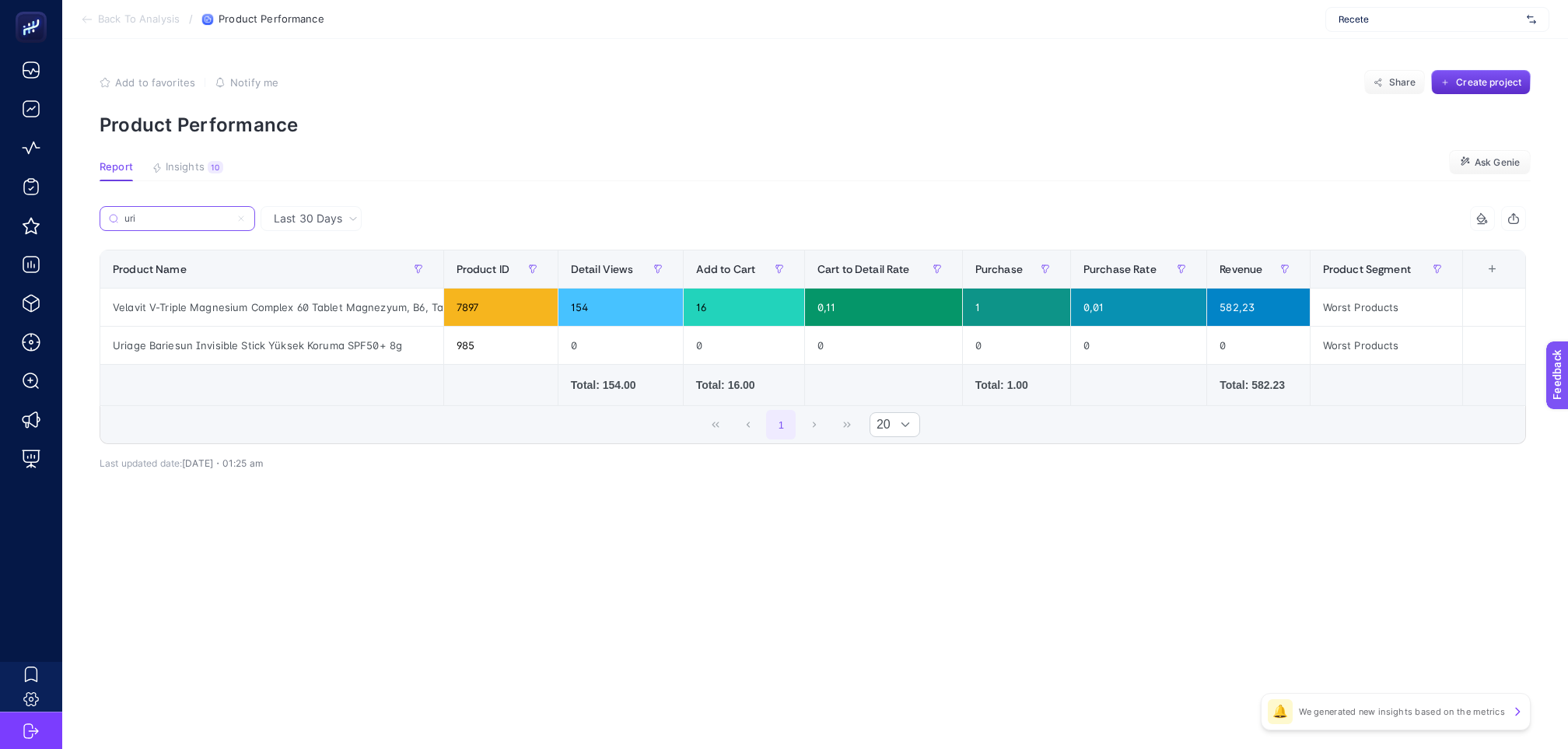
type input "uria"
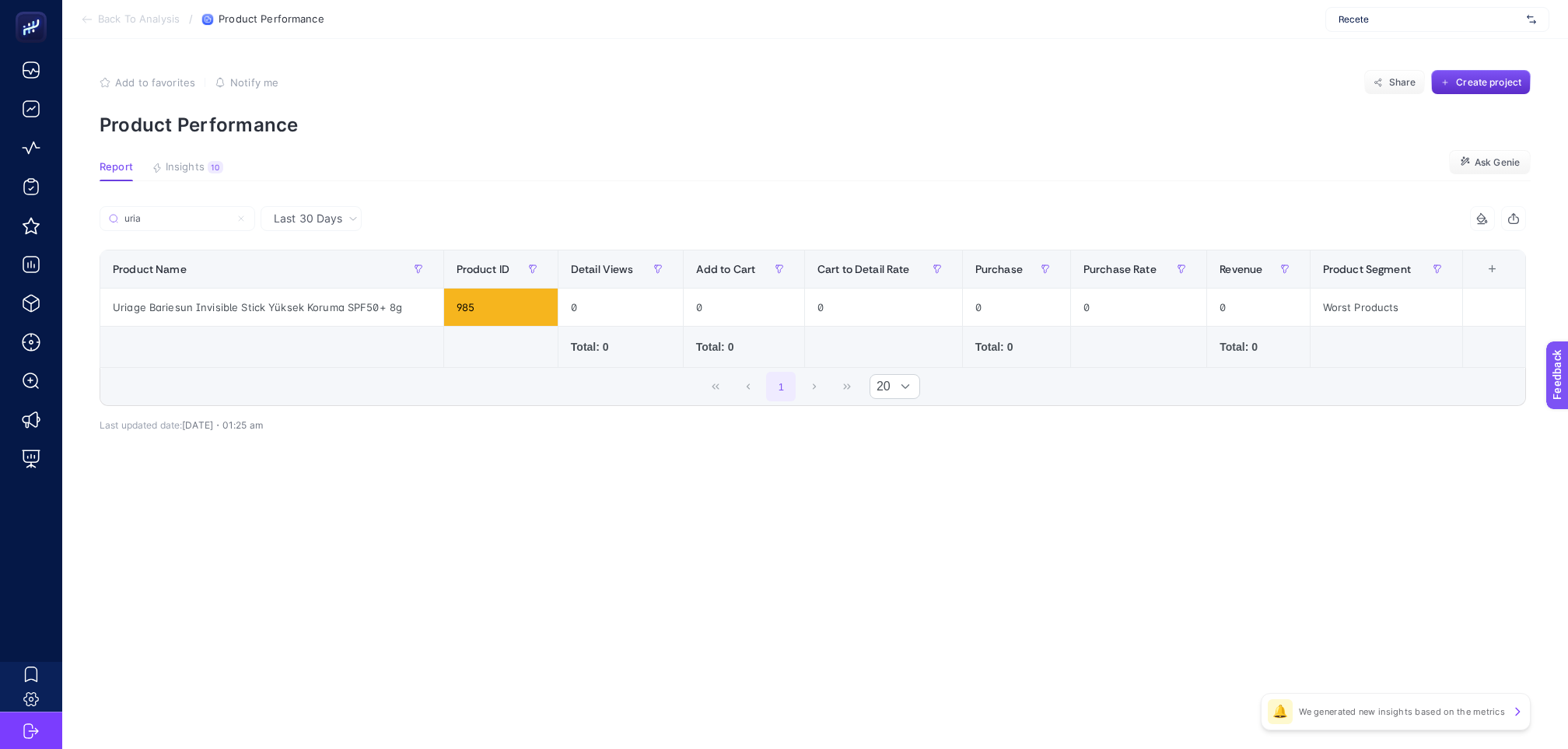
click at [306, 217] on span "Last 30 Days" at bounding box center [308, 218] width 69 height 15
click at [313, 265] on li "Last 7 Days" at bounding box center [311, 279] width 92 height 28
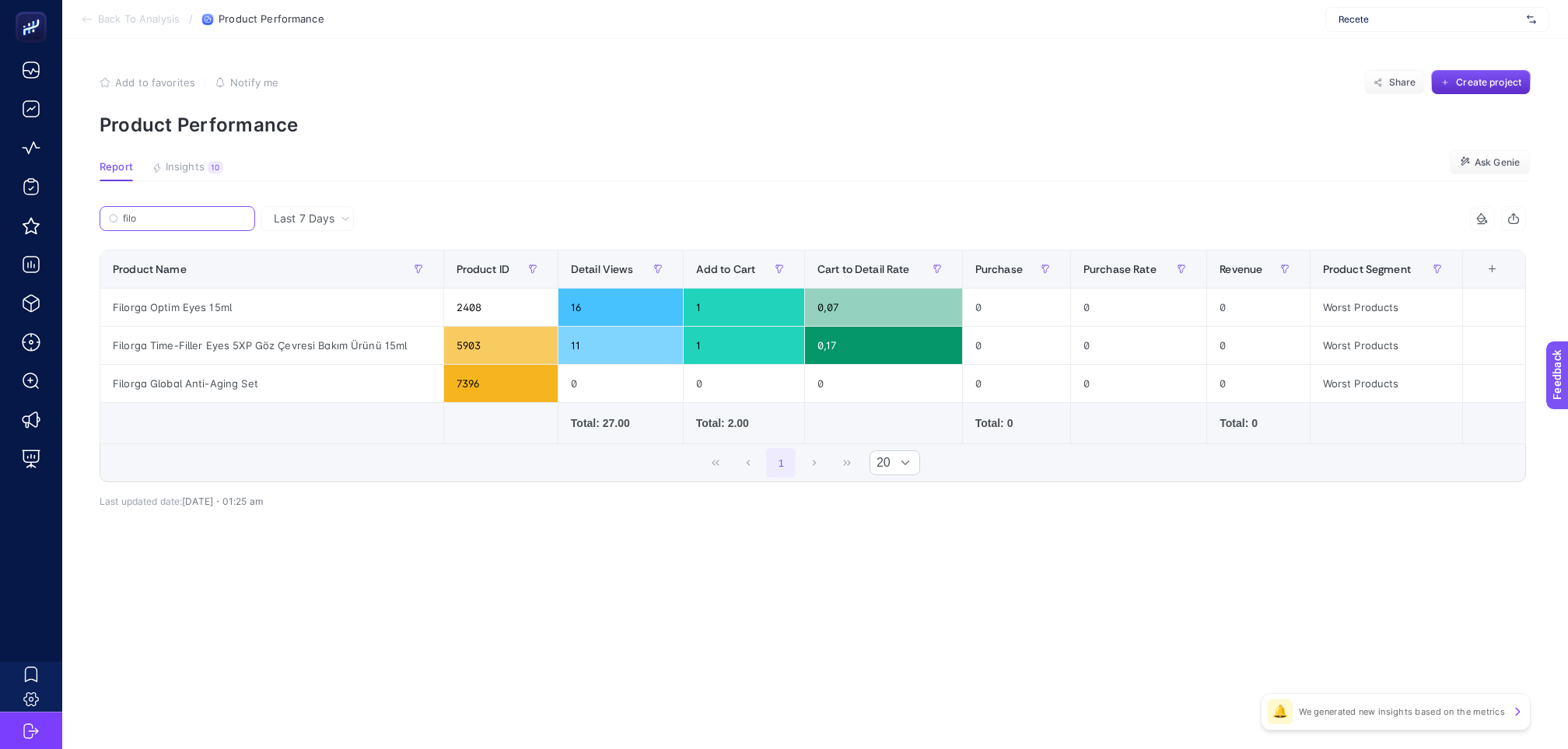
click at [222, 213] on input "filo" at bounding box center [185, 219] width 123 height 12
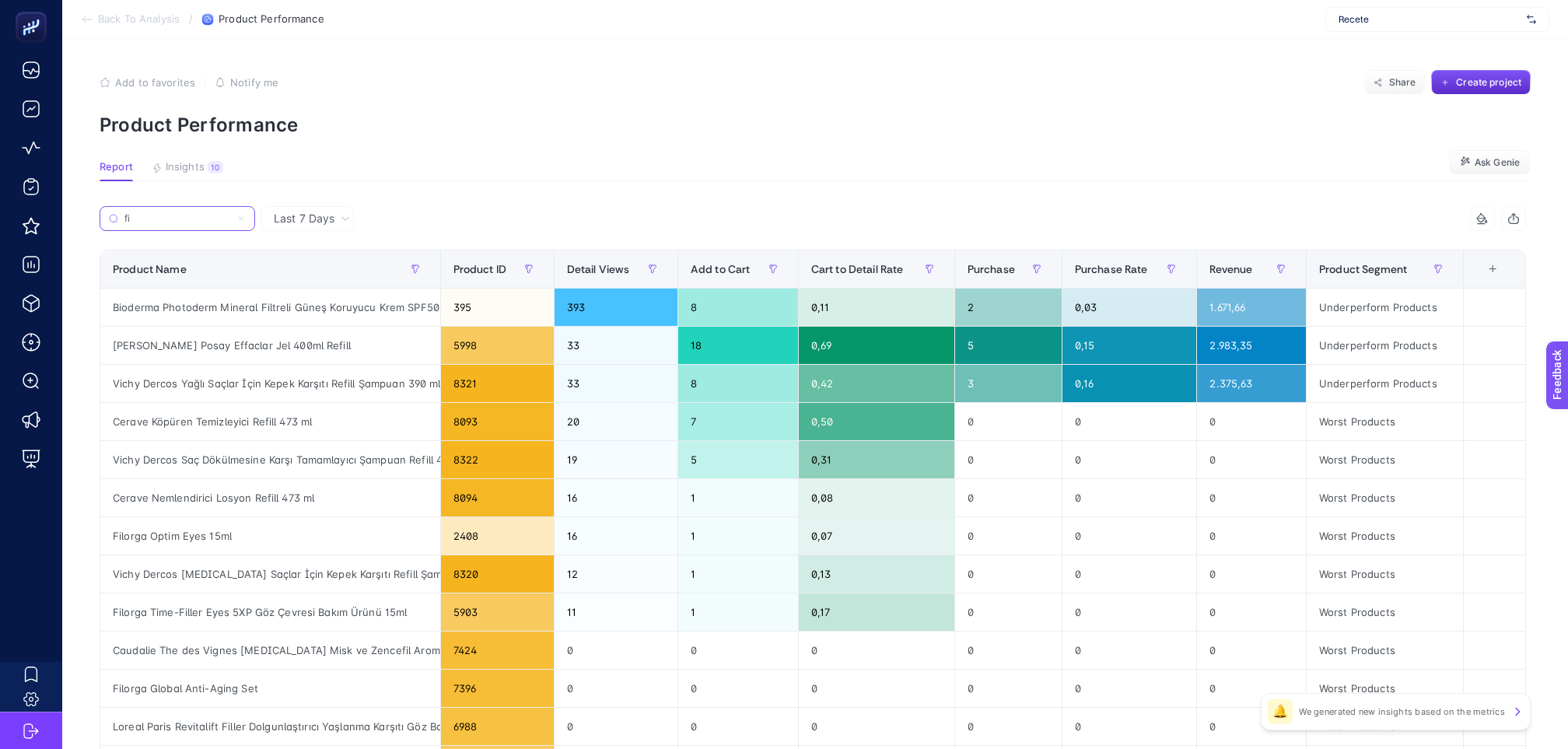
type input "f"
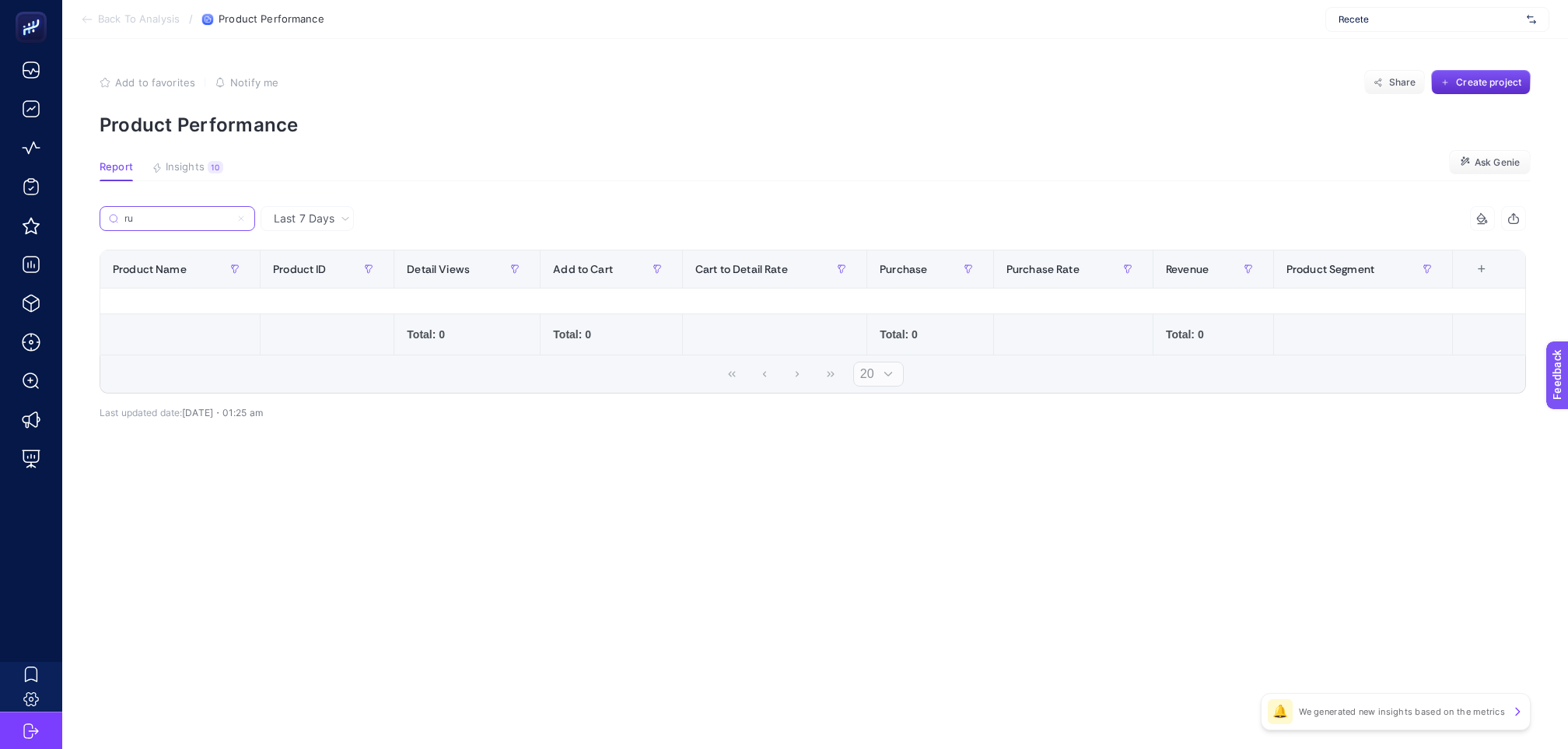
type input "r"
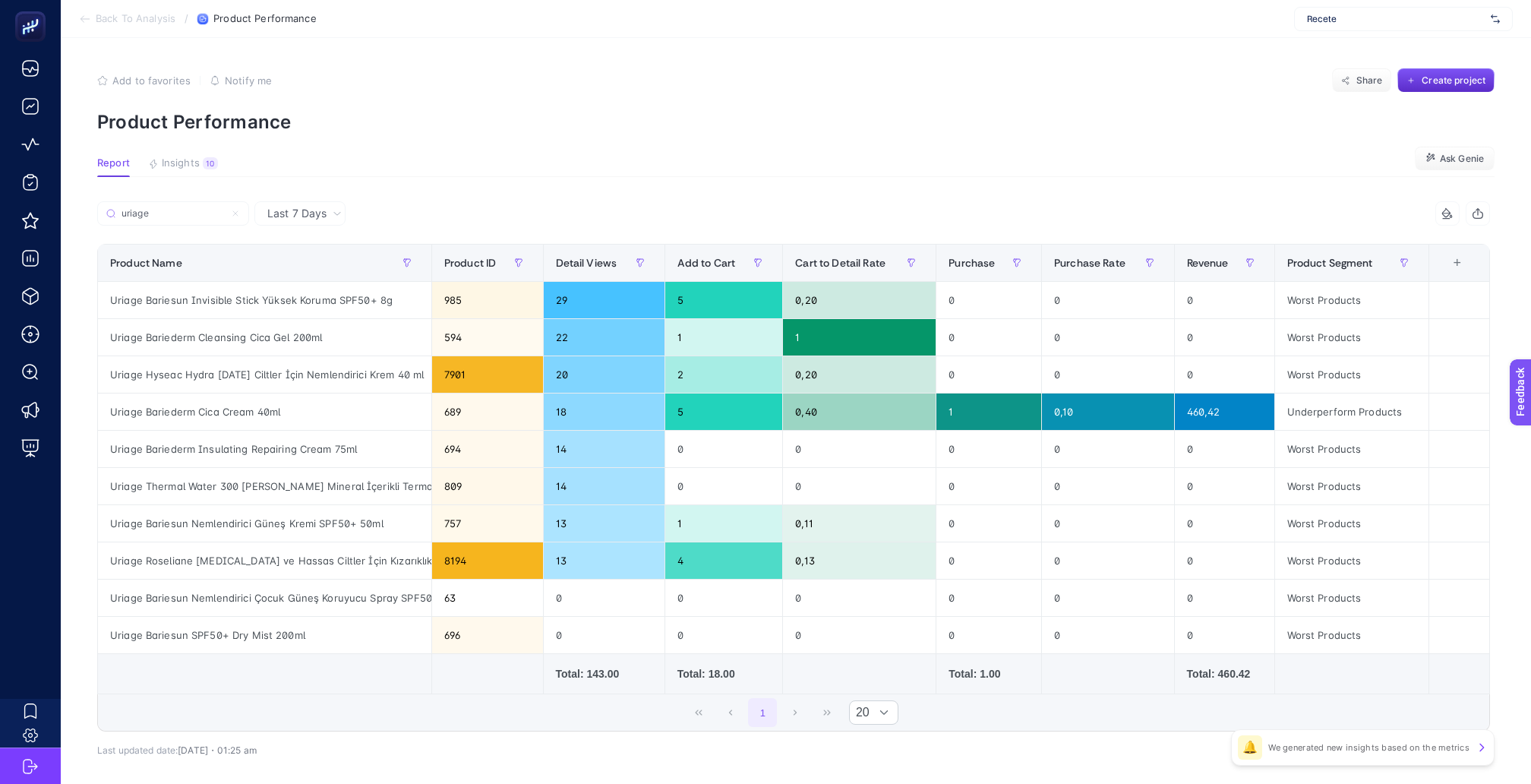
click at [281, 206] on span "Last 7 Days" at bounding box center [297, 213] width 59 height 15
click at [505, 167] on section "Report Insights 10 We generated new insights based on the metrics Ask [PERSON_N…" at bounding box center [796, 167] width 1398 height 20
click at [186, 208] on input "uriage" at bounding box center [181, 214] width 120 height 12
type input "u"
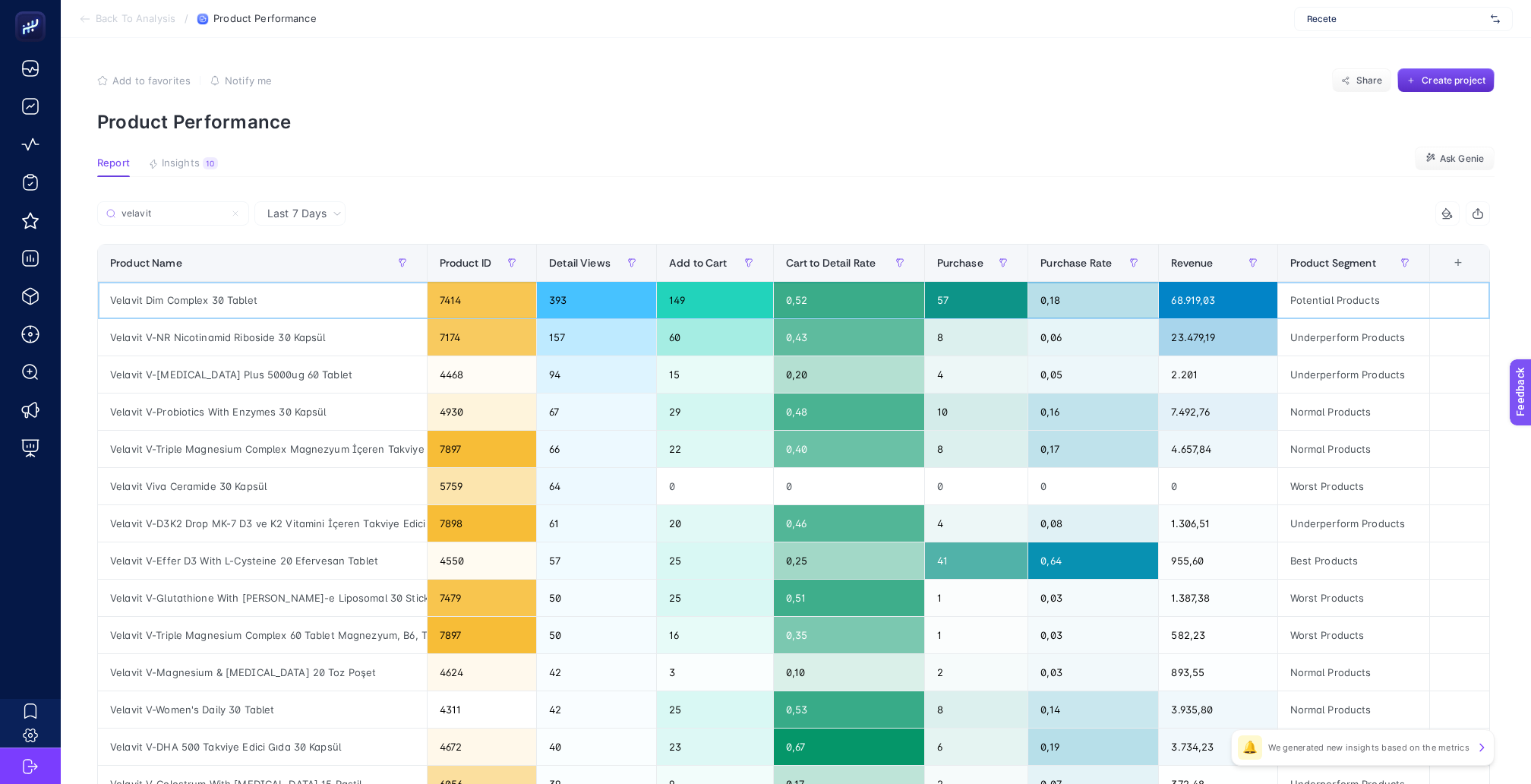
click at [227, 282] on div "Velavit Dim Complex 30 Tablet" at bounding box center [262, 300] width 329 height 37
click at [199, 208] on input "velavit" at bounding box center [181, 214] width 120 height 12
type input "v"
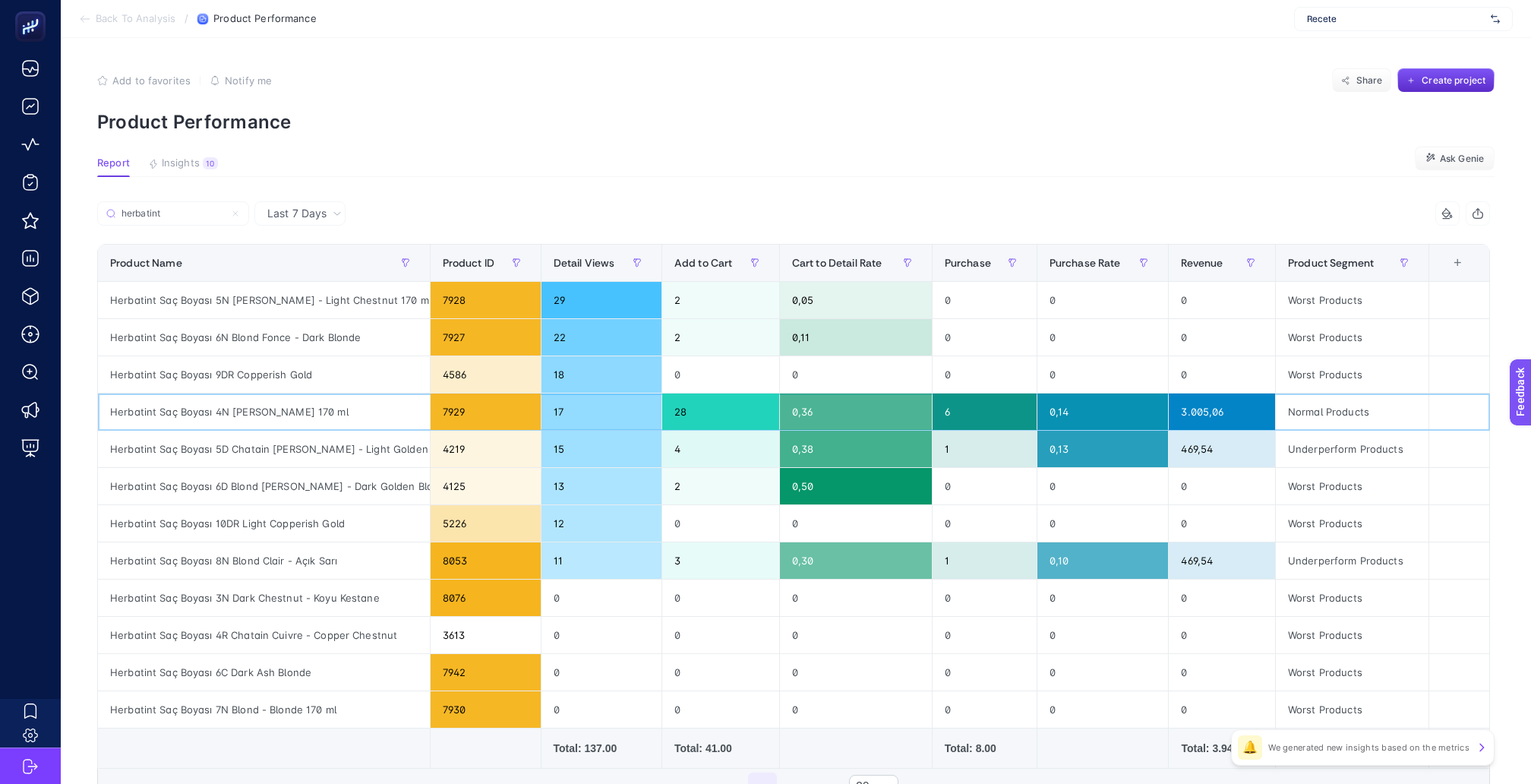
click at [253, 394] on div "Herbatint Saç Boyası 4N [PERSON_NAME] 170 ml" at bounding box center [263, 412] width 332 height 37
copy tr "Herbatint Saç Boyası 4N [PERSON_NAME] 170 ml"
click at [175, 208] on input "herbatint" at bounding box center [181, 214] width 120 height 12
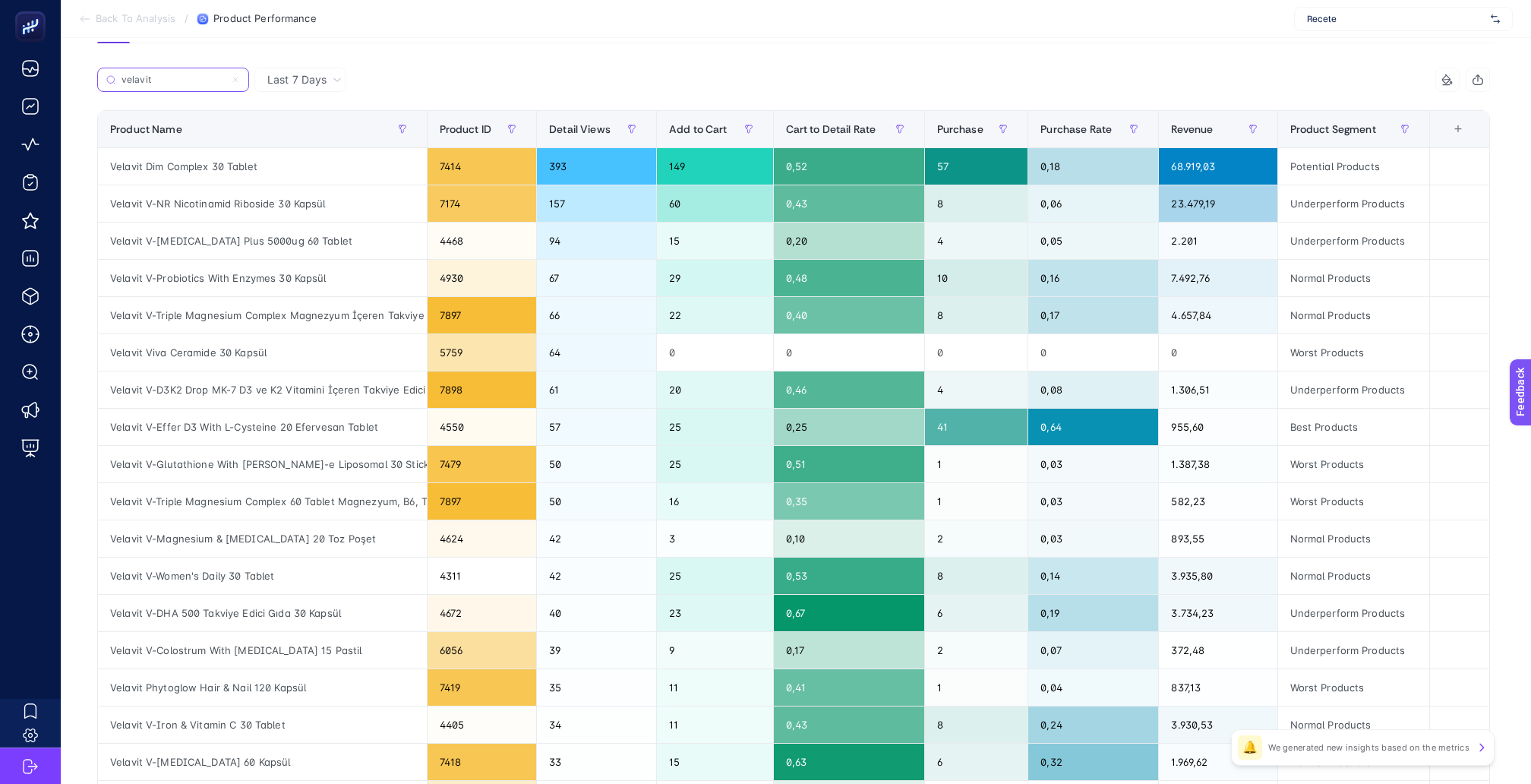
scroll to position [10, 0]
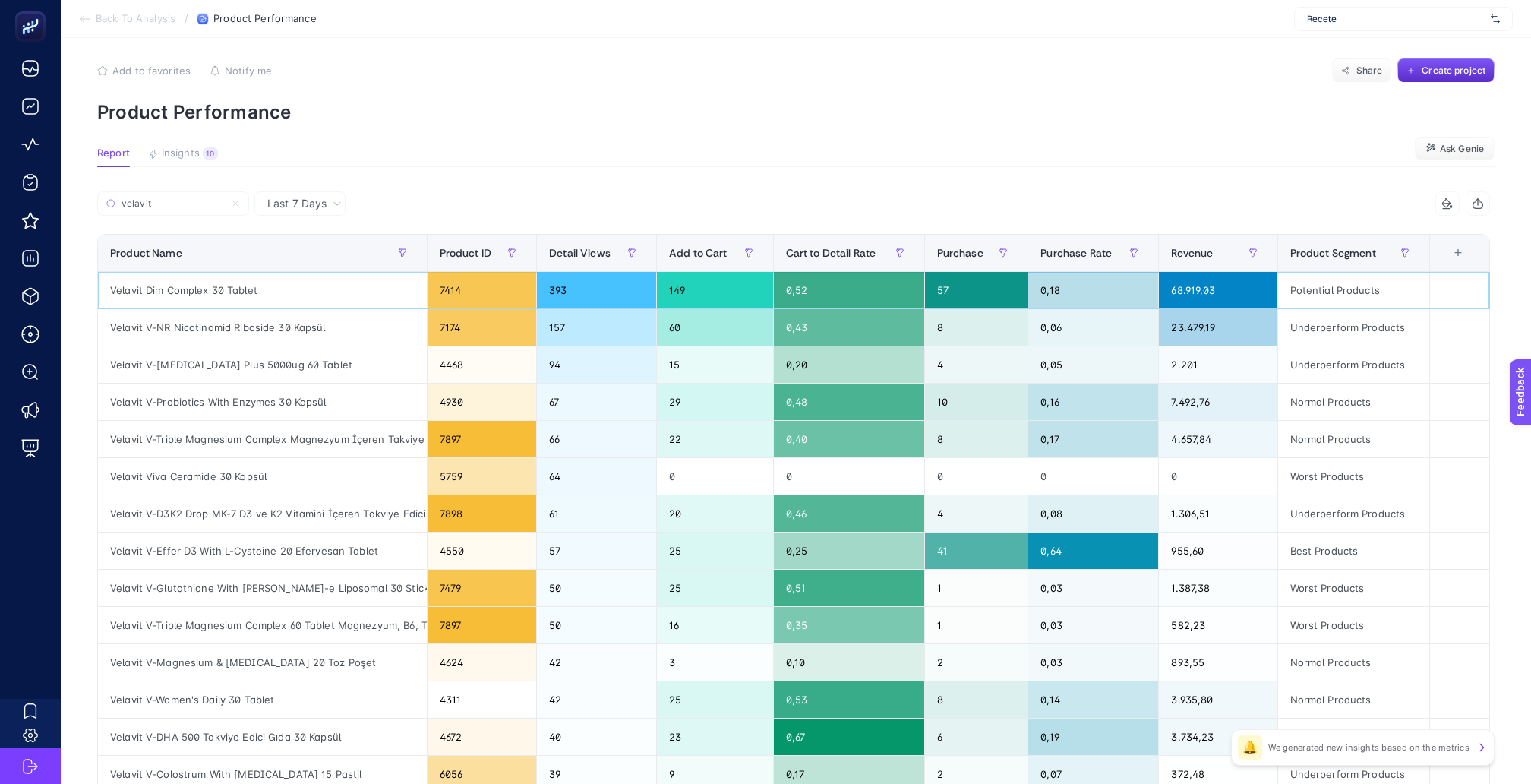
click at [223, 277] on div "Velavit Dim Complex 30 Tablet" at bounding box center [262, 290] width 329 height 37
click at [1332, 247] on span "Product Segment" at bounding box center [1333, 252] width 86 height 13
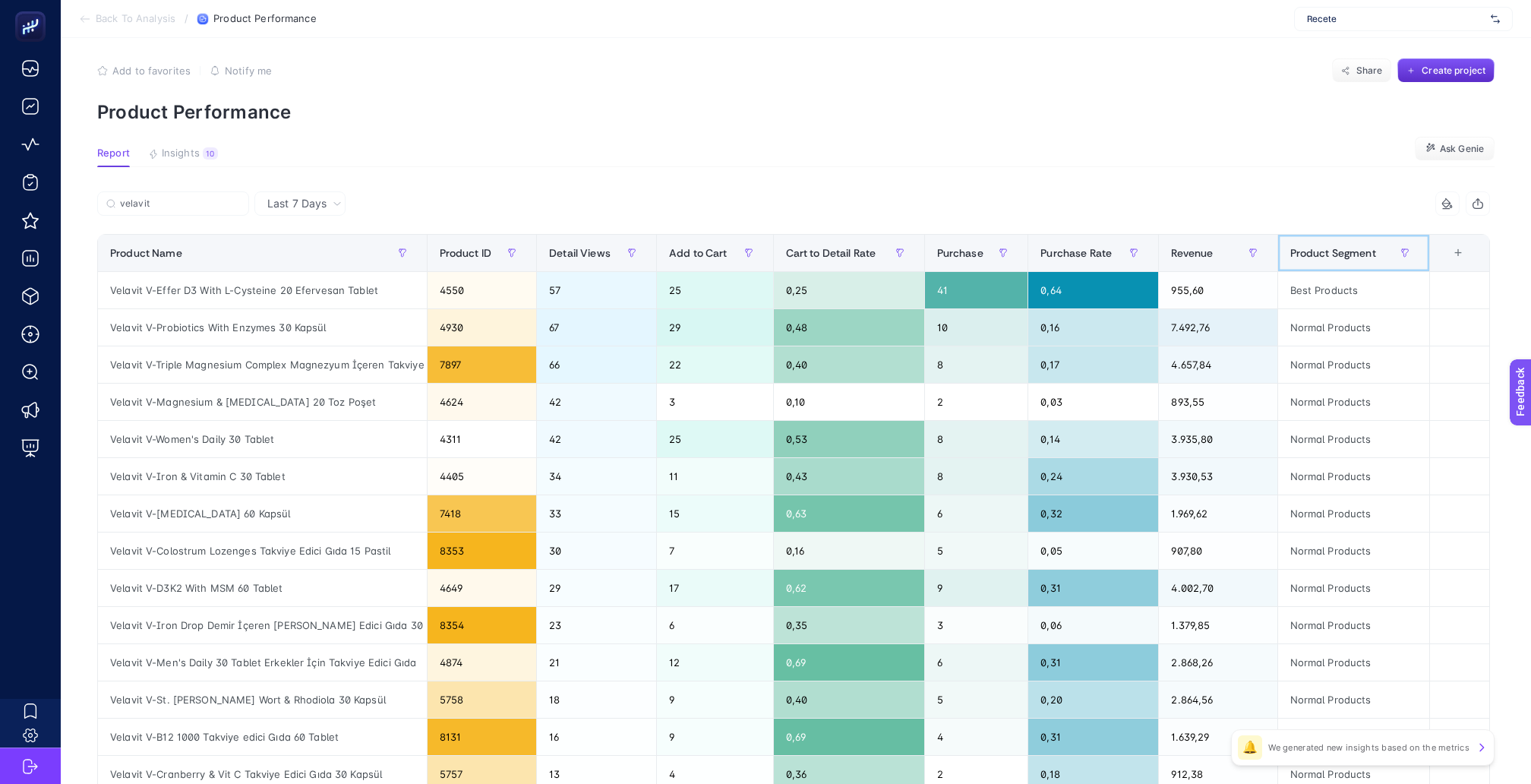
click at [1332, 247] on span "Product Segment" at bounding box center [1333, 252] width 86 height 13
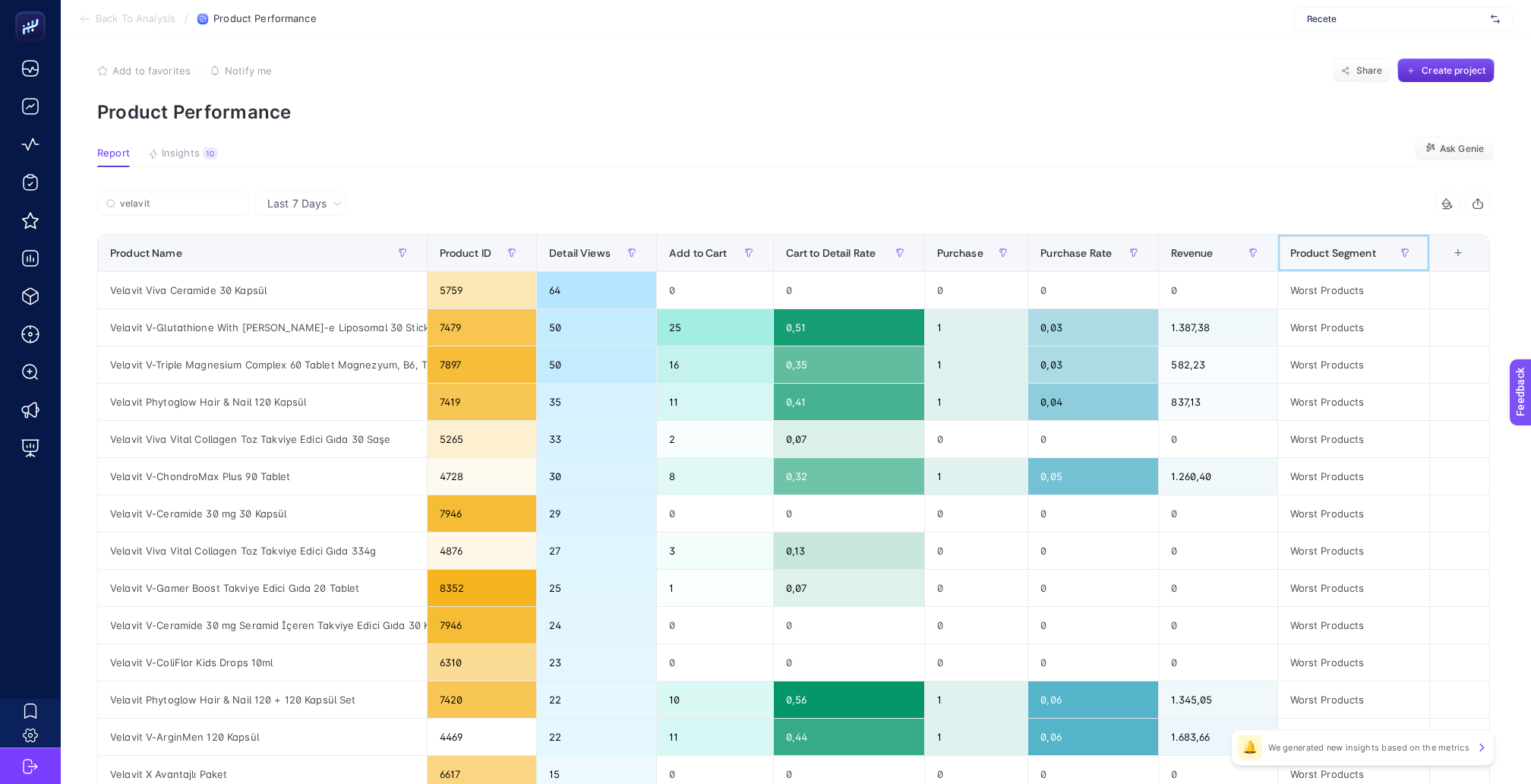
click at [1332, 247] on span "Product Segment" at bounding box center [1333, 252] width 86 height 13
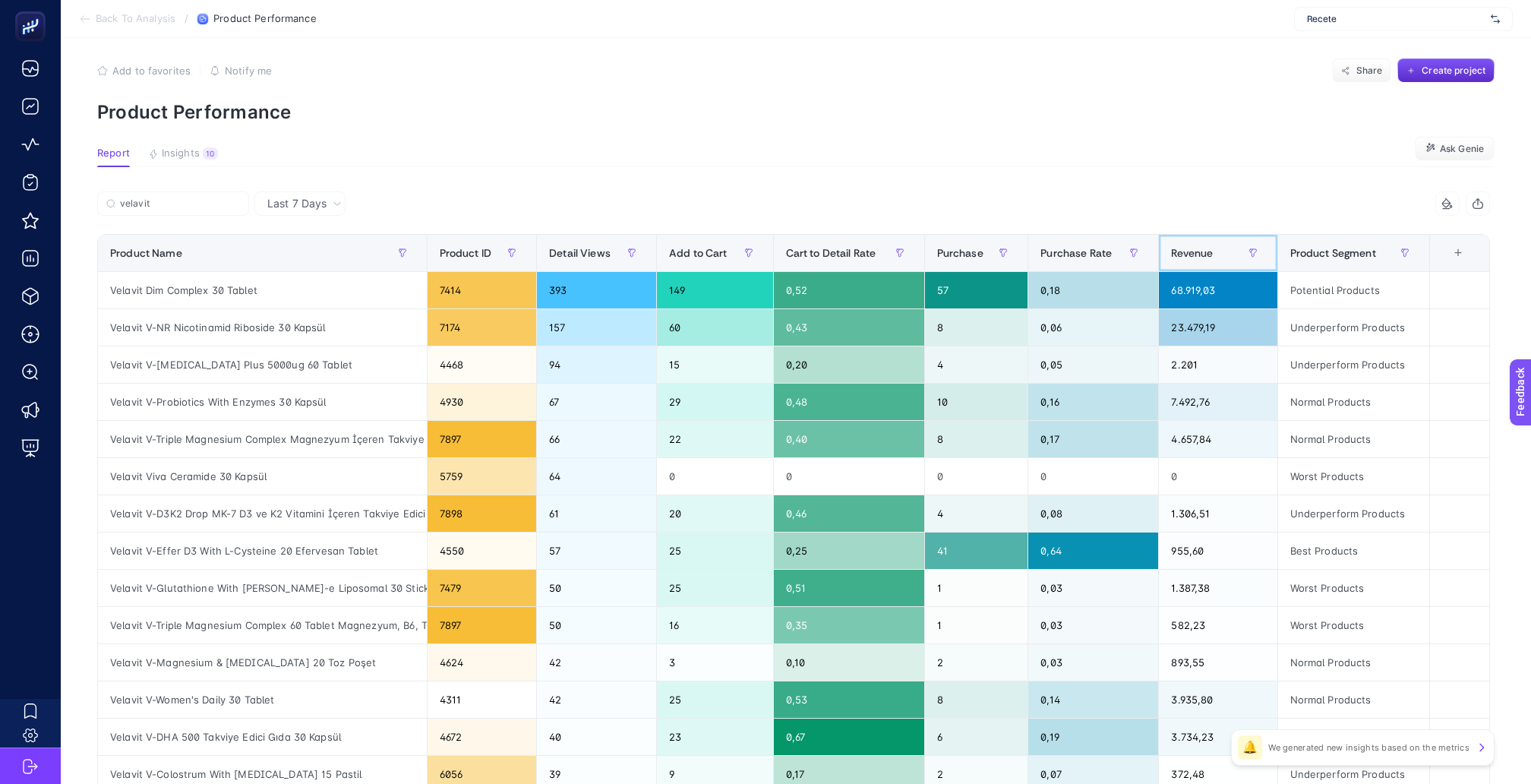
click at [1212, 247] on span "Revenue" at bounding box center [1192, 252] width 42 height 13
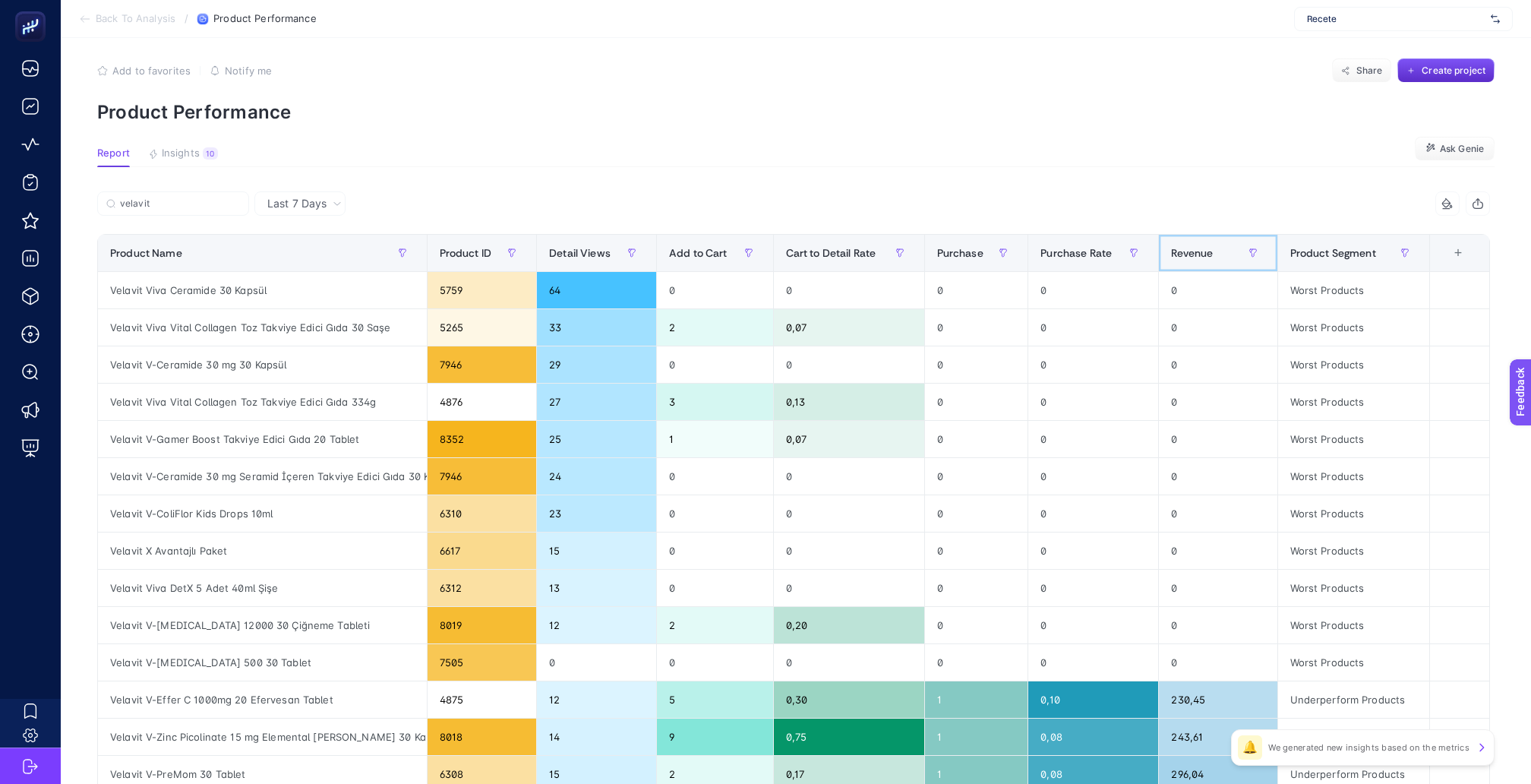
click at [1212, 247] on span "Revenue" at bounding box center [1192, 252] width 42 height 13
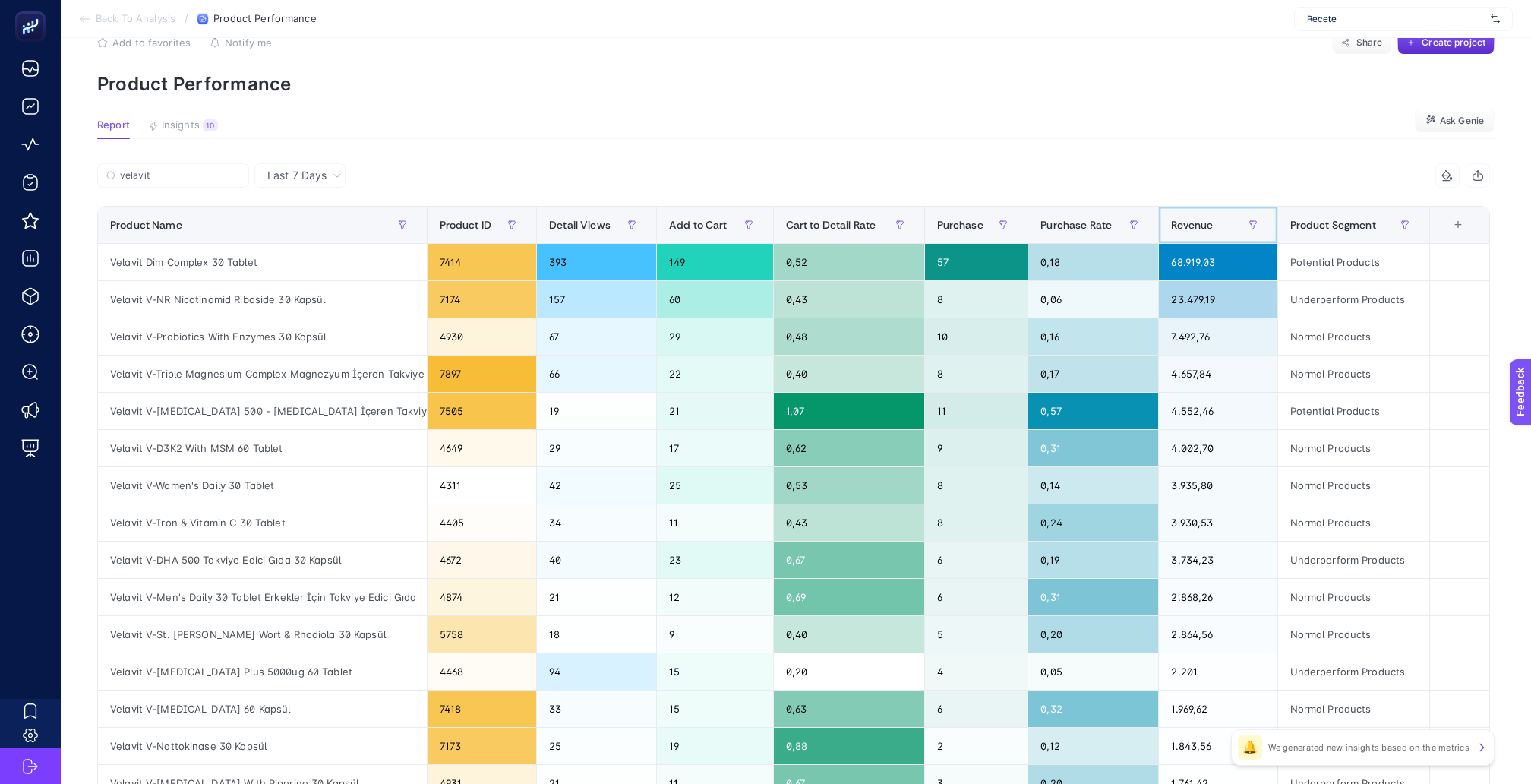
scroll to position [39, 0]
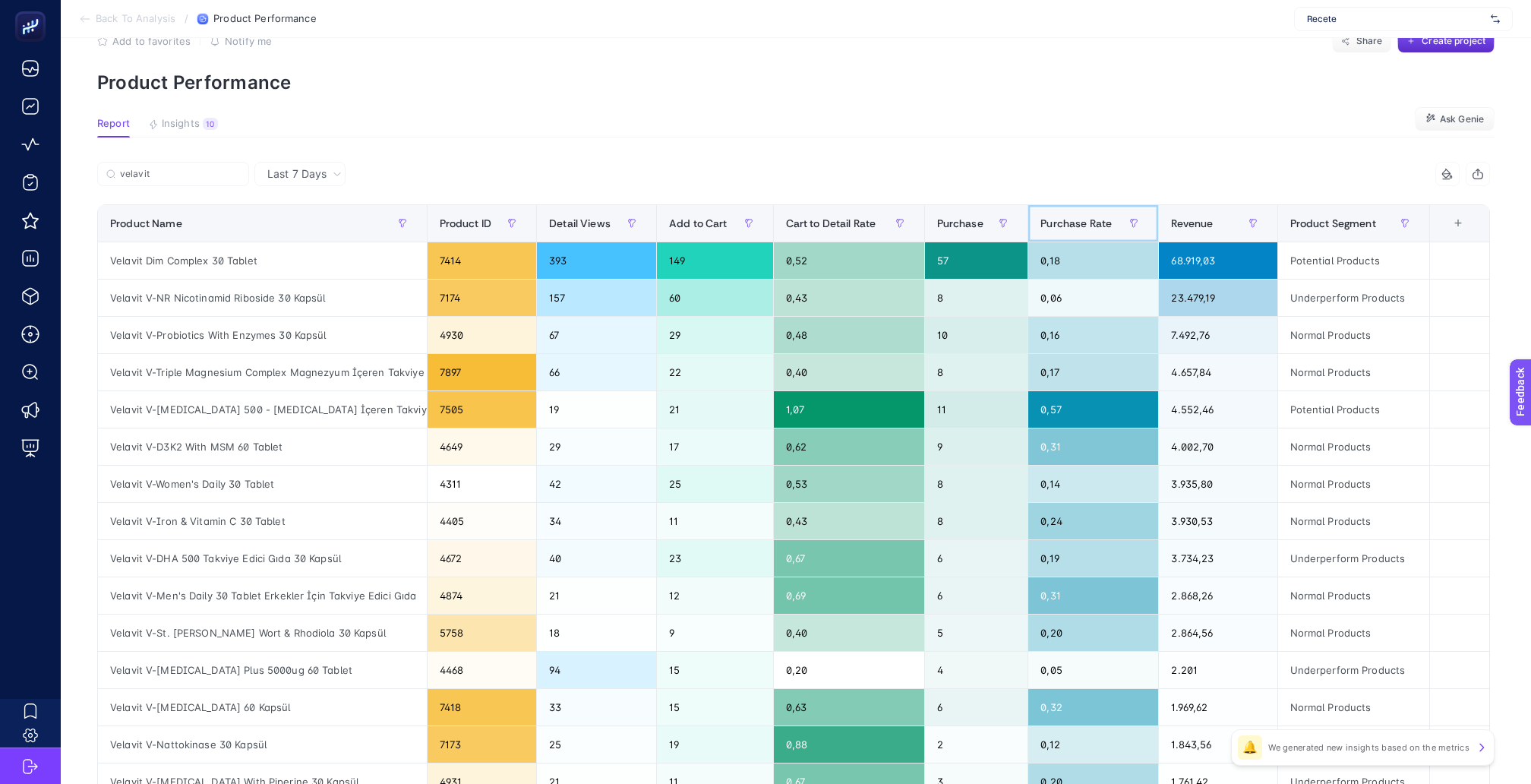
click at [1086, 217] on span "Purchase Rate" at bounding box center [1076, 223] width 71 height 13
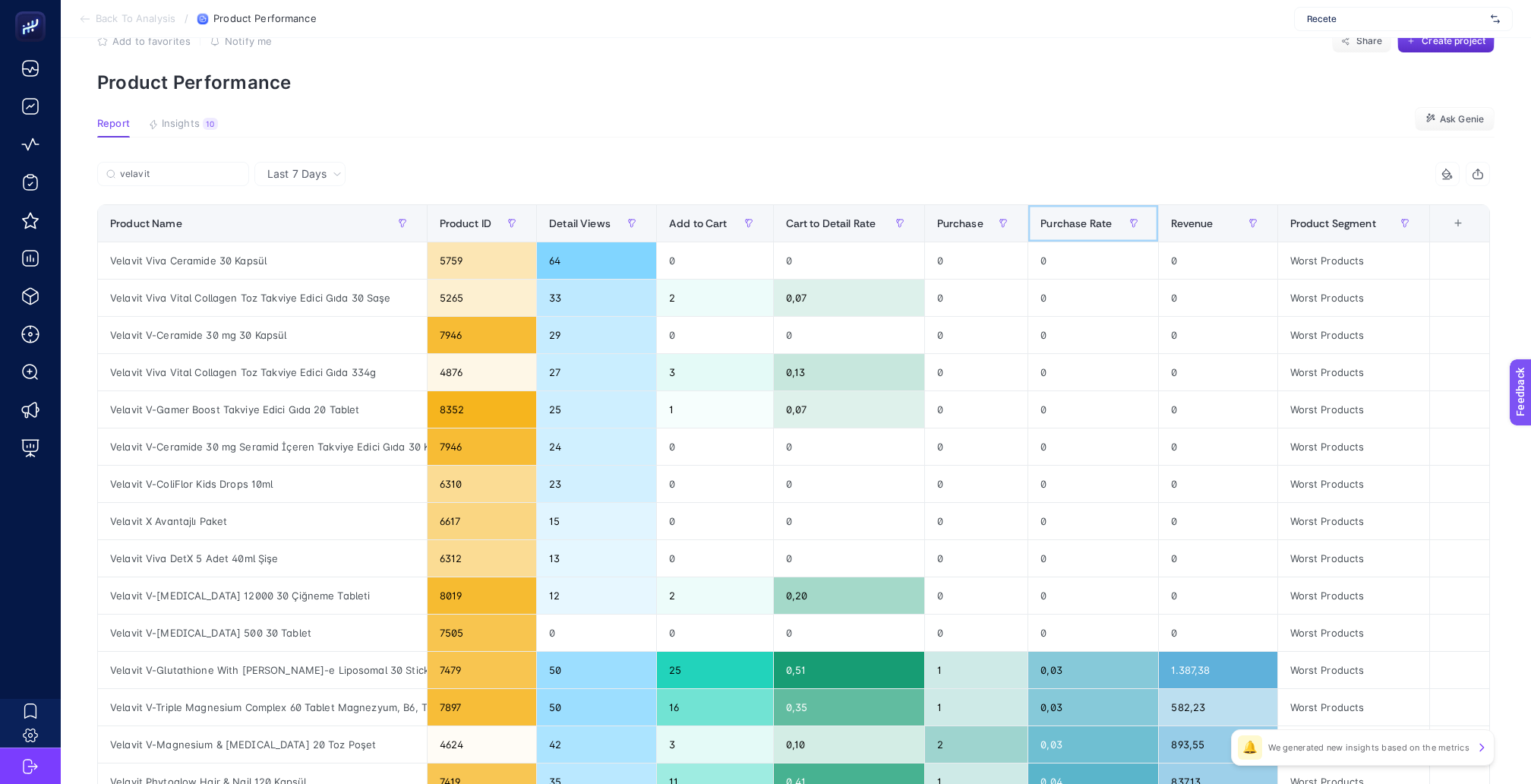
click at [1086, 217] on span "Purchase Rate" at bounding box center [1076, 223] width 71 height 13
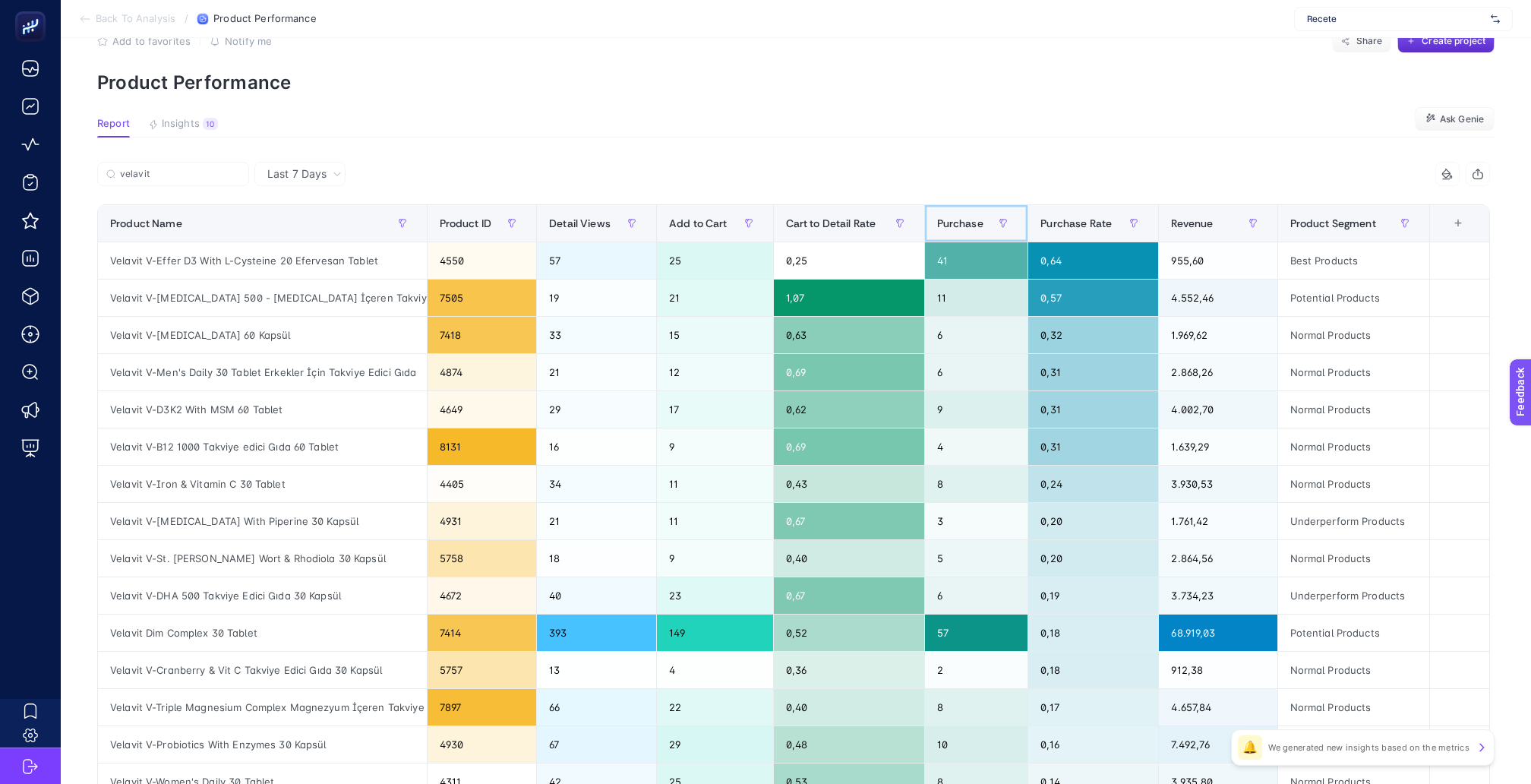
click at [969, 217] on span "Purchase" at bounding box center [960, 223] width 46 height 13
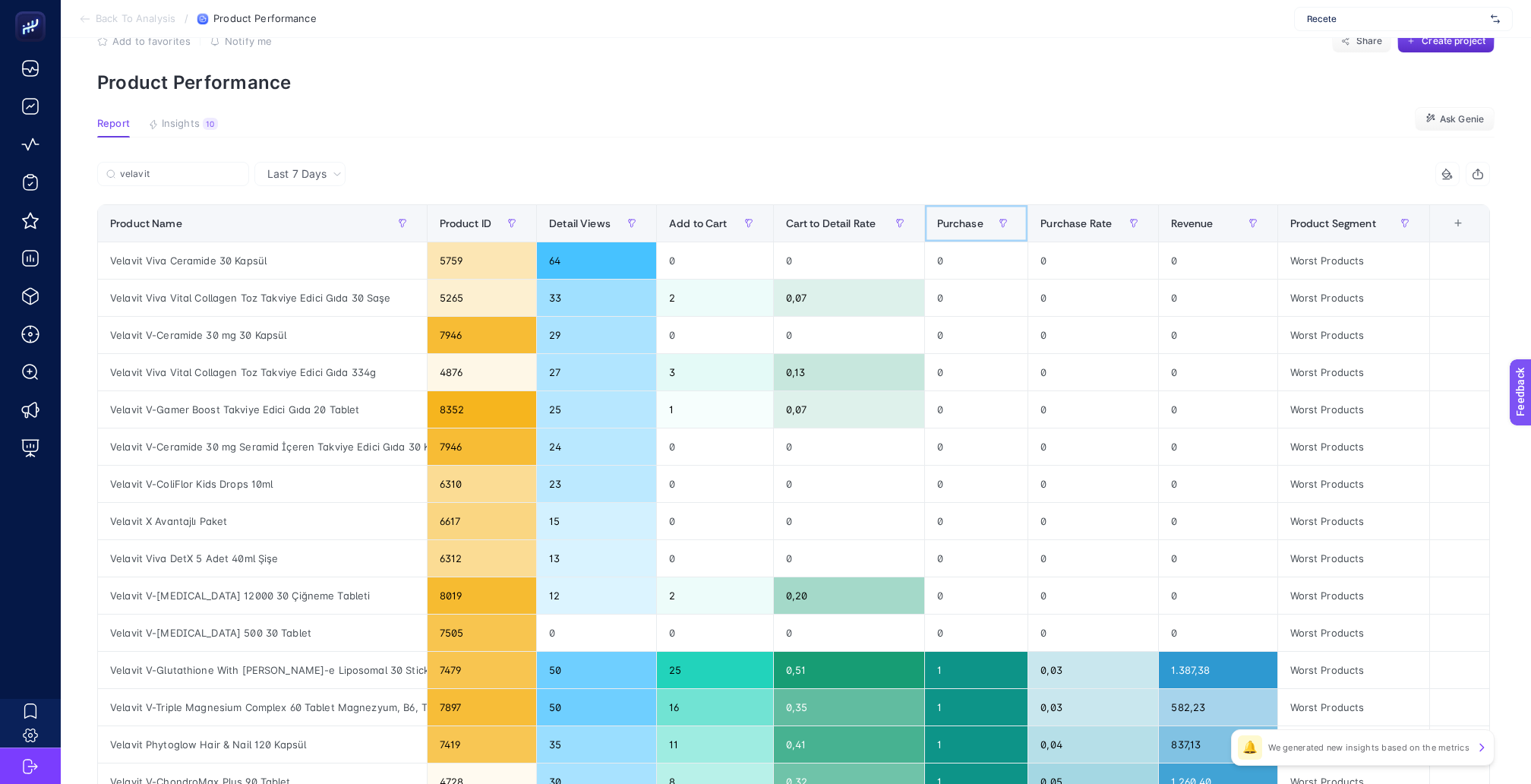
click at [969, 217] on span "Purchase" at bounding box center [960, 223] width 46 height 13
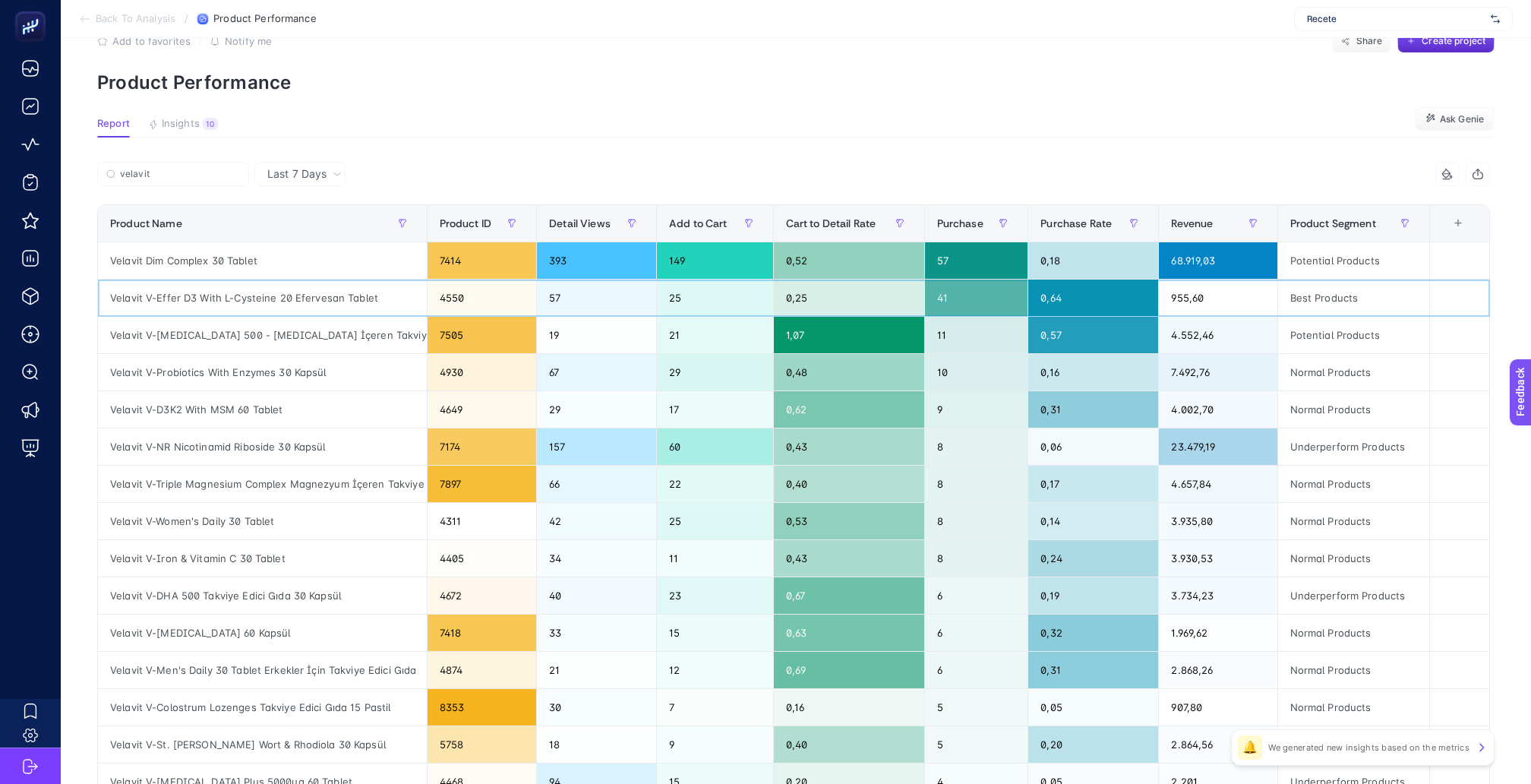
click at [212, 282] on div "Velavit V-Effer D3 With L-Cysteine 20 Efervesan Tablet" at bounding box center [262, 298] width 329 height 37
click at [502, 141] on article "Add to favorites false Notify me Share Create project Product Performance Repor…" at bounding box center [796, 592] width 1471 height 1187
click at [188, 162] on label "velavit" at bounding box center [173, 174] width 152 height 24
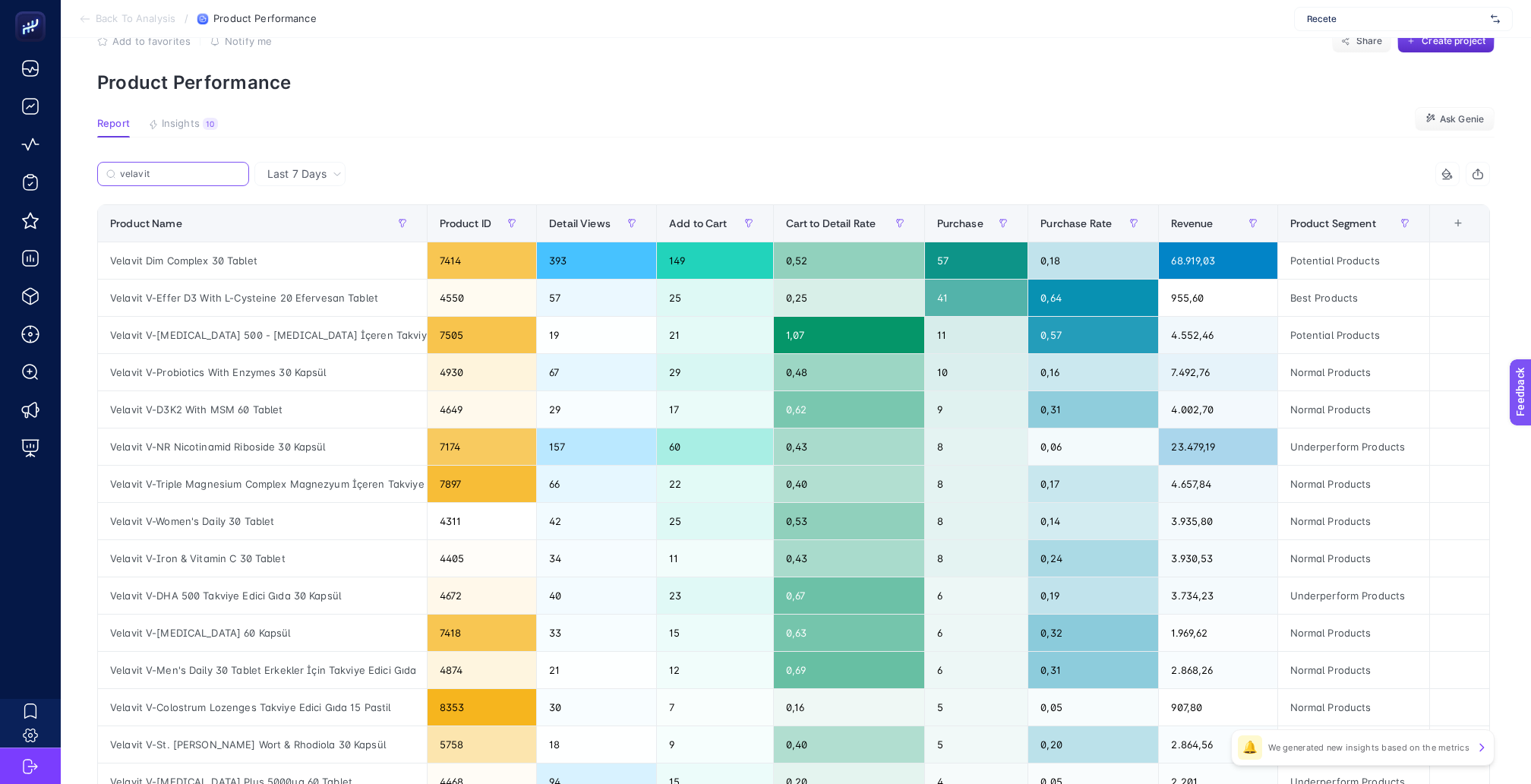
click at [188, 169] on input "velavit" at bounding box center [181, 175] width 120 height 12
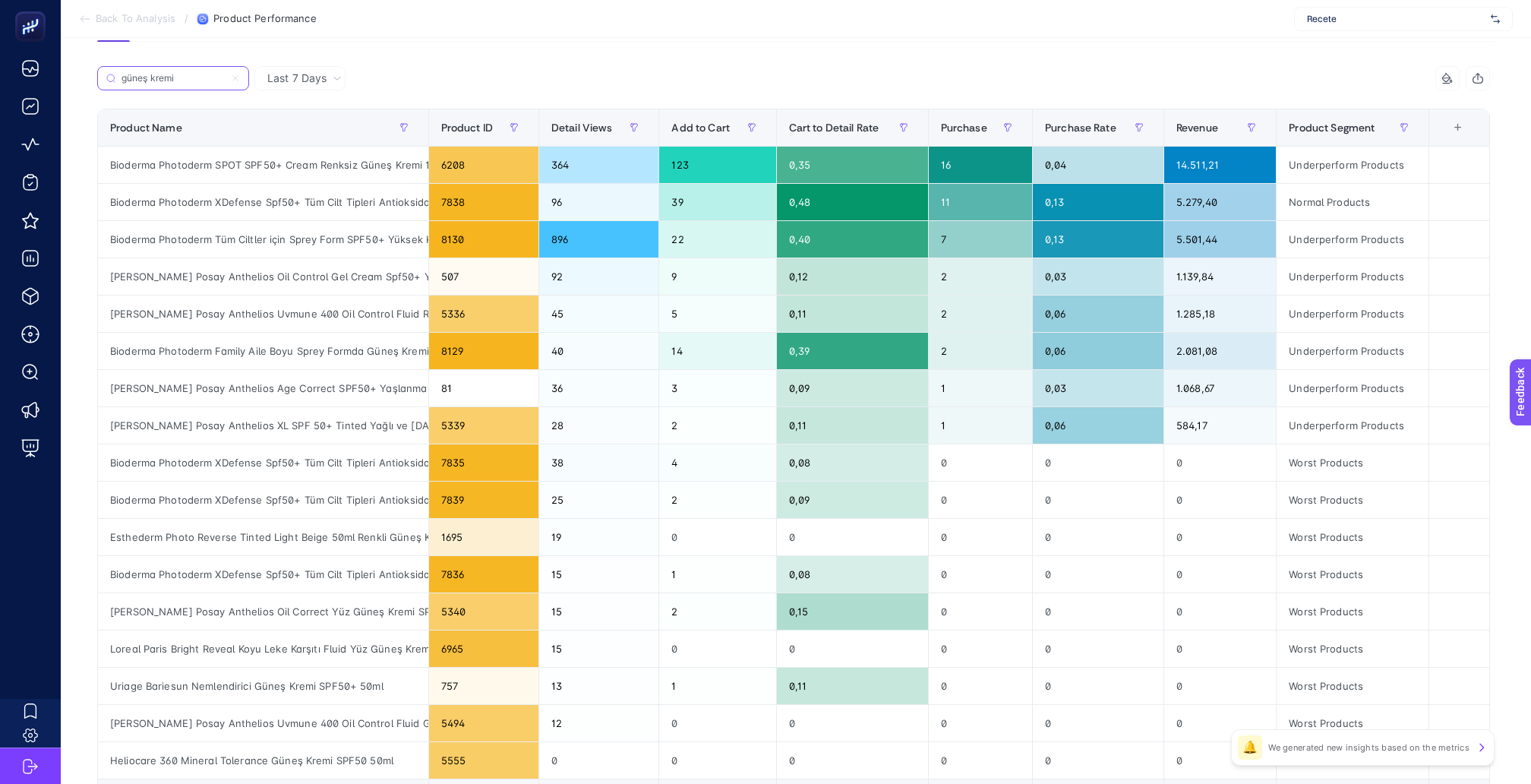
scroll to position [0, 0]
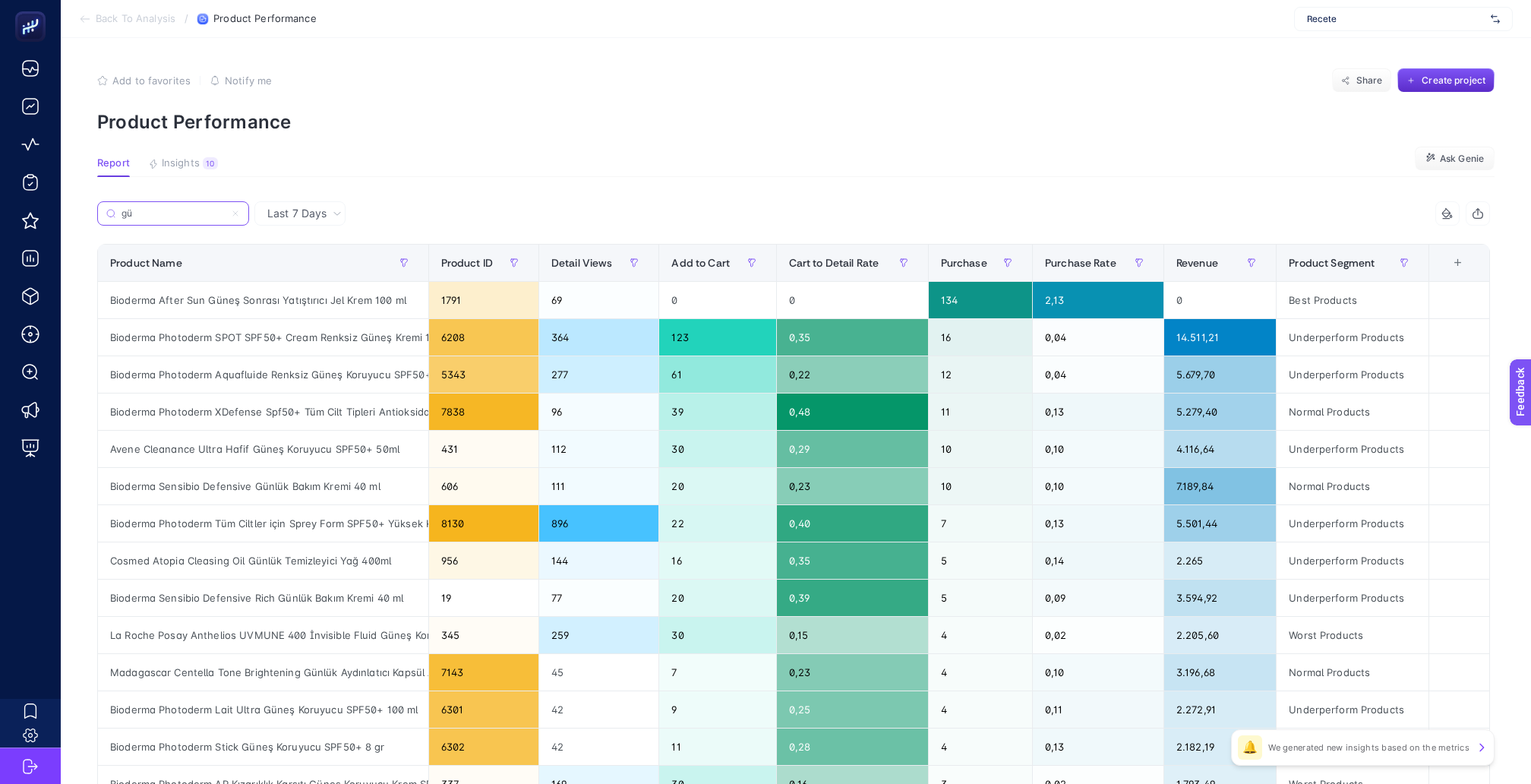
type input "g"
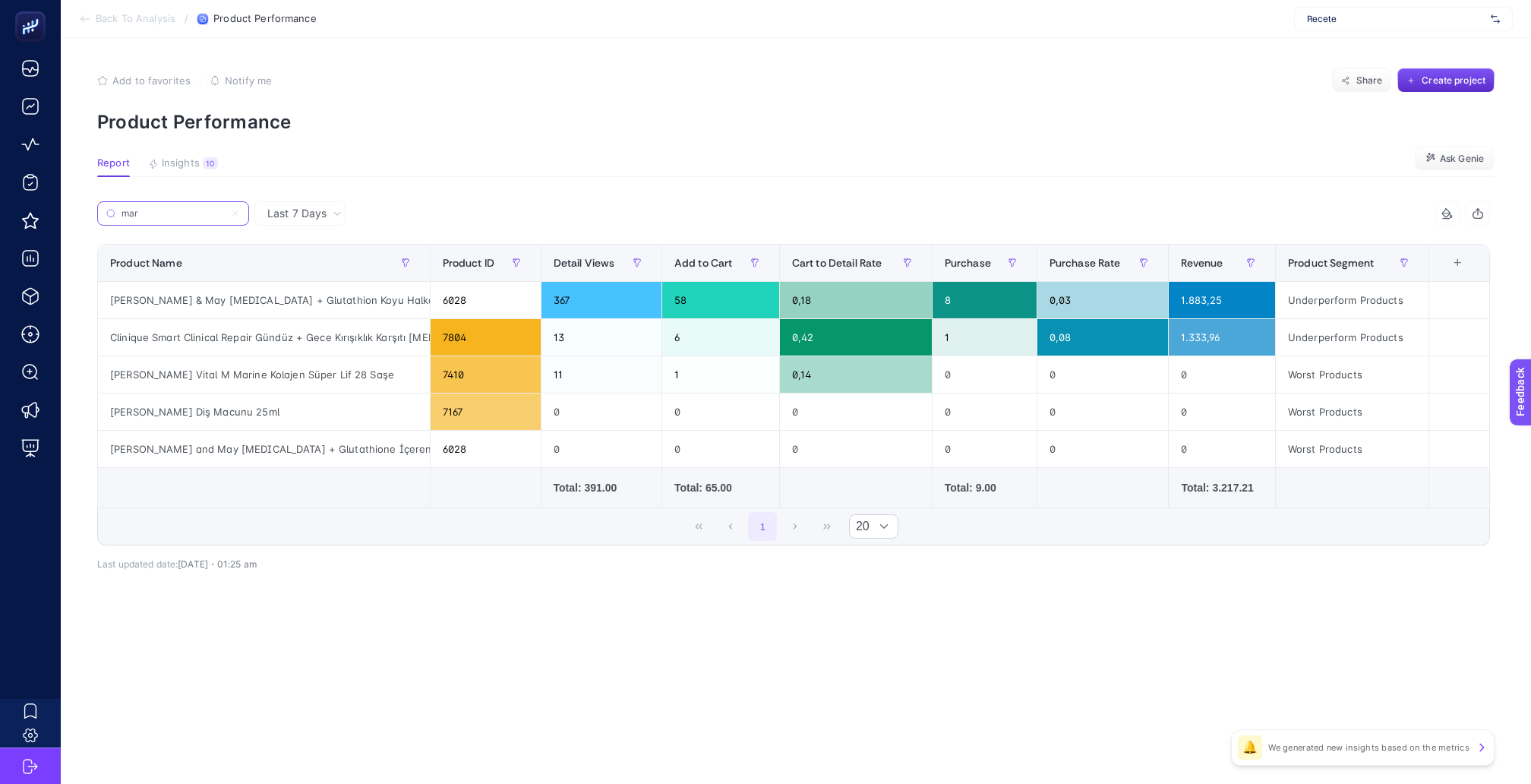
type input "mar"
click at [308, 207] on span "Last 7 Days" at bounding box center [297, 213] width 59 height 15
click at [308, 286] on li "Last 30 Days" at bounding box center [300, 299] width 82 height 28
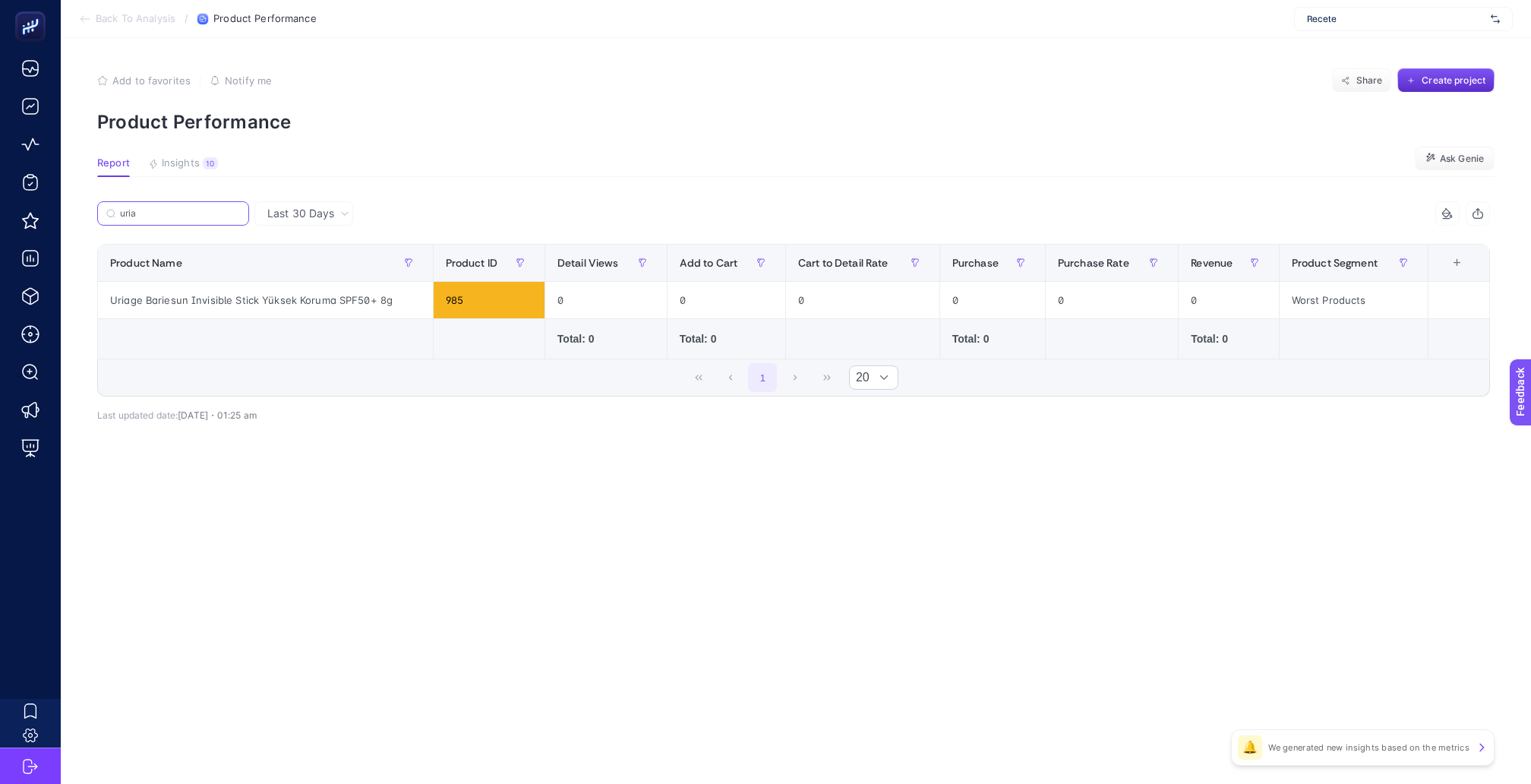
click at [191, 208] on input "uria" at bounding box center [181, 214] width 120 height 12
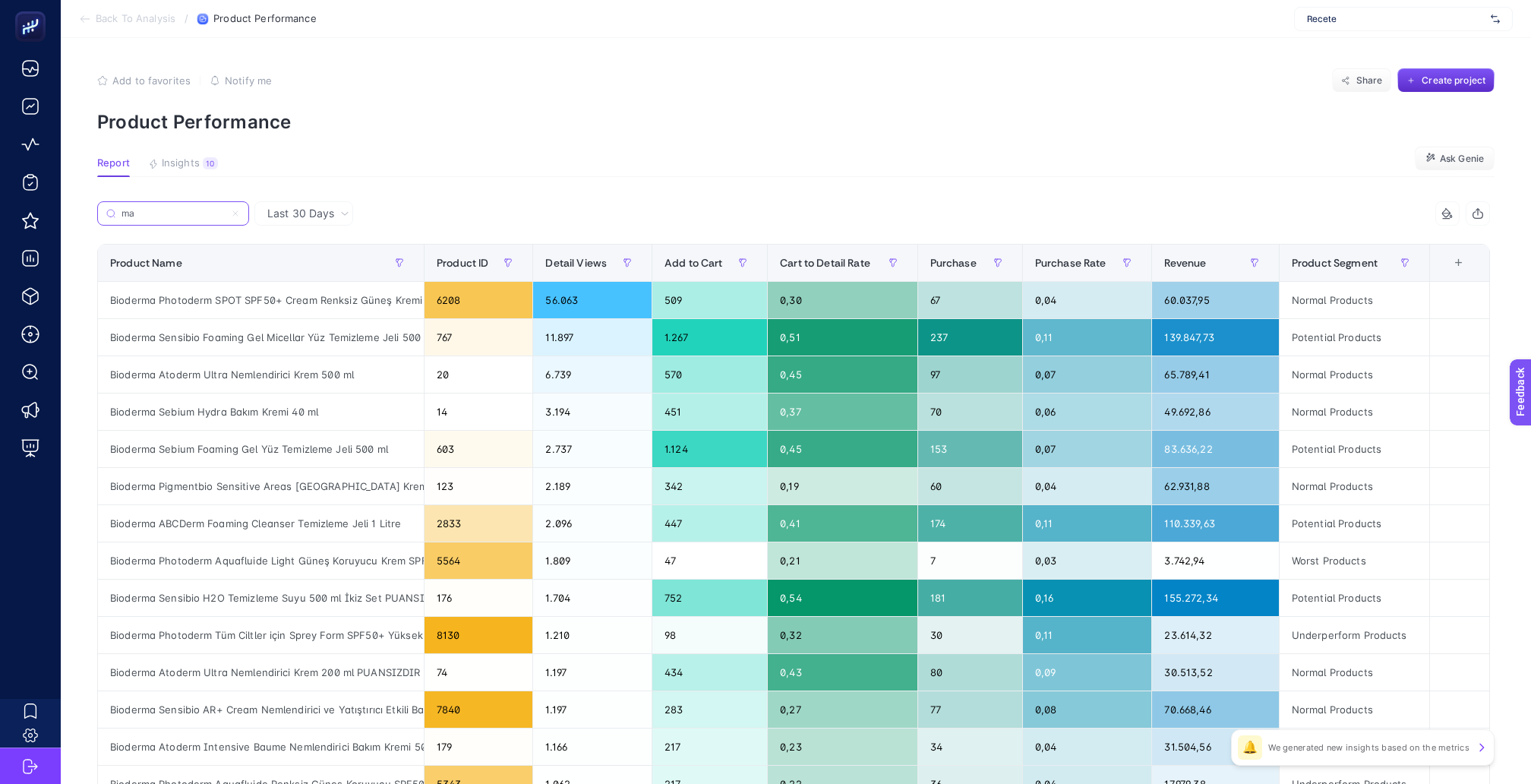
type input "m"
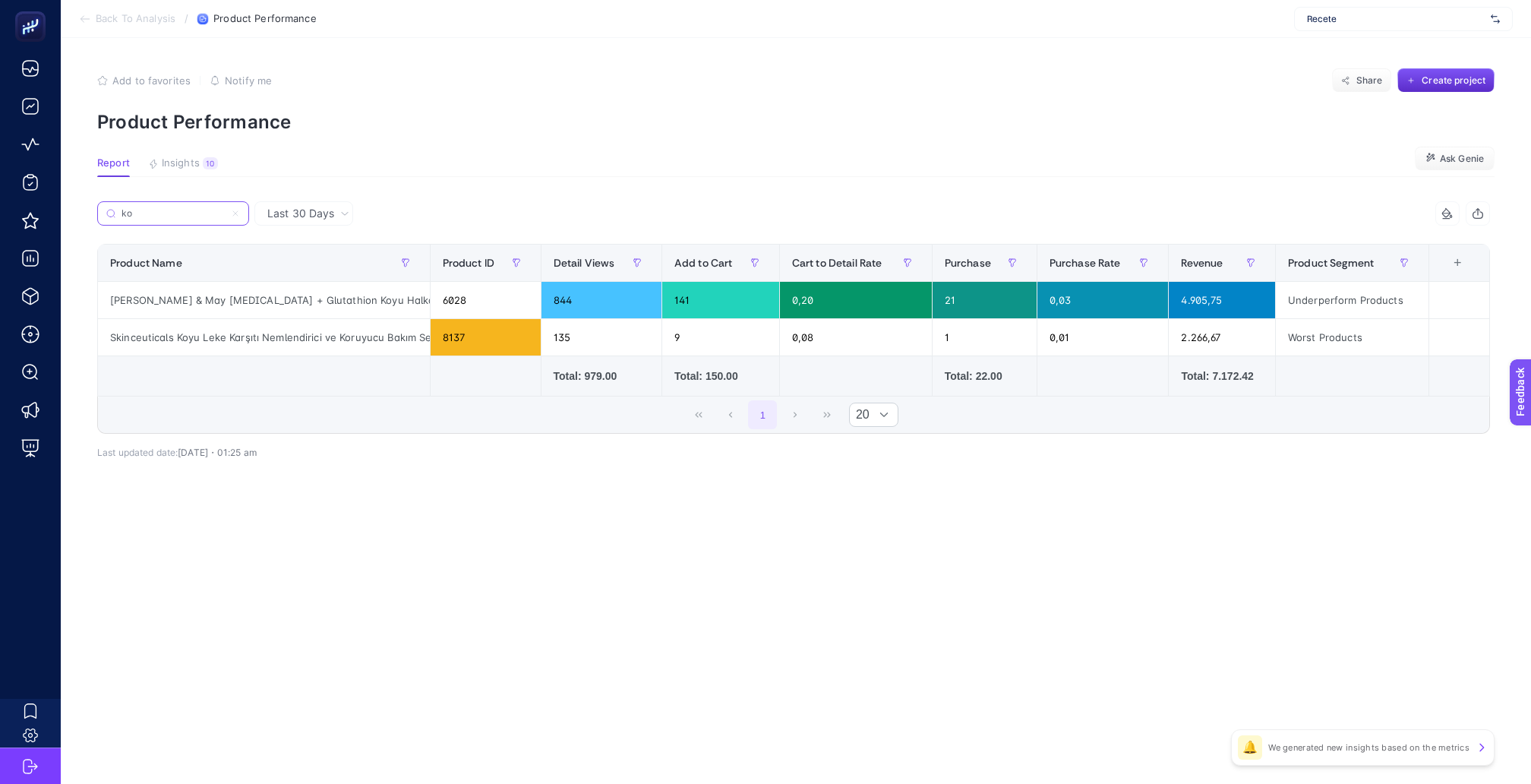
type input "k"
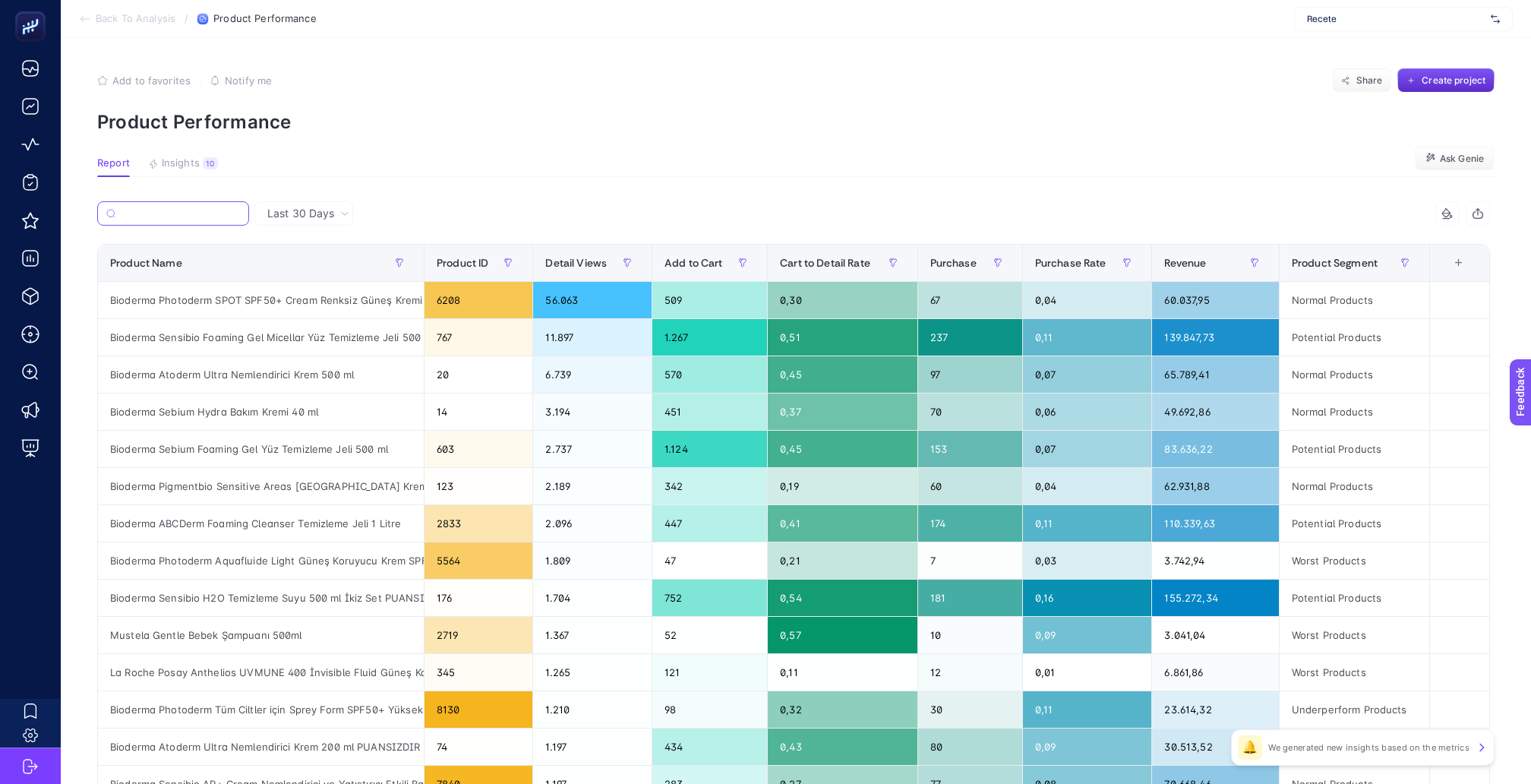
type input "g"
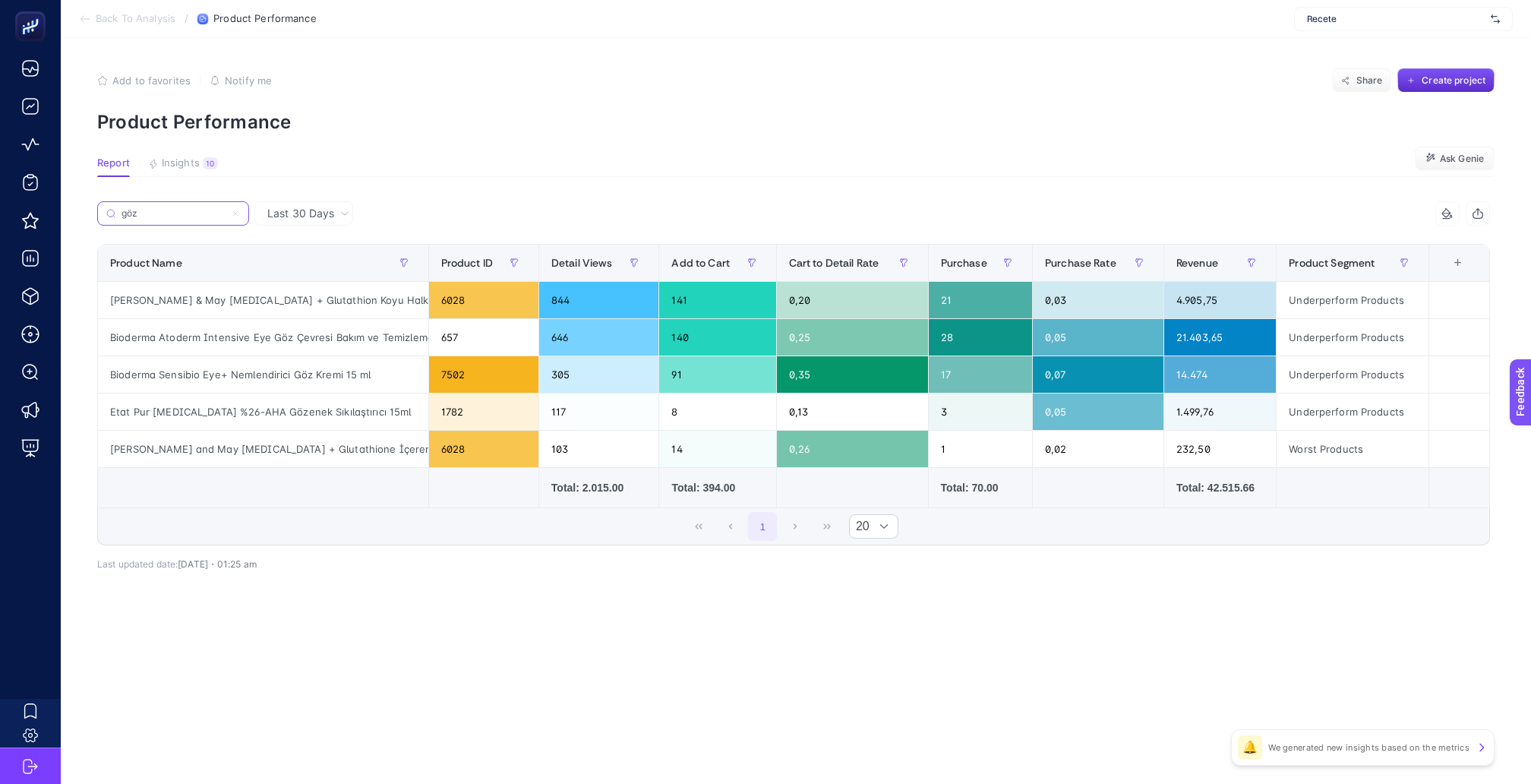
type input "göz"
click at [1207, 290] on div "4.905,75" at bounding box center [1221, 300] width 112 height 37
click at [1176, 163] on section "Report Insights 10 We generated new insights based on the metrics Ask [PERSON_N…" at bounding box center [796, 167] width 1398 height 20
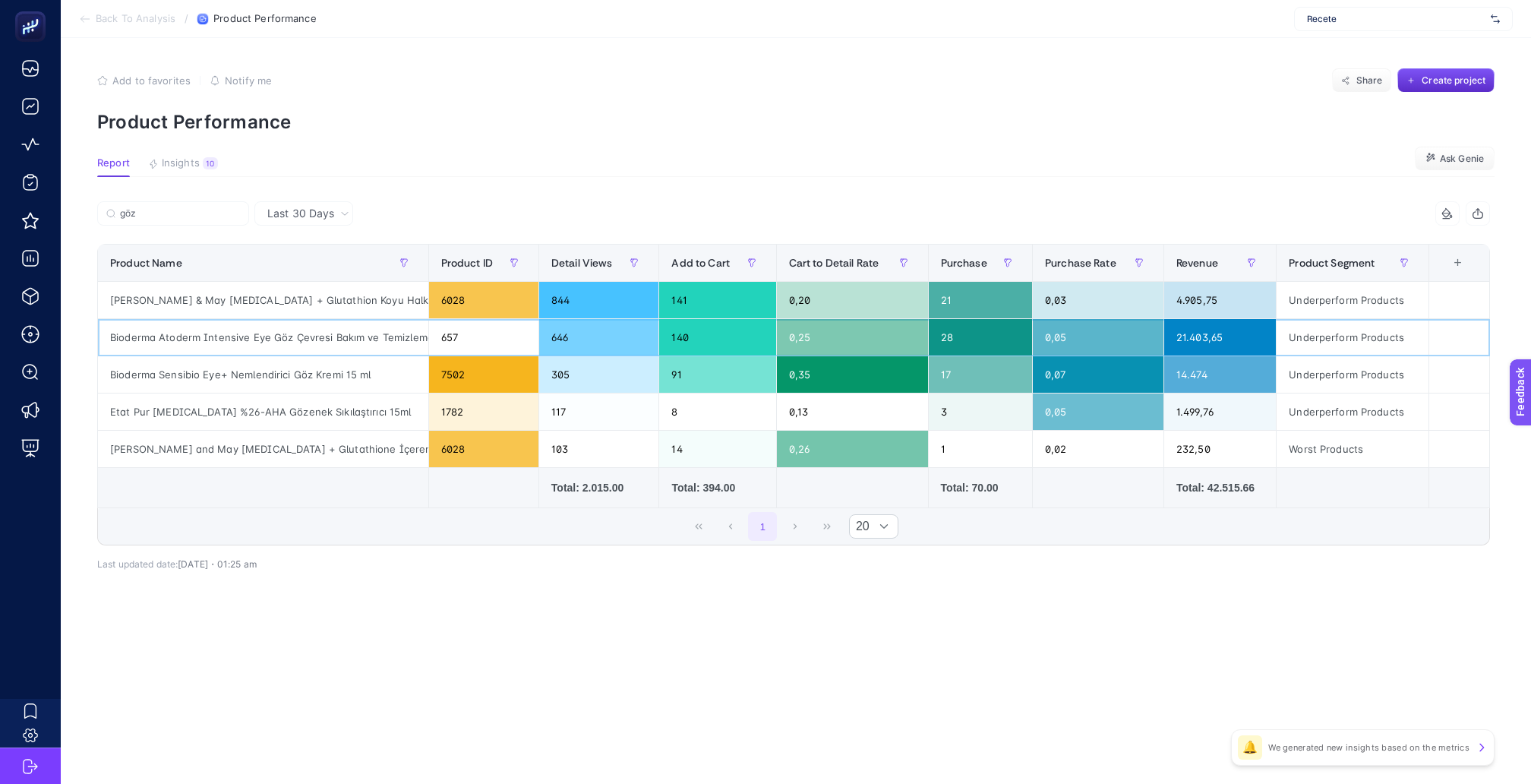
click at [285, 319] on div "Bioderma Atoderm Intensive Eye Göz Çevresi Bakım ve Temizleme Kremi 100 ml" at bounding box center [263, 338] width 330 height 37
click at [554, 141] on article "Add to favorites false Notify me Share Create project Product Performance Repor…" at bounding box center [796, 410] width 1471 height 746
